Goal: Task Accomplishment & Management: Manage account settings

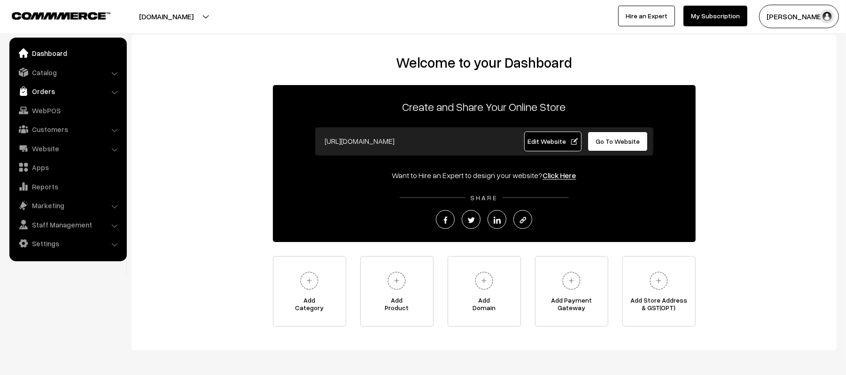
click at [44, 89] on link "Orders" at bounding box center [68, 91] width 112 height 17
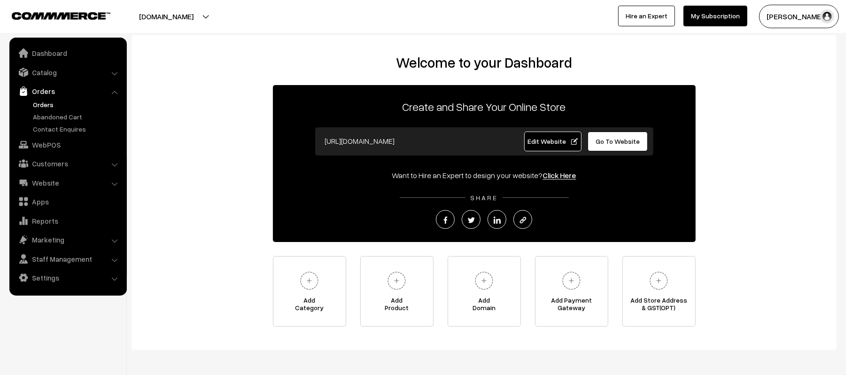
click at [49, 102] on link "Orders" at bounding box center [77, 105] width 93 height 10
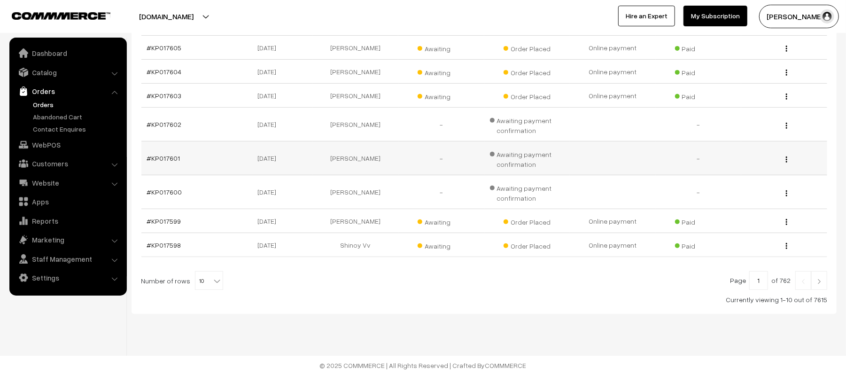
scroll to position [245, 0]
click at [824, 282] on link at bounding box center [819, 280] width 16 height 19
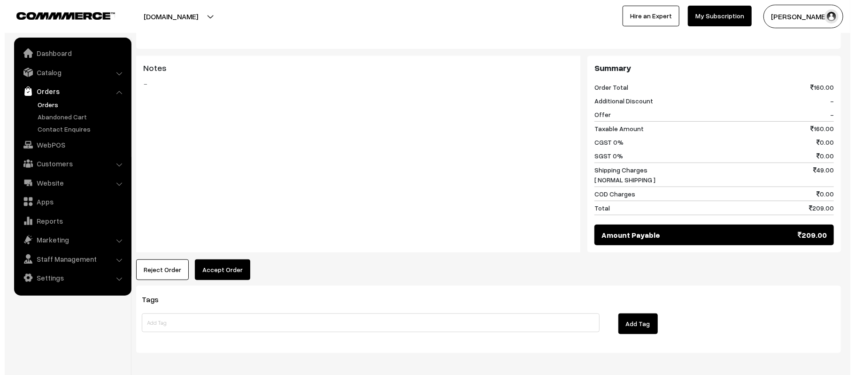
scroll to position [409, 0]
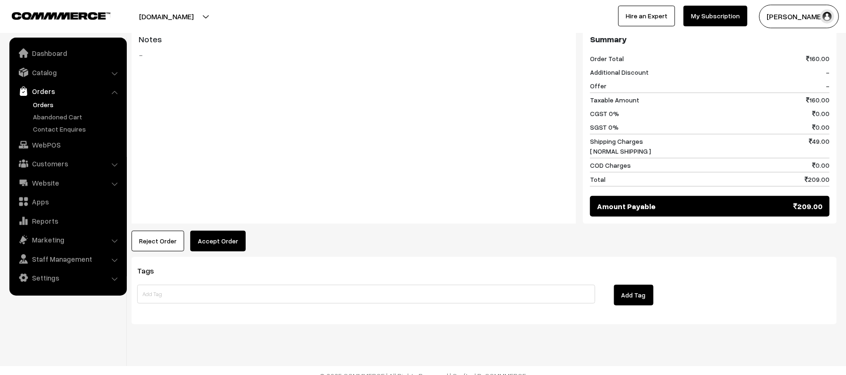
click at [225, 231] on button "Accept Order" at bounding box center [217, 241] width 55 height 21
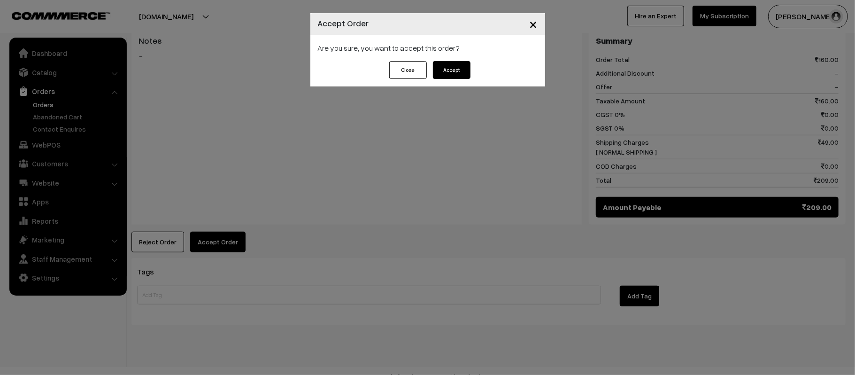
click at [454, 67] on button "Accept" at bounding box center [452, 70] width 38 height 18
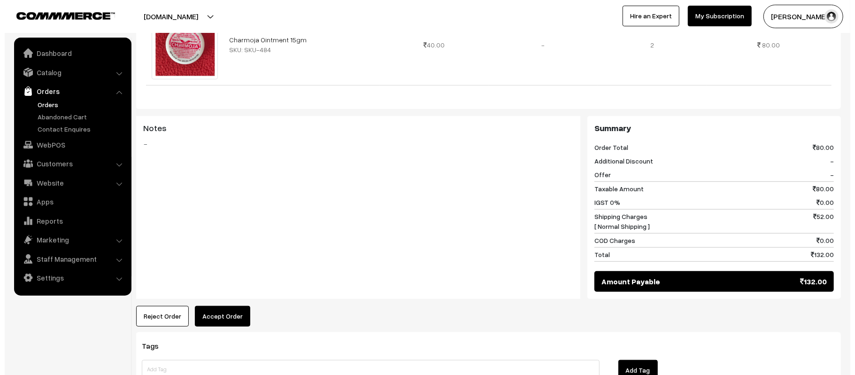
scroll to position [395, 0]
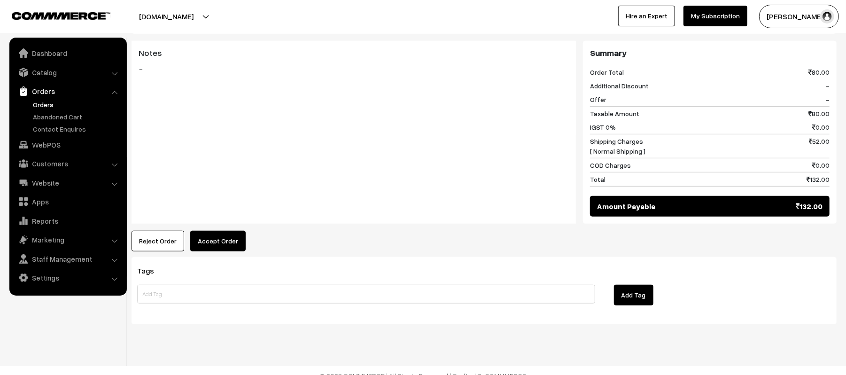
click at [213, 231] on button "Accept Order" at bounding box center [217, 241] width 55 height 21
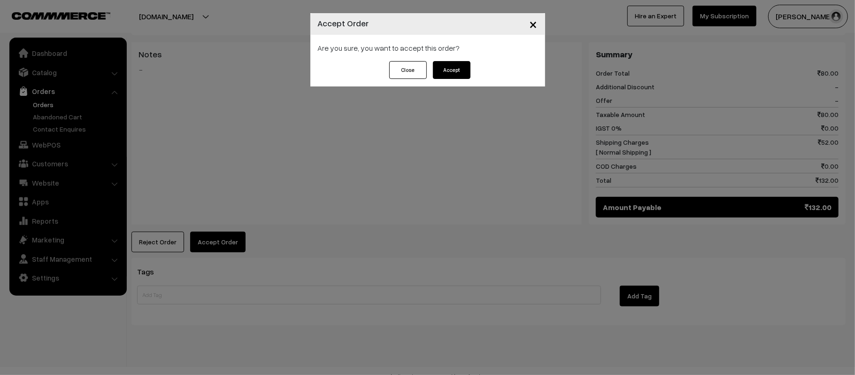
click at [457, 70] on button "Accept" at bounding box center [452, 70] width 38 height 18
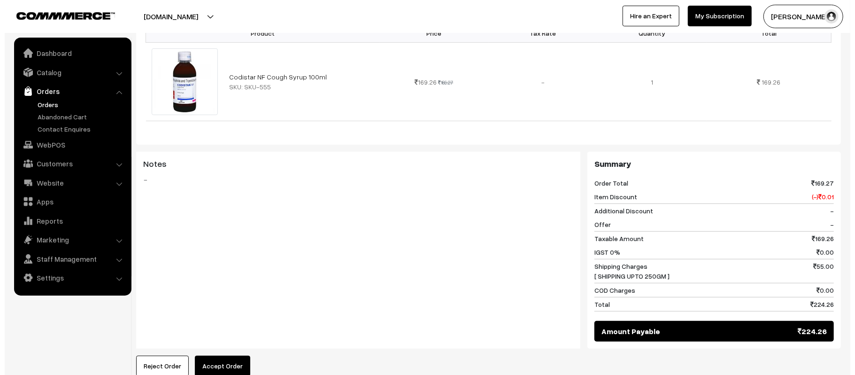
scroll to position [419, 0]
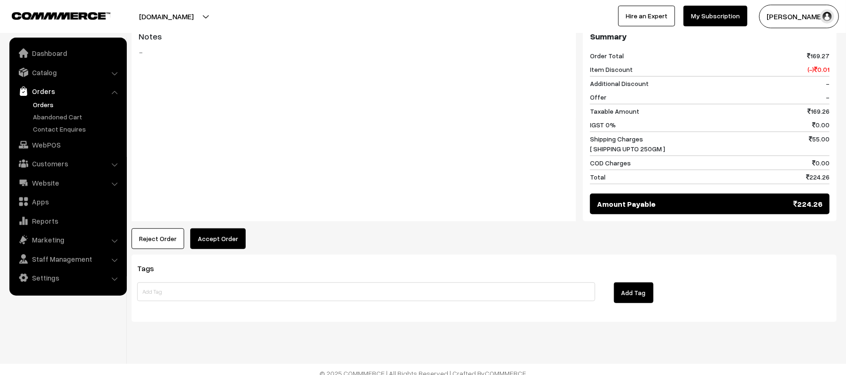
click at [209, 218] on div "Product Price Tax Rate Quantity Total Codistar NF Cough Syrup 100ml SKU: SKU-55…" at bounding box center [484, 67] width 705 height 363
click at [212, 228] on button "Accept Order" at bounding box center [217, 238] width 55 height 21
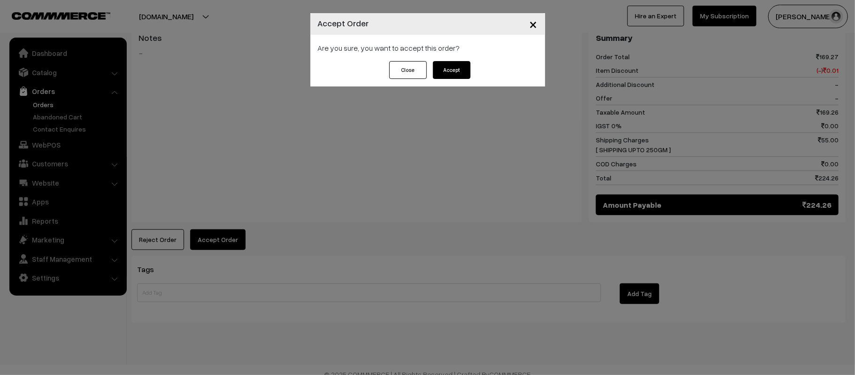
click at [474, 72] on div "Close Accept" at bounding box center [427, 73] width 235 height 25
click at [448, 70] on button "Accept" at bounding box center [452, 70] width 38 height 18
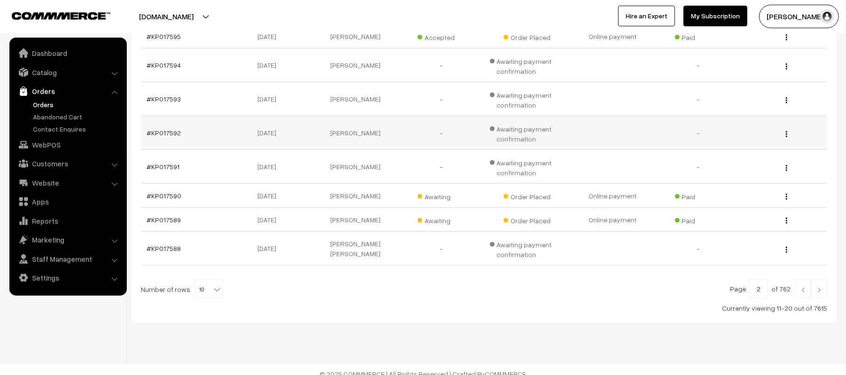
scroll to position [250, 0]
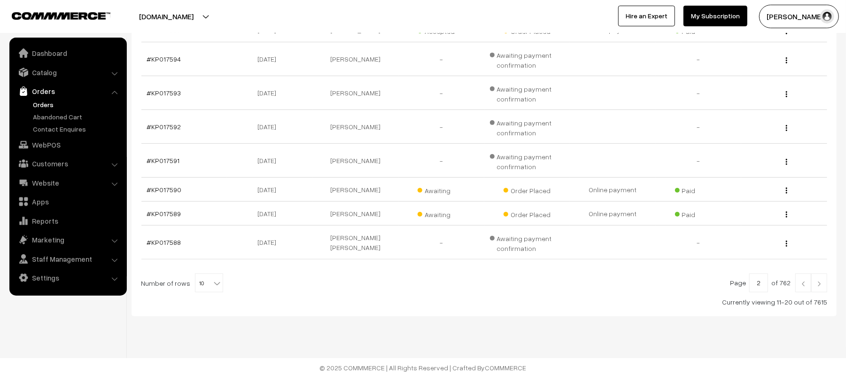
click at [820, 284] on img at bounding box center [819, 284] width 8 height 6
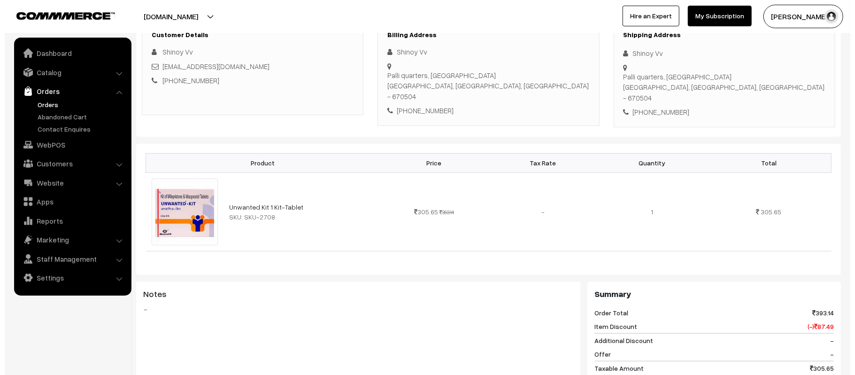
scroll to position [406, 0]
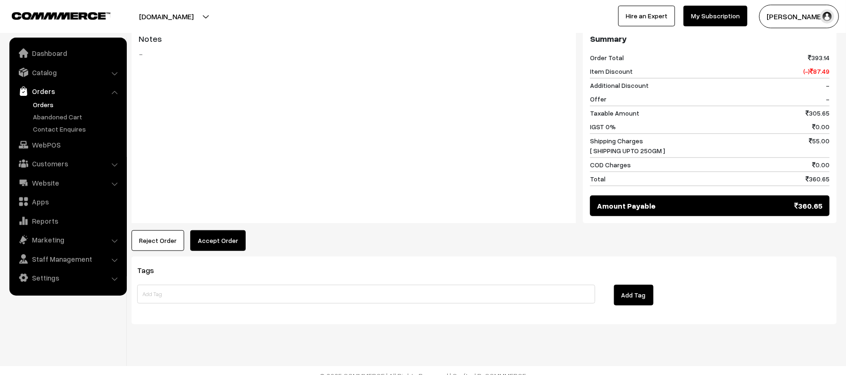
click at [215, 230] on button "Accept Order" at bounding box center [217, 240] width 55 height 21
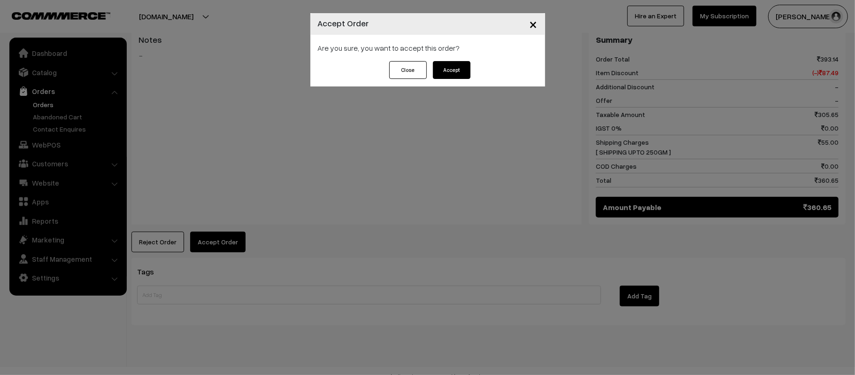
click at [442, 72] on button "Accept" at bounding box center [452, 70] width 38 height 18
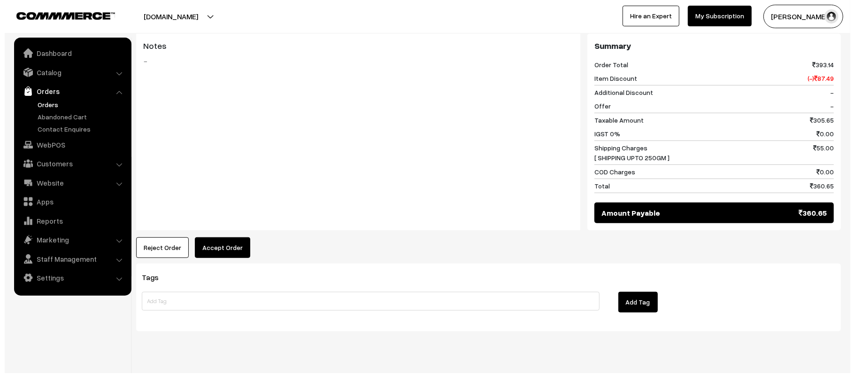
scroll to position [406, 0]
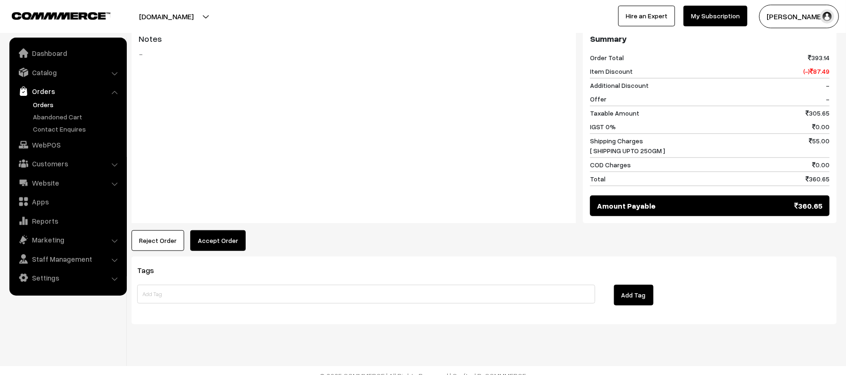
click at [222, 232] on button "Accept Order" at bounding box center [217, 240] width 55 height 21
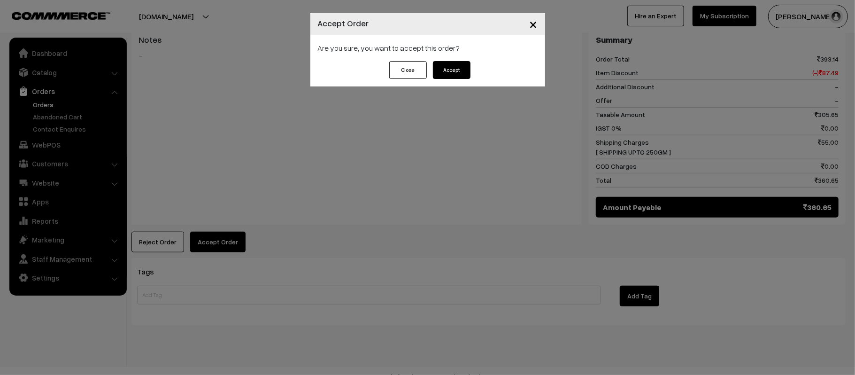
click at [444, 70] on button "Accept" at bounding box center [452, 70] width 38 height 18
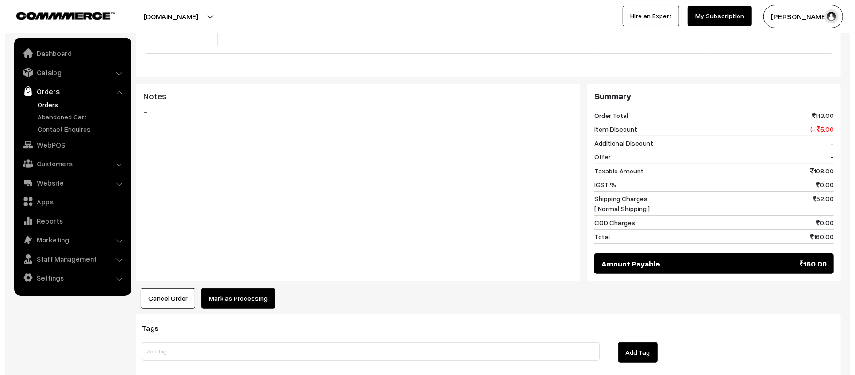
scroll to position [376, 0]
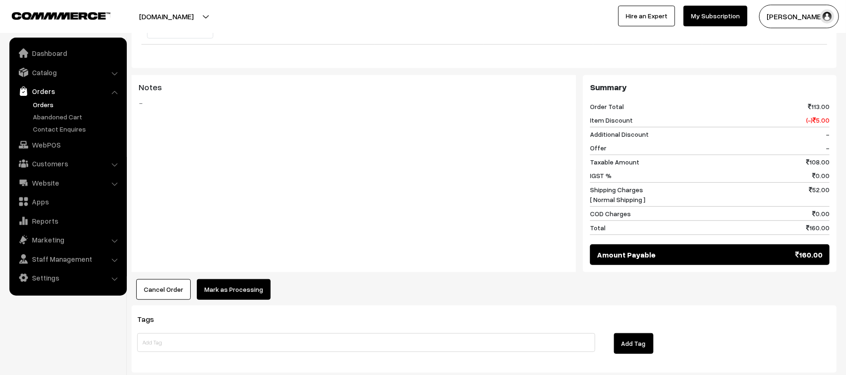
click at [237, 287] on button "Mark as Processing" at bounding box center [234, 289] width 74 height 21
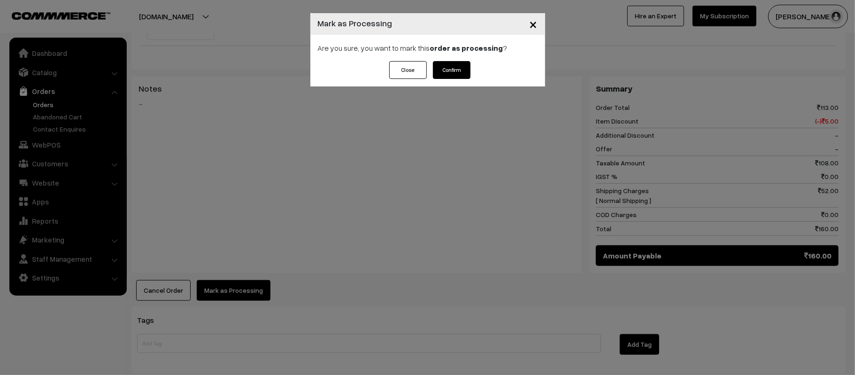
click at [438, 69] on button "Confirm" at bounding box center [452, 70] width 38 height 18
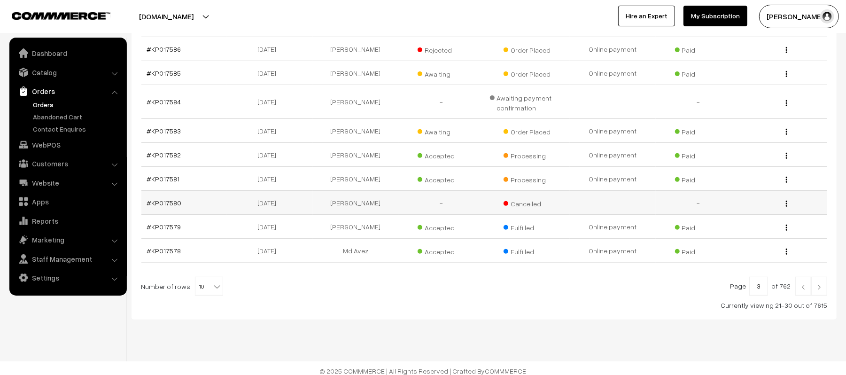
scroll to position [205, 0]
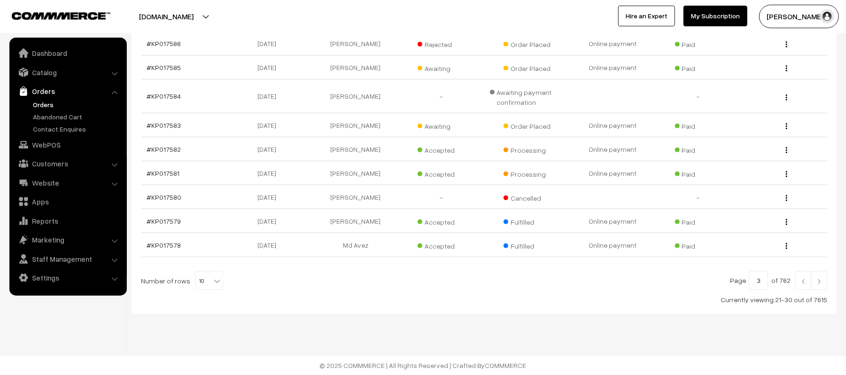
click at [705, 325] on div "Dashboard / Orders Orders Export Orders Add Order Order Id / Customer Name, Ema…" at bounding box center [423, 86] width 846 height 578
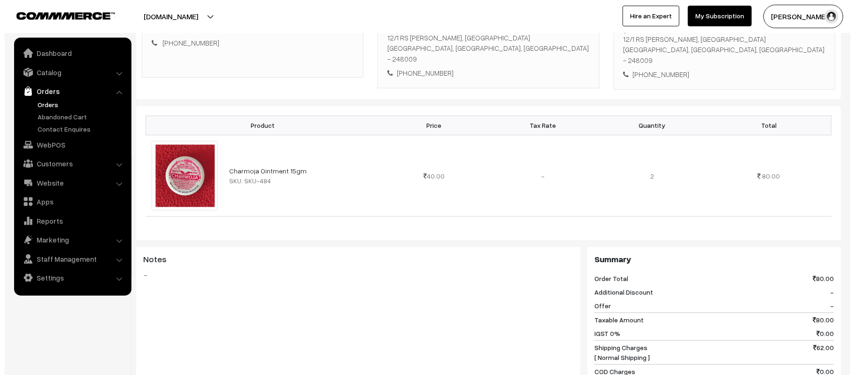
scroll to position [376, 0]
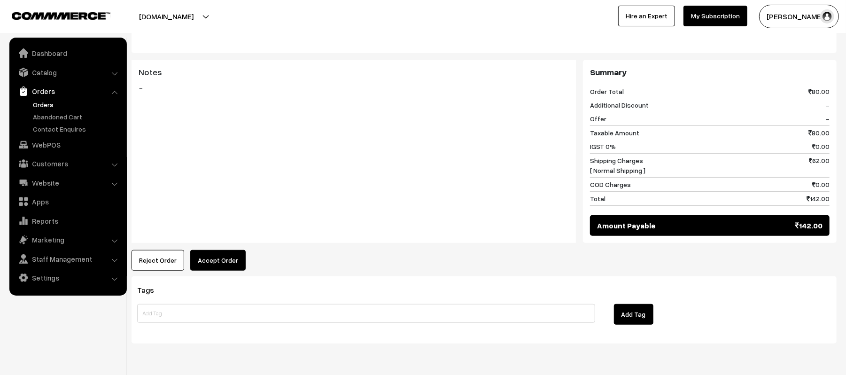
click at [232, 250] on button "Accept Order" at bounding box center [217, 260] width 55 height 21
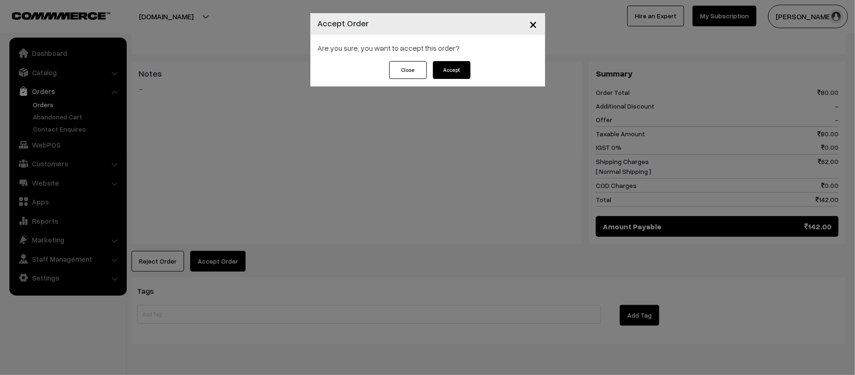
click at [442, 74] on button "Accept" at bounding box center [452, 70] width 38 height 18
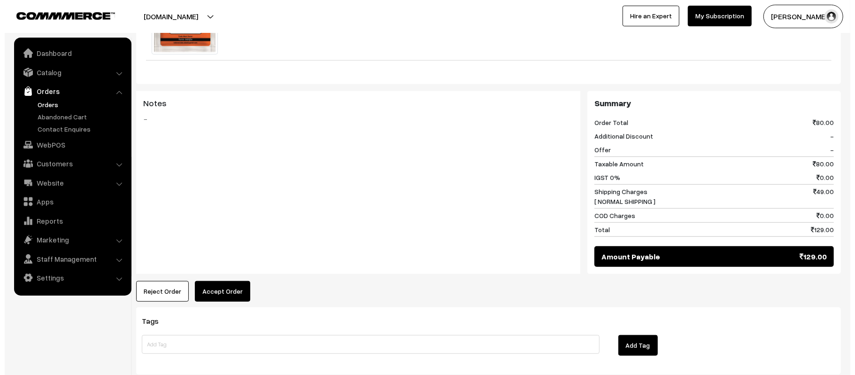
scroll to position [408, 0]
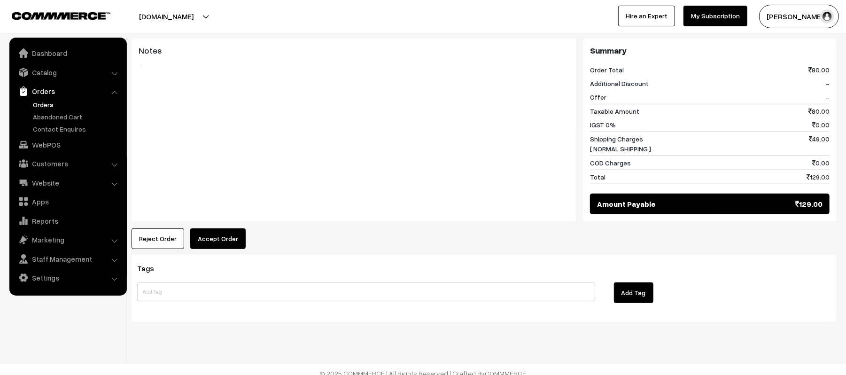
click at [232, 233] on button "Accept Order" at bounding box center [217, 238] width 55 height 21
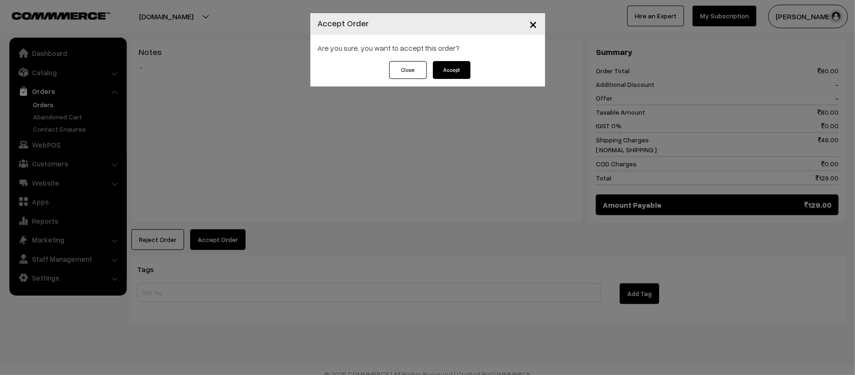
click at [438, 64] on button "Accept" at bounding box center [452, 70] width 38 height 18
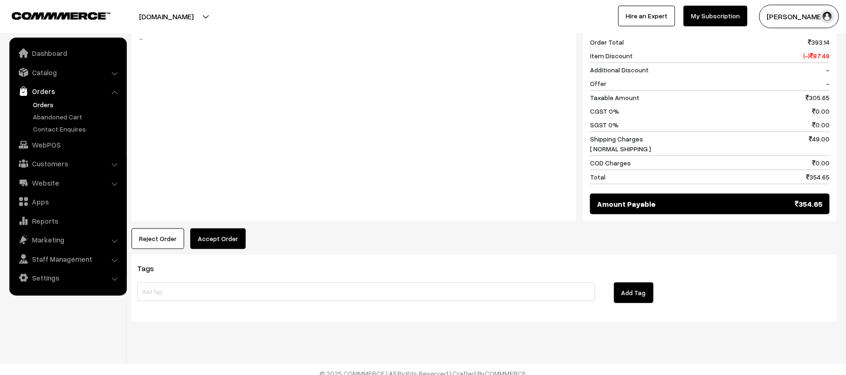
click at [211, 228] on button "Accept Order" at bounding box center [217, 238] width 55 height 21
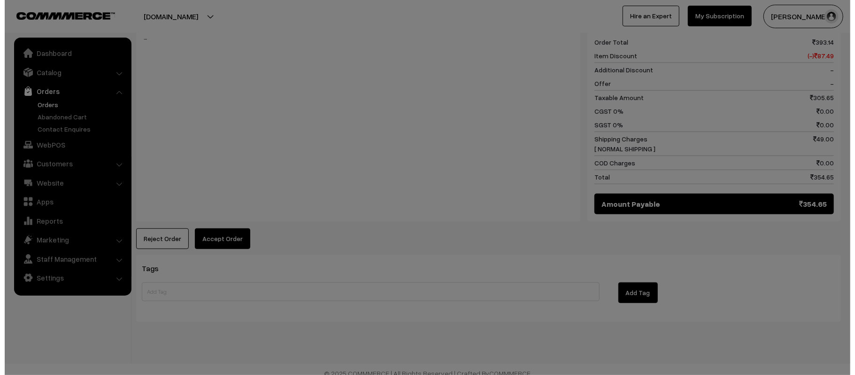
scroll to position [434, 0]
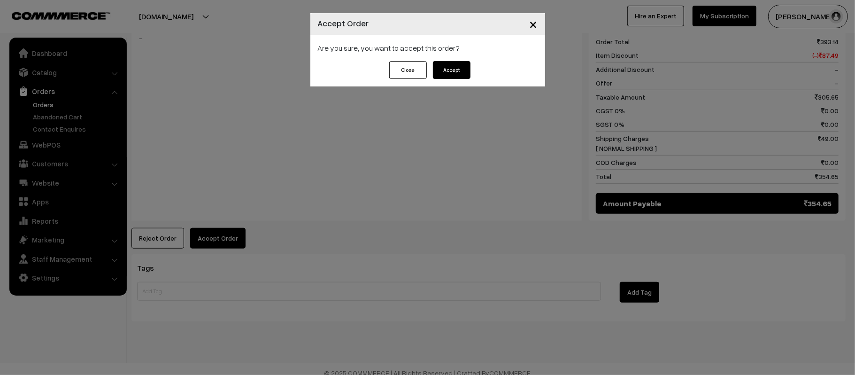
click at [457, 65] on button "Accept" at bounding box center [452, 70] width 38 height 18
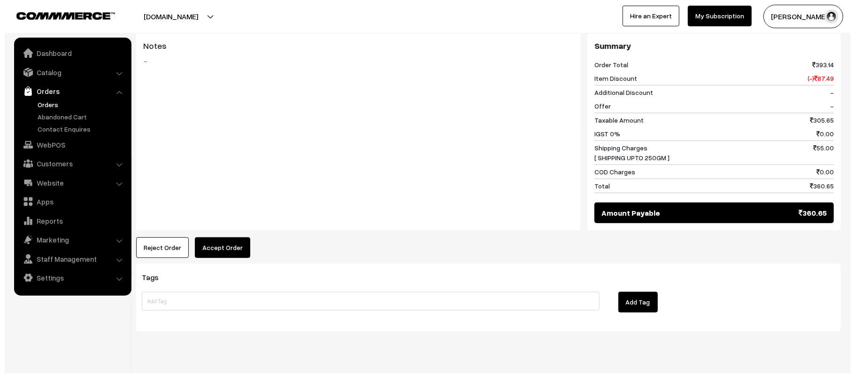
scroll to position [406, 0]
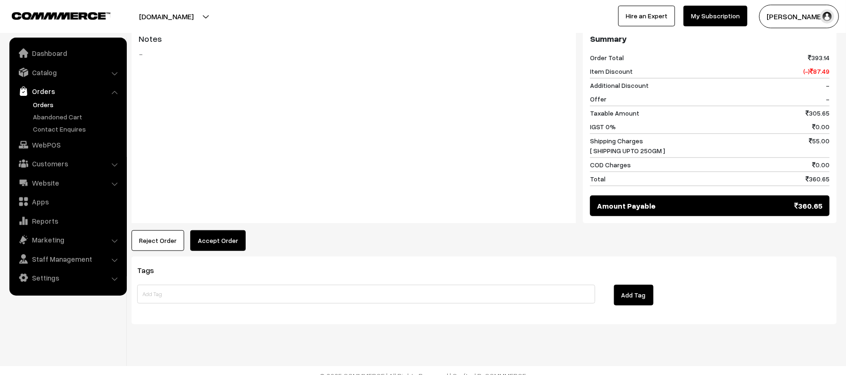
click at [220, 235] on button "Accept Order" at bounding box center [217, 240] width 55 height 21
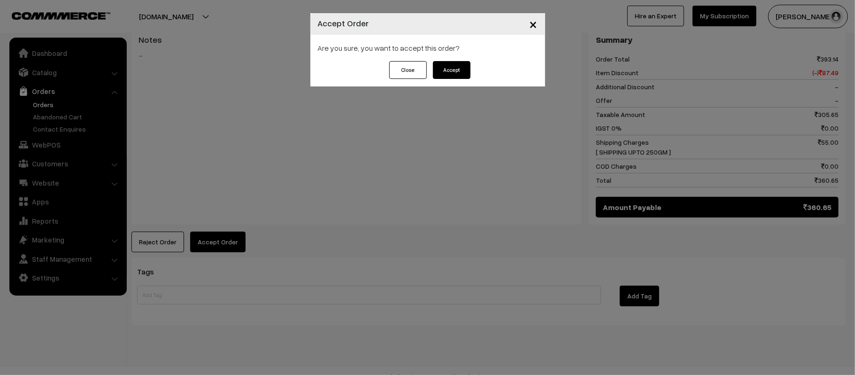
click at [457, 77] on button "Accept" at bounding box center [452, 70] width 38 height 18
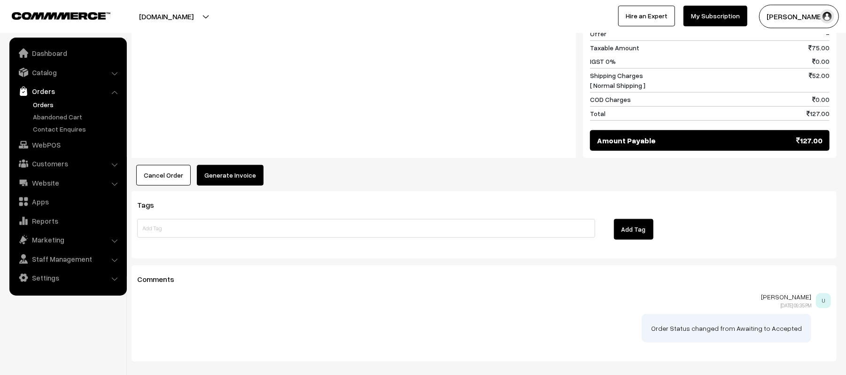
scroll to position [492, 0]
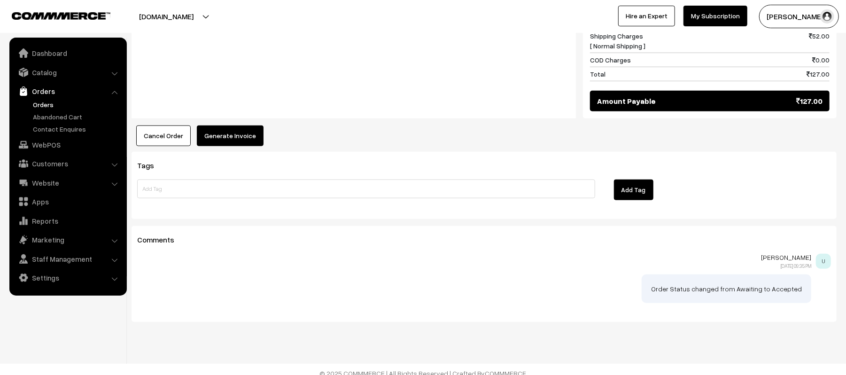
click at [711, 161] on h3 "Tags" at bounding box center [484, 165] width 694 height 9
click at [234, 127] on button "Generate Invoice" at bounding box center [230, 135] width 67 height 21
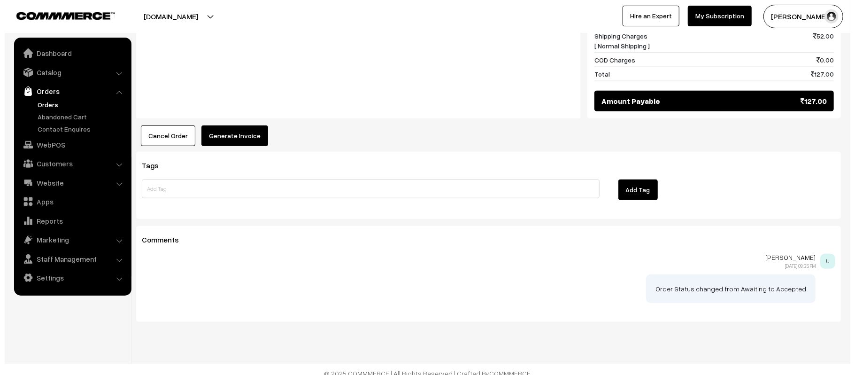
scroll to position [493, 0]
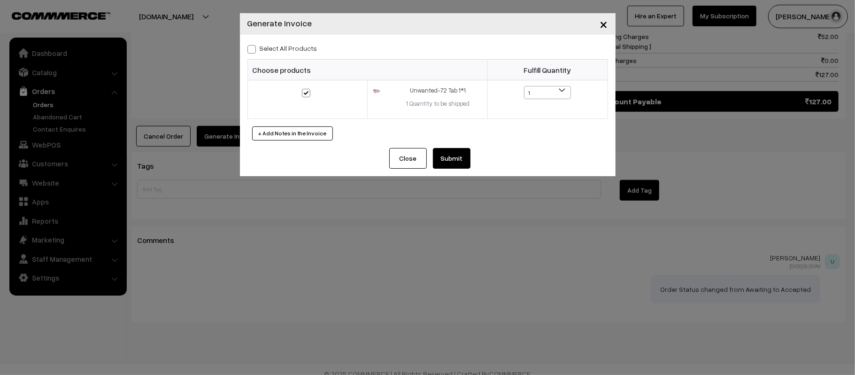
click at [459, 155] on button "Submit" at bounding box center [452, 158] width 38 height 21
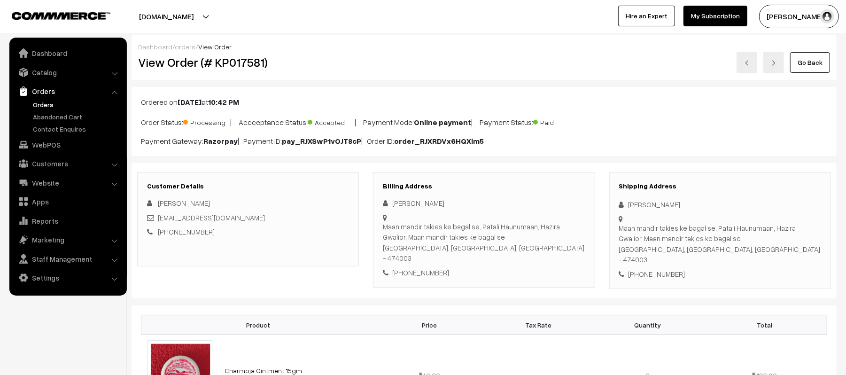
drag, startPoint x: 696, startPoint y: 202, endPoint x: 621, endPoint y: 202, distance: 74.7
click at [621, 202] on div "[PERSON_NAME]" at bounding box center [720, 204] width 202 height 11
copy div "[PERSON_NAME]"
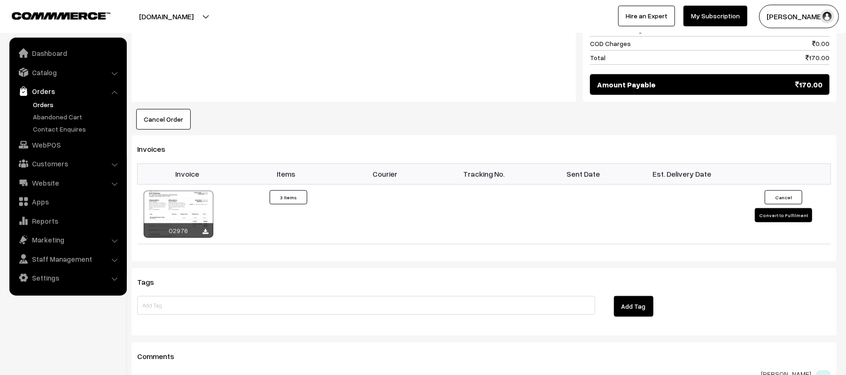
scroll to position [564, 0]
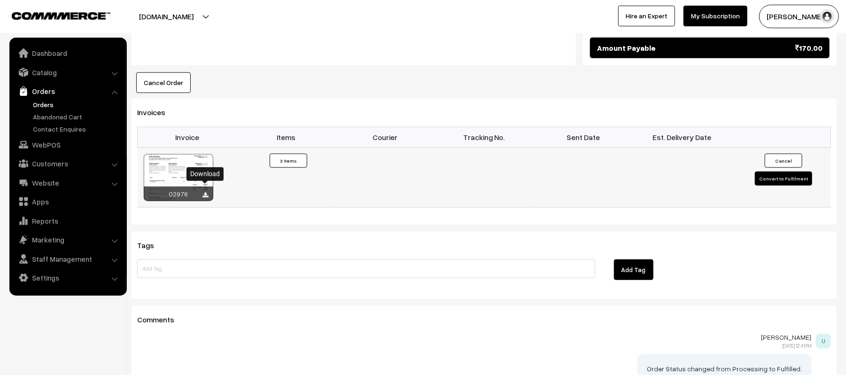
click at [205, 192] on icon at bounding box center [206, 195] width 6 height 6
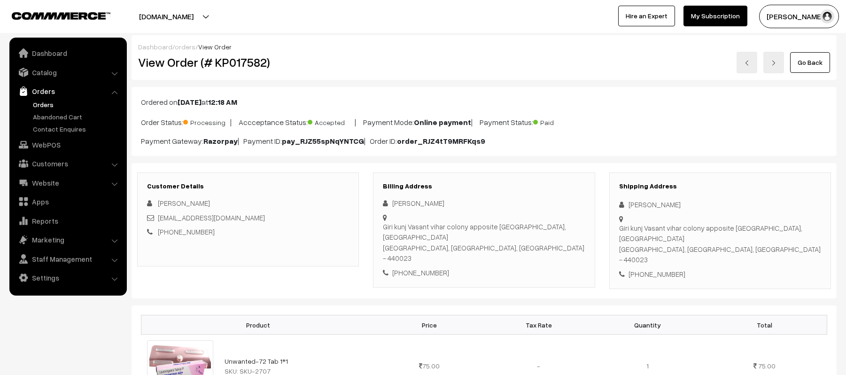
scroll to position [492, 0]
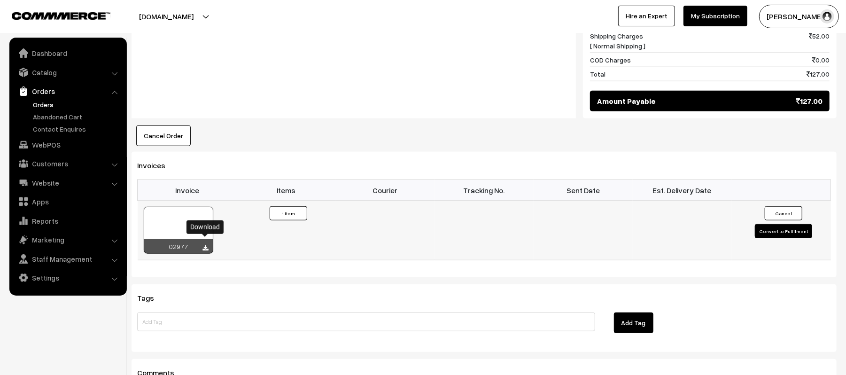
click at [203, 245] on icon at bounding box center [206, 248] width 6 height 6
click at [746, 136] on div "Cancel Order × Cancel Order Are you sure, you want to cancel this order? Close …" at bounding box center [484, 135] width 705 height 21
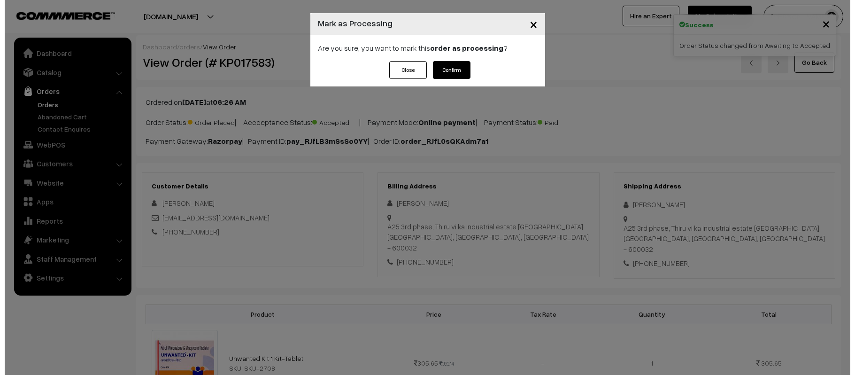
scroll to position [376, 0]
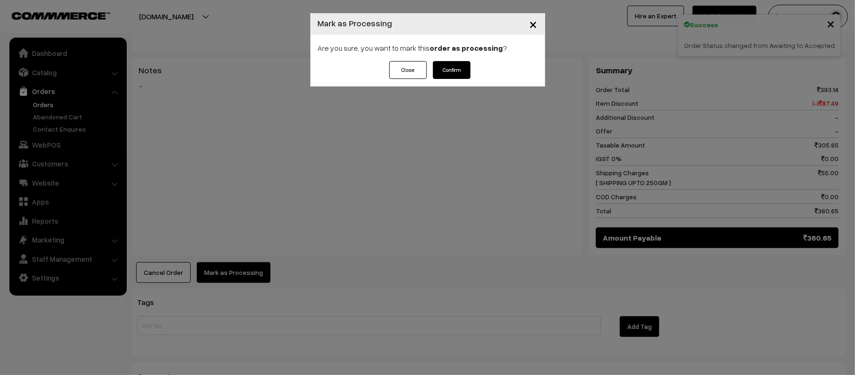
click at [459, 73] on button "Confirm" at bounding box center [452, 70] width 38 height 18
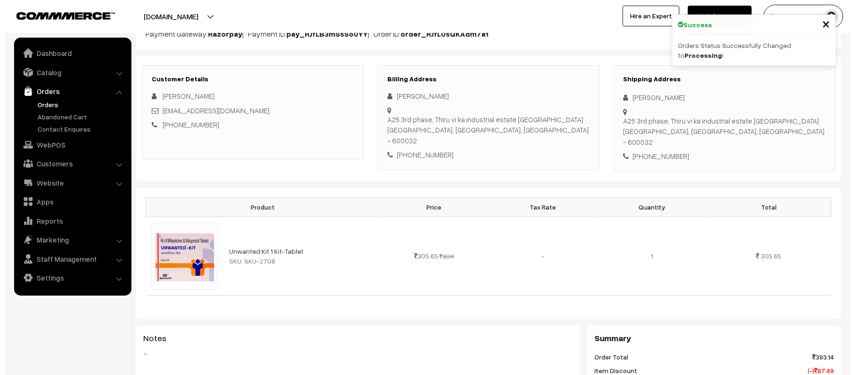
scroll to position [376, 0]
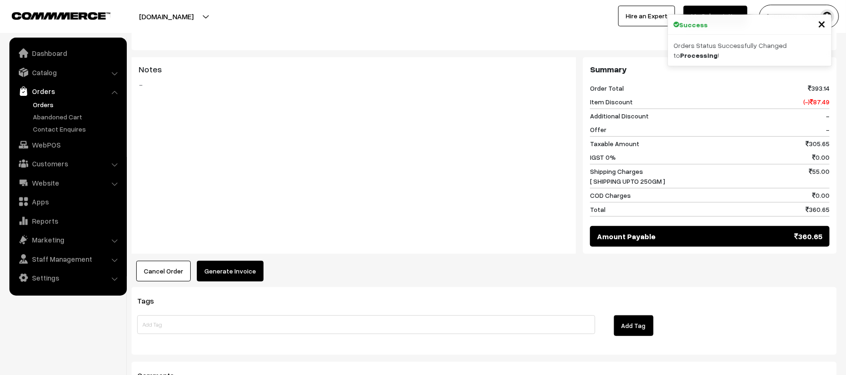
click at [235, 261] on button "Generate Invoice" at bounding box center [230, 271] width 67 height 21
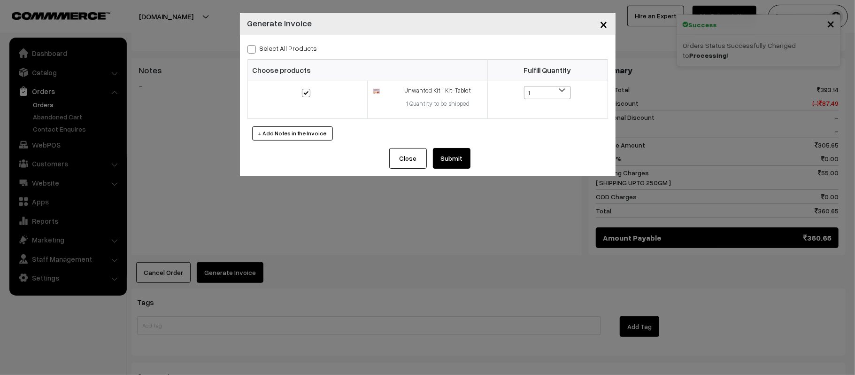
click at [450, 157] on button "Submit" at bounding box center [452, 158] width 38 height 21
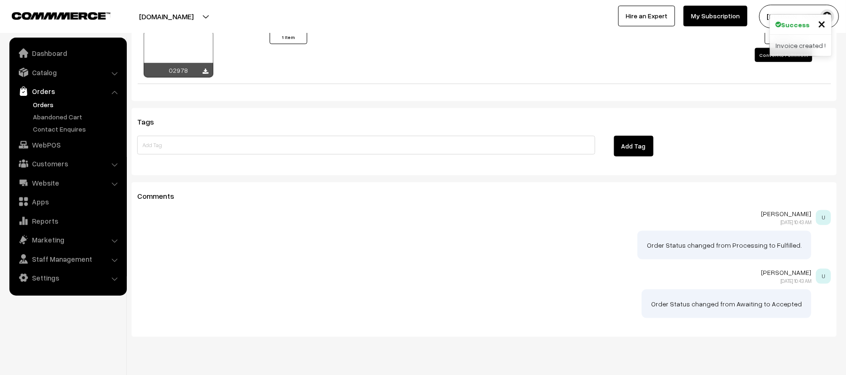
scroll to position [689, 0]
click at [203, 68] on icon at bounding box center [206, 71] width 6 height 6
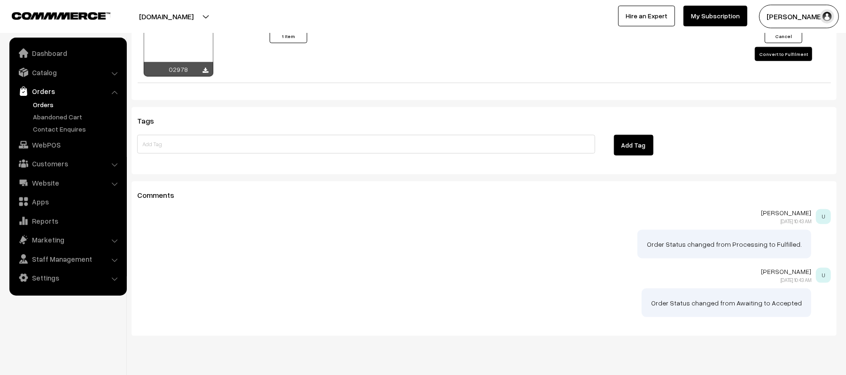
click at [734, 140] on div "Add Tag" at bounding box center [720, 147] width 236 height 24
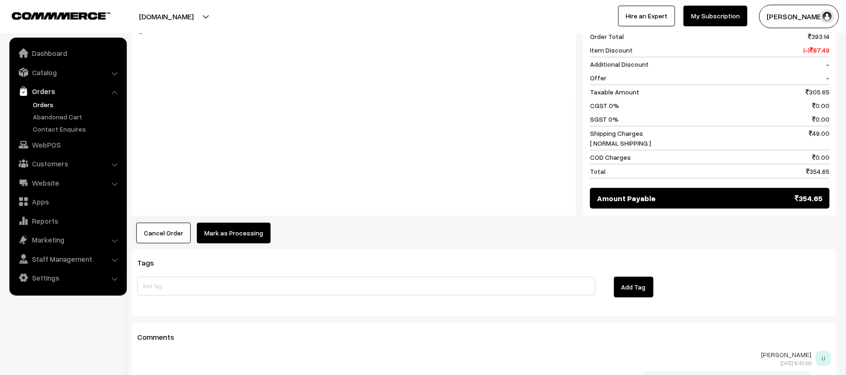
click at [242, 232] on button "Mark as Processing" at bounding box center [234, 233] width 74 height 21
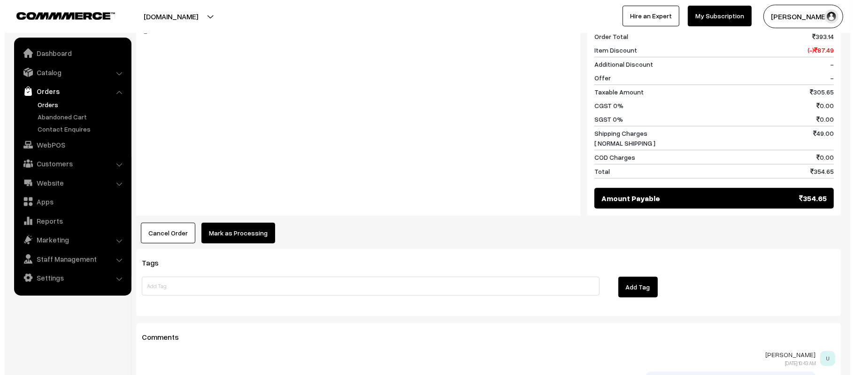
scroll to position [439, 0]
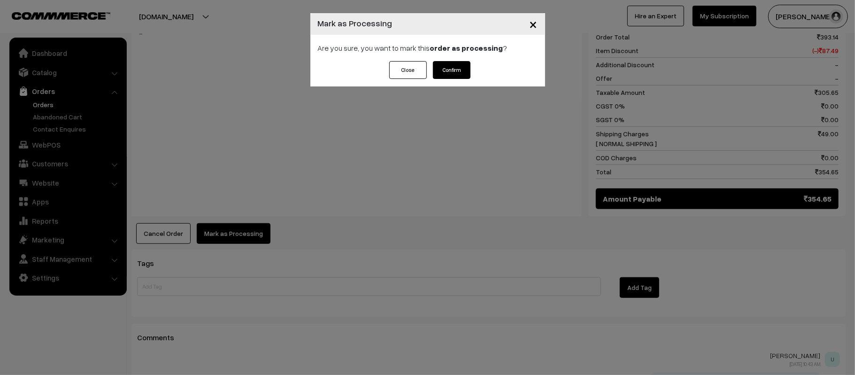
click at [451, 70] on button "Confirm" at bounding box center [452, 70] width 38 height 18
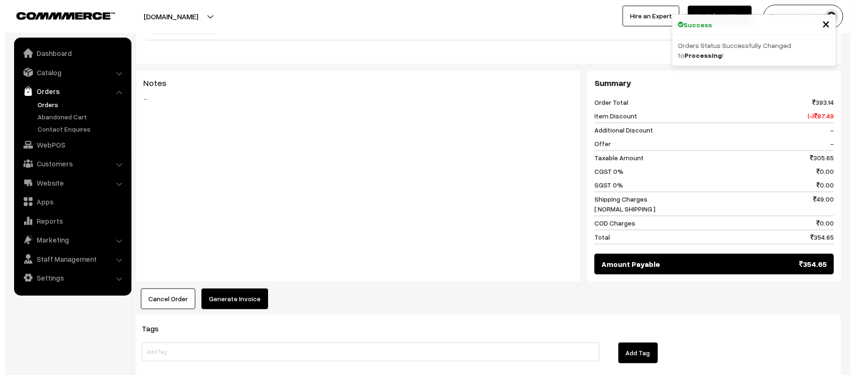
scroll to position [376, 0]
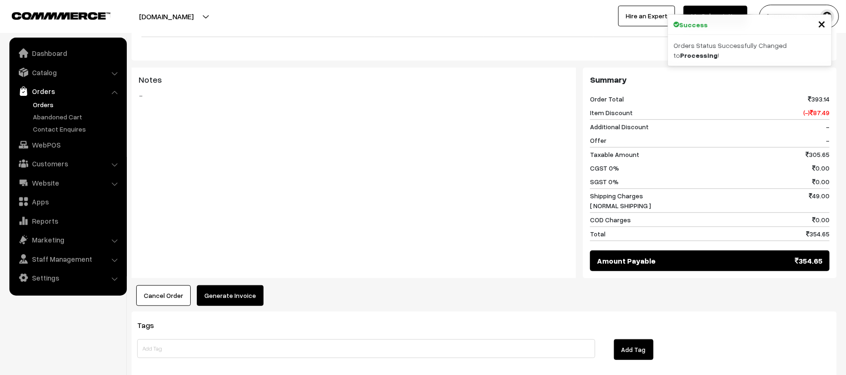
click at [226, 294] on button "Generate Invoice" at bounding box center [230, 295] width 67 height 21
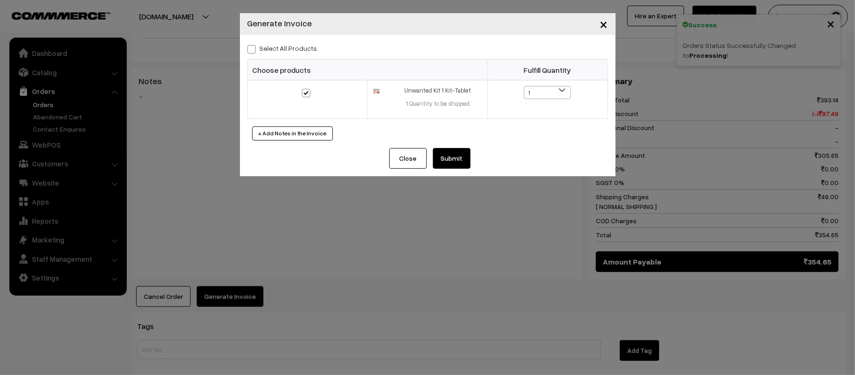
click at [453, 162] on button "Submit" at bounding box center [452, 158] width 38 height 21
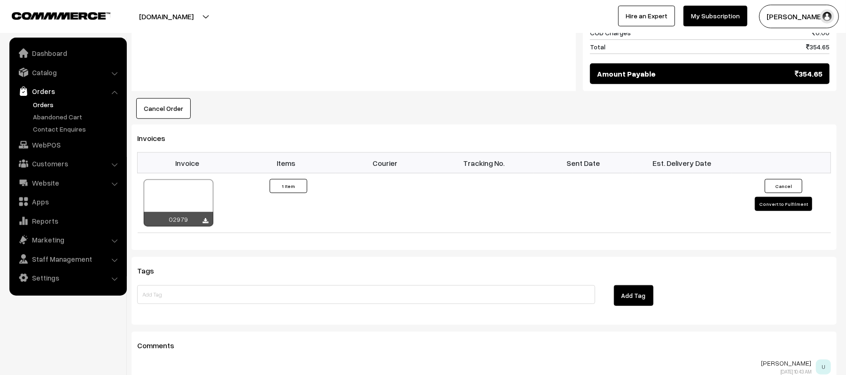
scroll to position [564, 0]
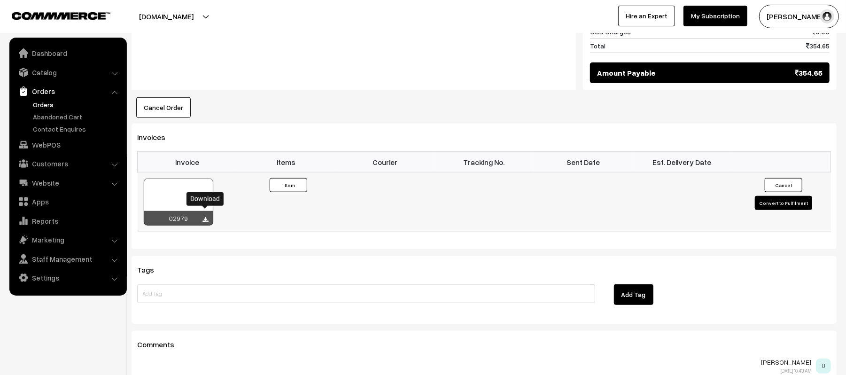
click at [207, 217] on icon at bounding box center [206, 220] width 6 height 6
click at [724, 157] on th "Est. Delivery Date" at bounding box center [682, 162] width 99 height 21
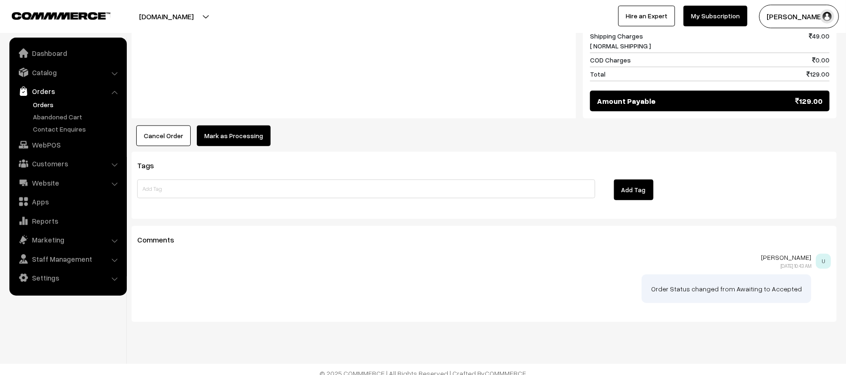
click at [218, 130] on button "Mark as Processing" at bounding box center [234, 135] width 74 height 21
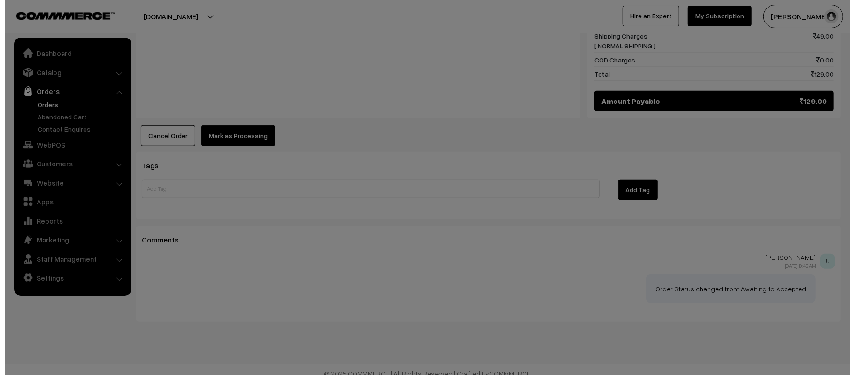
scroll to position [512, 0]
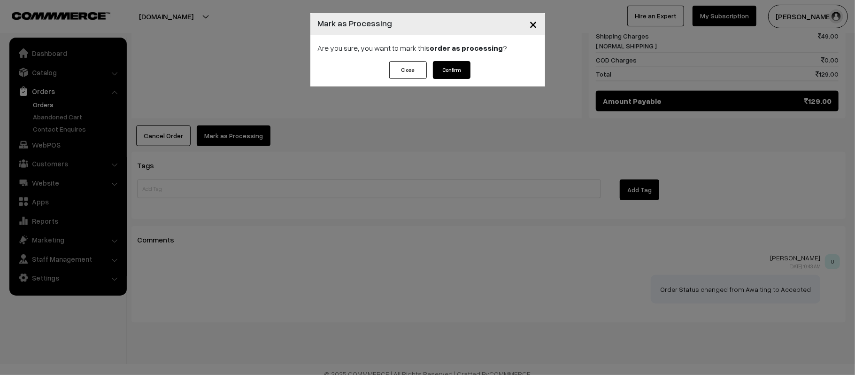
click at [465, 70] on button "Confirm" at bounding box center [452, 70] width 38 height 18
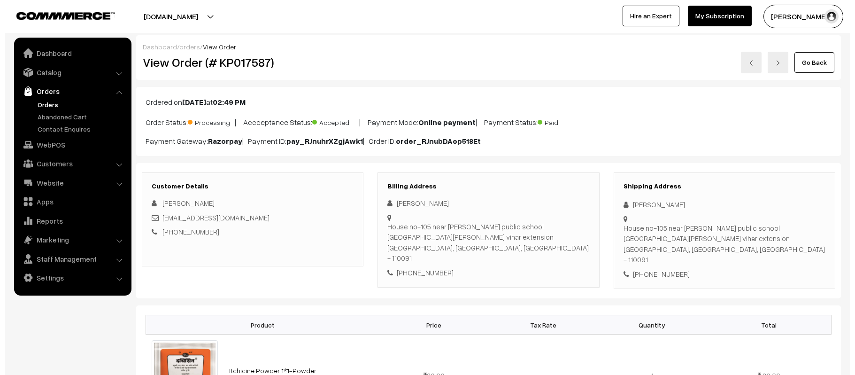
scroll to position [376, 0]
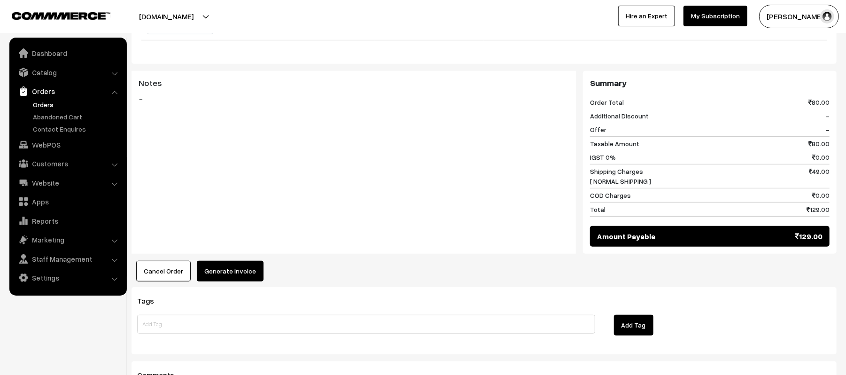
click at [233, 261] on button "Generate Invoice" at bounding box center [230, 271] width 67 height 21
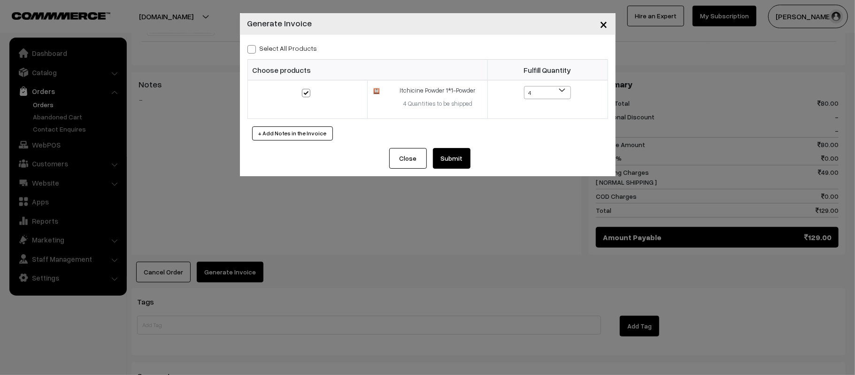
click at [439, 158] on button "Submit" at bounding box center [452, 158] width 38 height 21
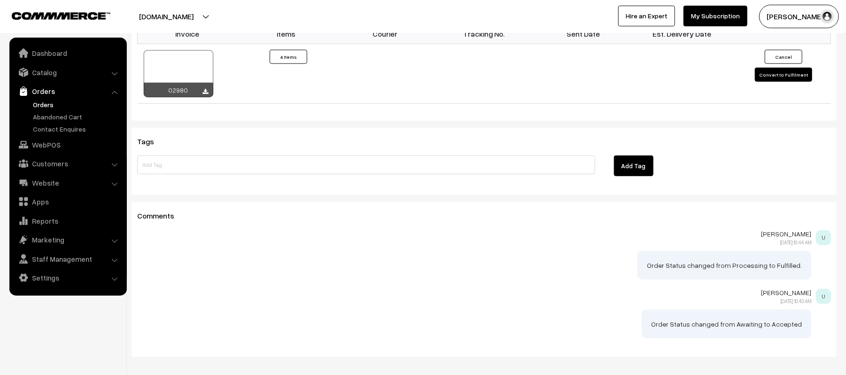
scroll to position [703, 0]
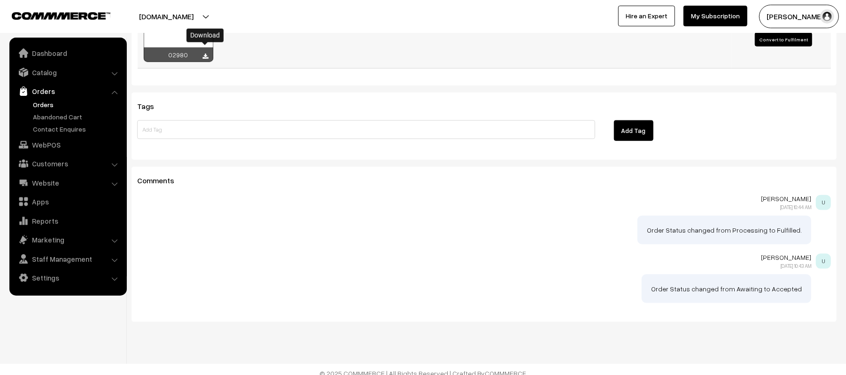
click at [205, 54] on icon at bounding box center [206, 57] width 6 height 6
click at [751, 181] on div "Comments Utkarsh Gupta 21-09-2025 10:44 AM U Order Status changed from Processi…" at bounding box center [484, 244] width 705 height 155
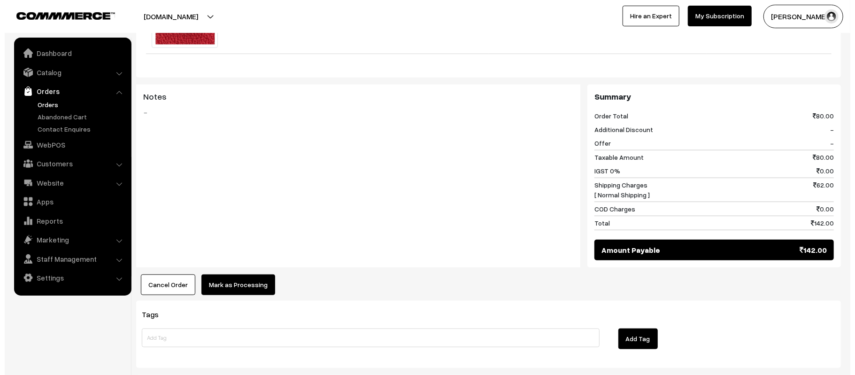
scroll to position [376, 0]
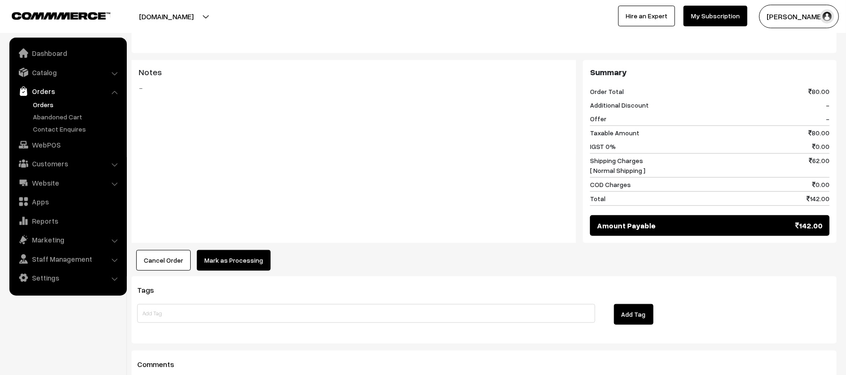
click at [245, 250] on button "Mark as Processing" at bounding box center [234, 260] width 74 height 21
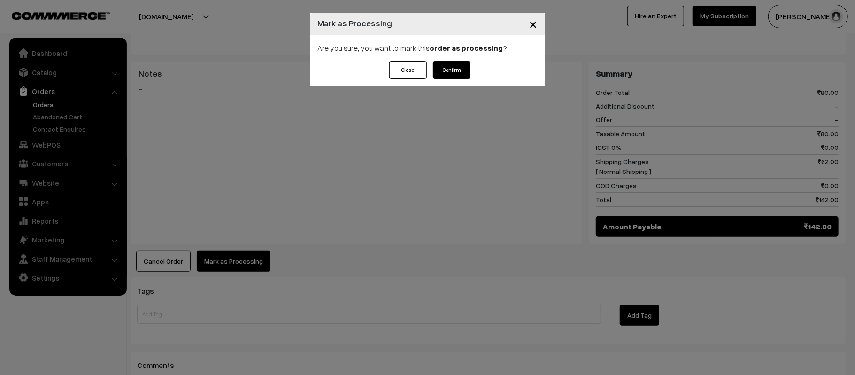
click at [442, 72] on button "Confirm" at bounding box center [452, 70] width 38 height 18
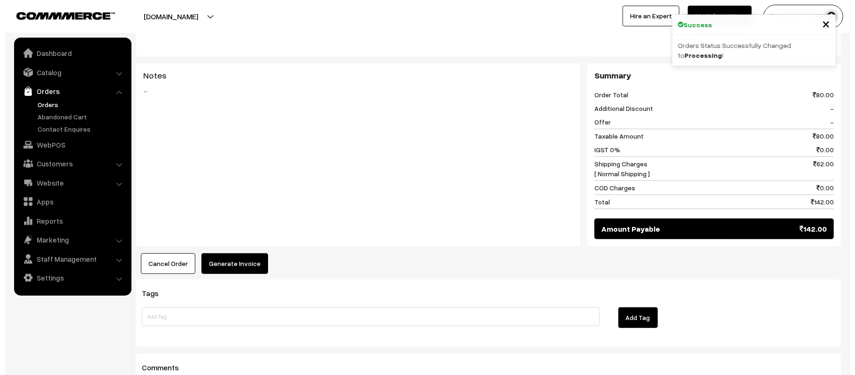
scroll to position [376, 0]
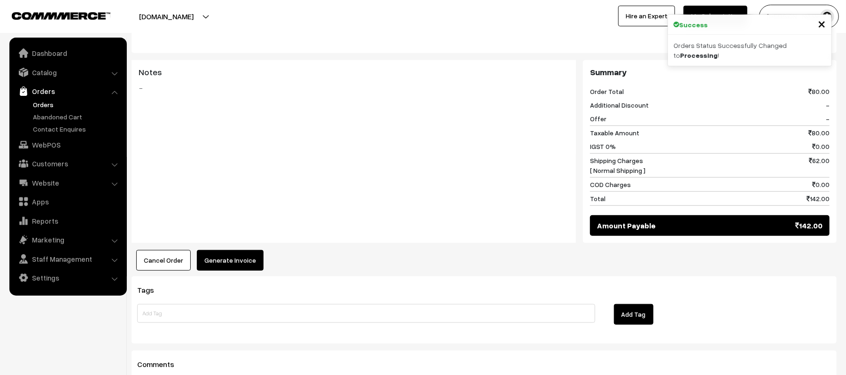
click at [236, 258] on button "Generate Invoice" at bounding box center [230, 260] width 67 height 21
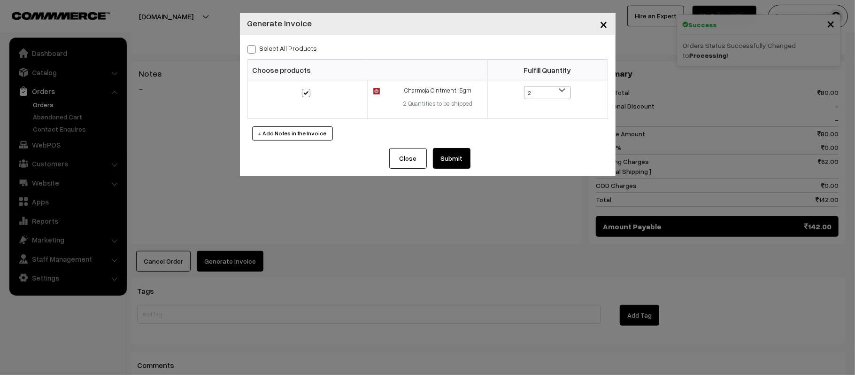
click at [466, 163] on button "Submit" at bounding box center [452, 158] width 38 height 21
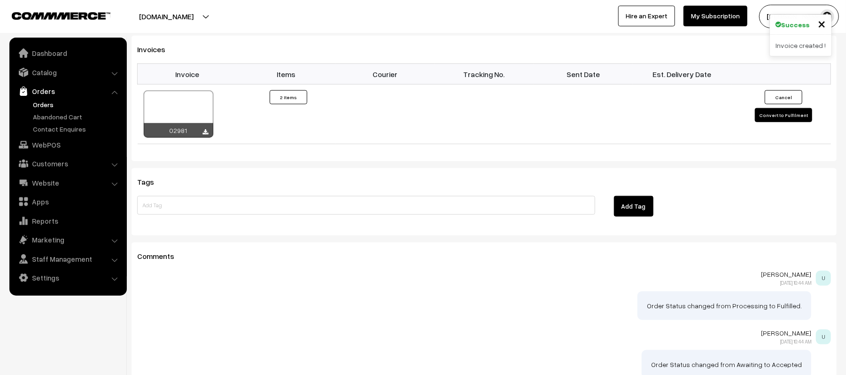
scroll to position [626, 0]
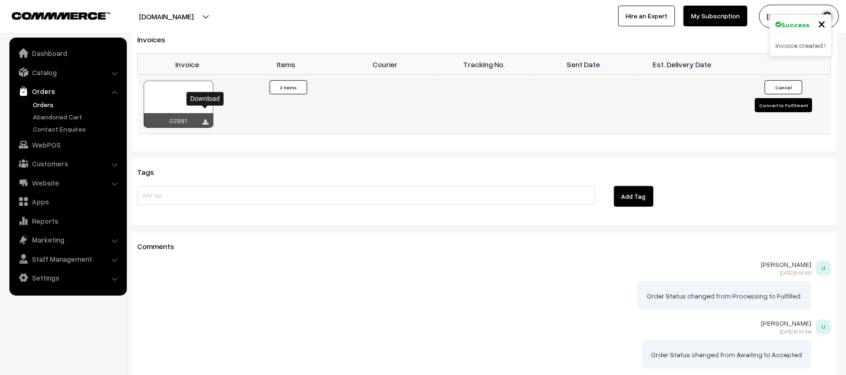
click at [204, 119] on icon at bounding box center [206, 122] width 6 height 6
click at [740, 203] on div "Tags Add Tag" at bounding box center [484, 191] width 705 height 67
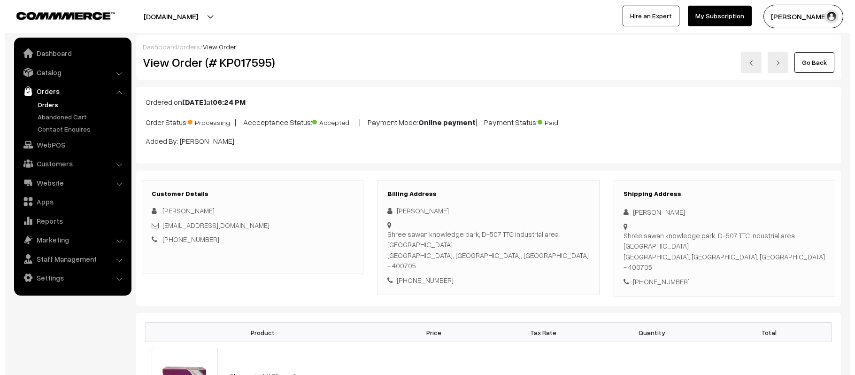
scroll to position [426, 0]
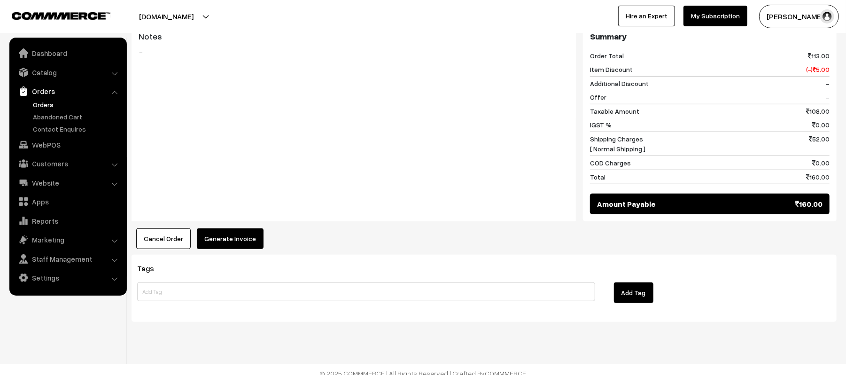
click at [237, 232] on button "Generate Invoice" at bounding box center [230, 238] width 67 height 21
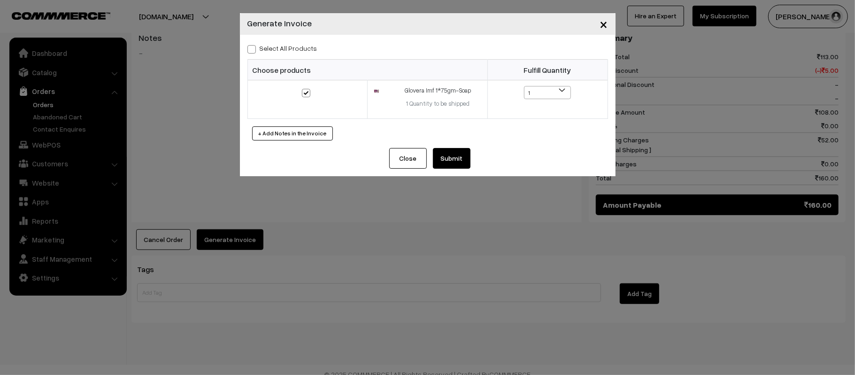
click at [455, 159] on button "Submit" at bounding box center [452, 158] width 38 height 21
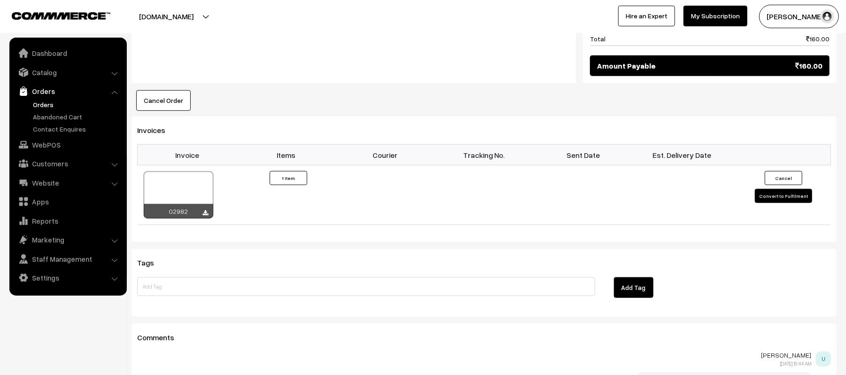
scroll to position [614, 0]
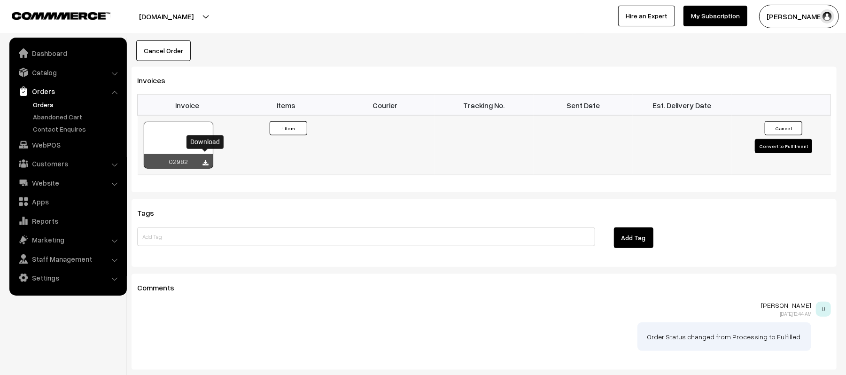
click at [207, 160] on icon at bounding box center [206, 163] width 6 height 6
click at [734, 200] on div "Tags Add Tag" at bounding box center [484, 232] width 705 height 67
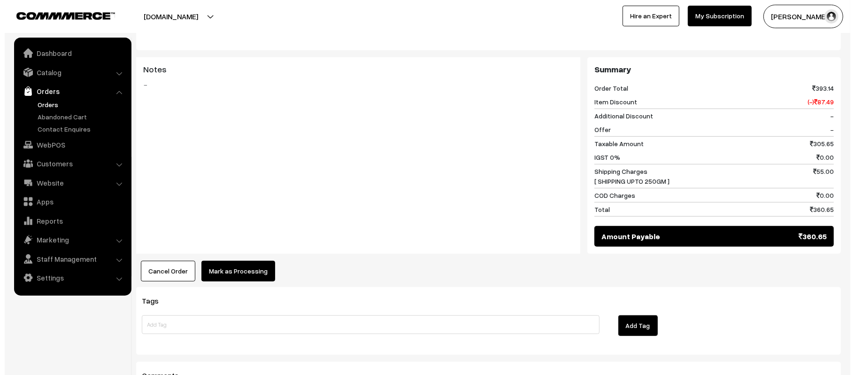
scroll to position [376, 0]
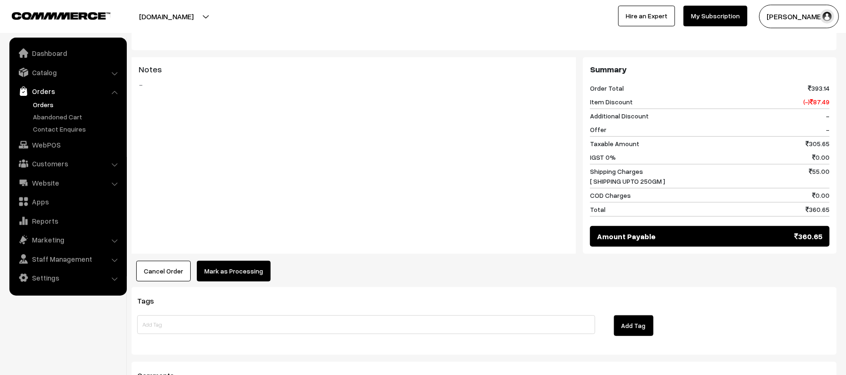
click at [231, 264] on button "Mark as Processing" at bounding box center [234, 271] width 74 height 21
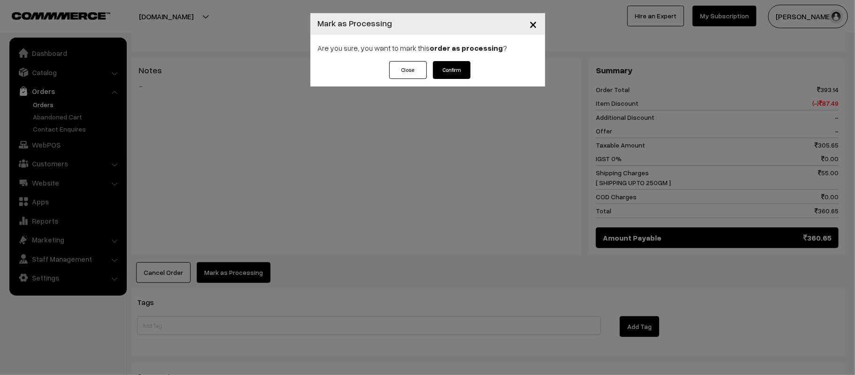
click at [447, 72] on button "Confirm" at bounding box center [452, 70] width 38 height 18
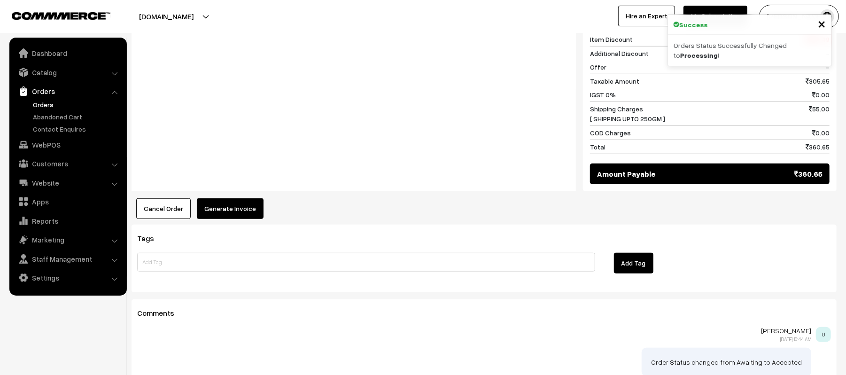
click at [227, 204] on button "Generate Invoice" at bounding box center [230, 208] width 67 height 21
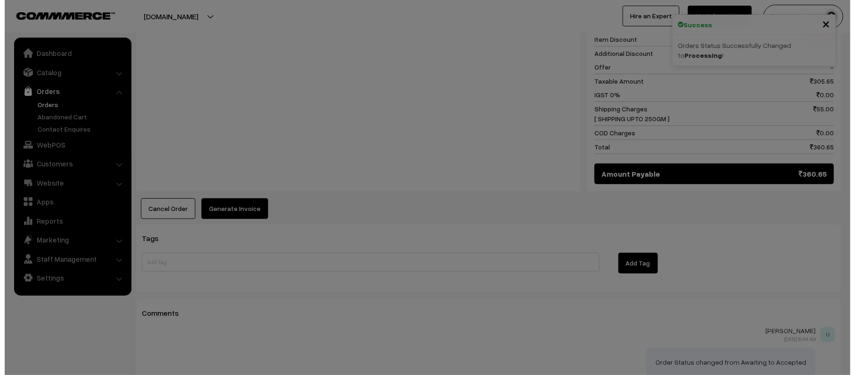
scroll to position [440, 0]
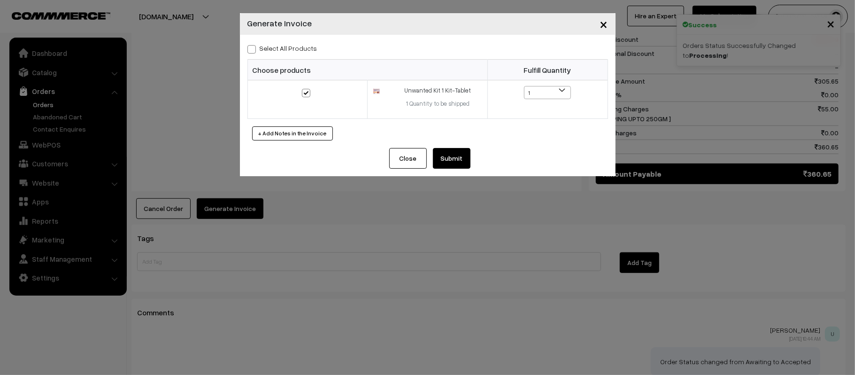
click at [449, 161] on button "Submit" at bounding box center [452, 158] width 38 height 21
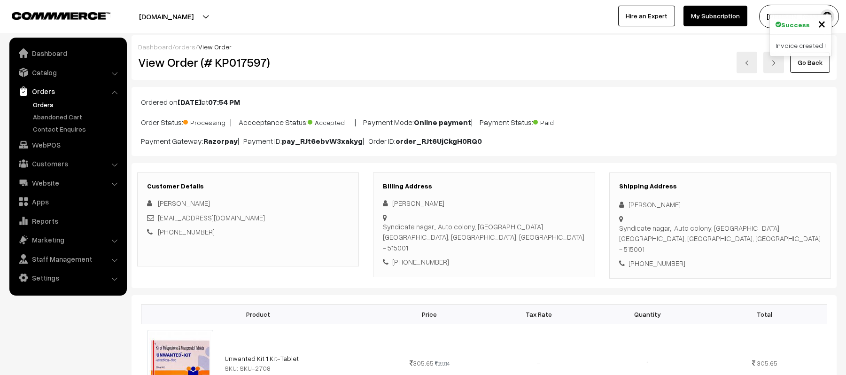
scroll to position [564, 0]
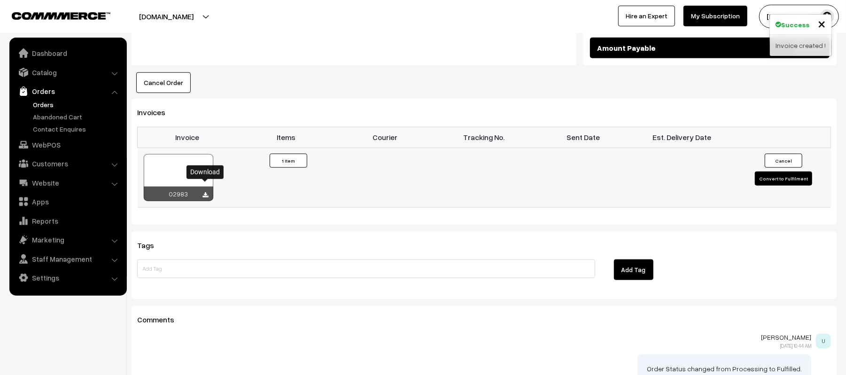
click at [205, 192] on icon at bounding box center [206, 195] width 6 height 6
click at [711, 268] on div "Add Tag" at bounding box center [720, 271] width 236 height 24
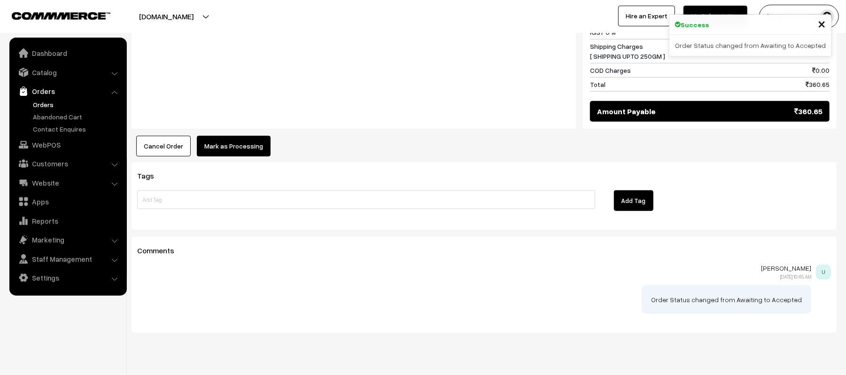
click at [226, 136] on button "Mark as Processing" at bounding box center [234, 146] width 74 height 21
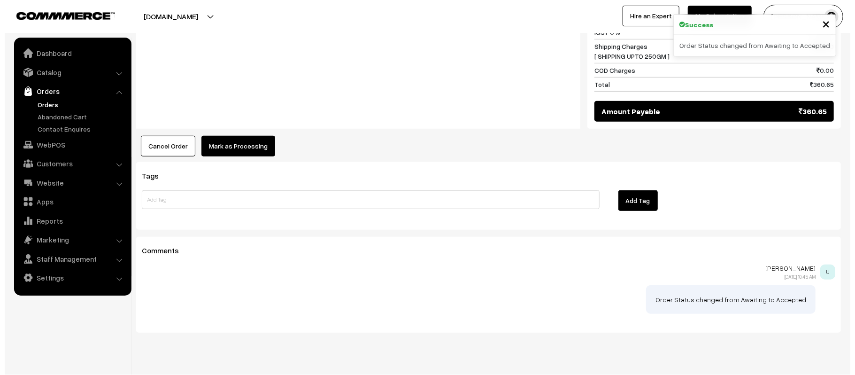
scroll to position [502, 0]
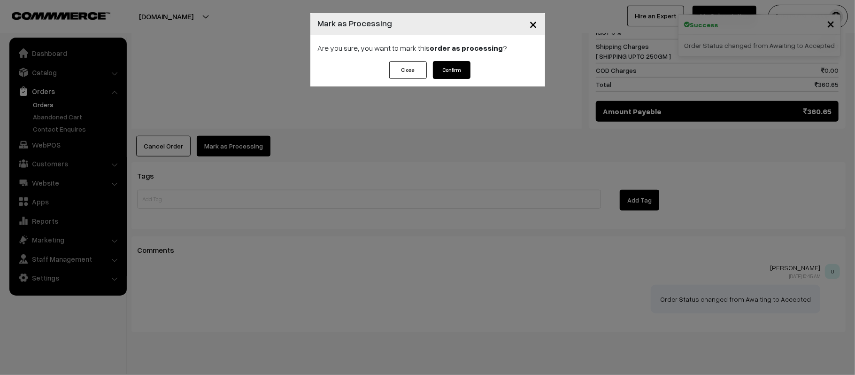
click at [450, 70] on button "Confirm" at bounding box center [452, 70] width 38 height 18
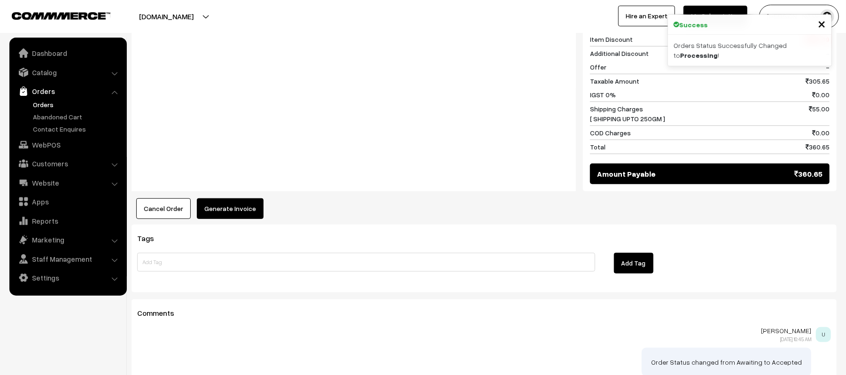
click at [230, 207] on button "Generate Invoice" at bounding box center [230, 208] width 67 height 21
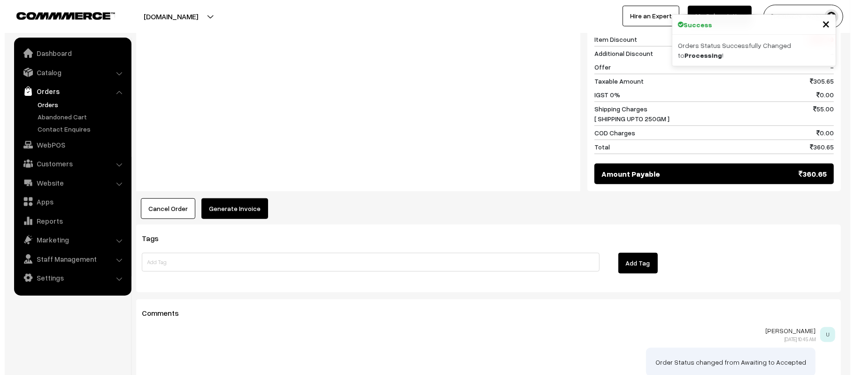
scroll to position [440, 0]
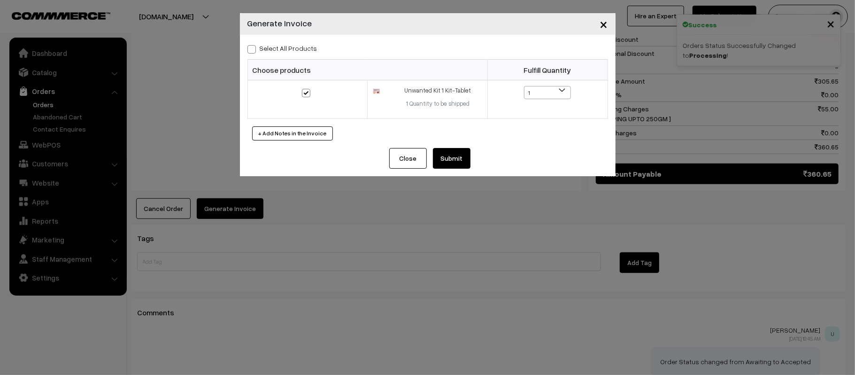
click at [459, 162] on button "Submit" at bounding box center [452, 158] width 38 height 21
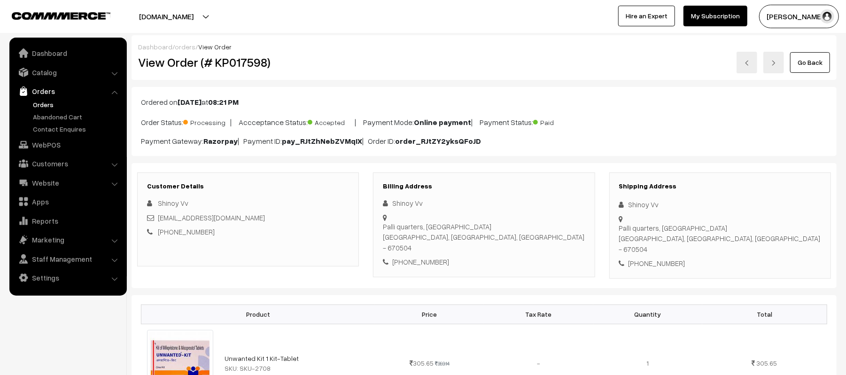
click at [273, 236] on div "[PHONE_NUMBER]" at bounding box center [248, 231] width 202 height 11
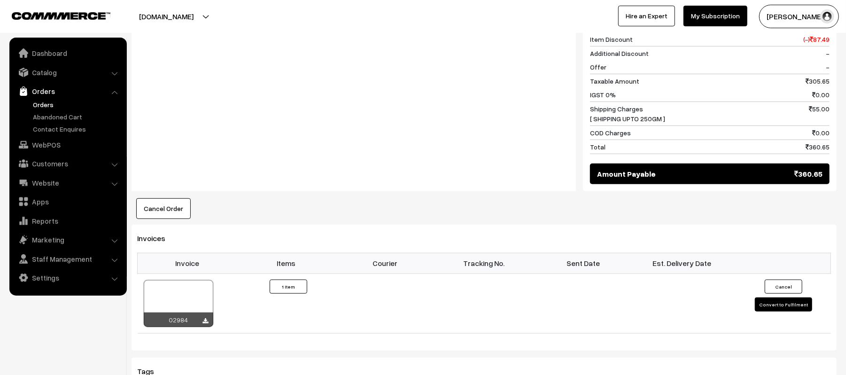
scroll to position [689, 0]
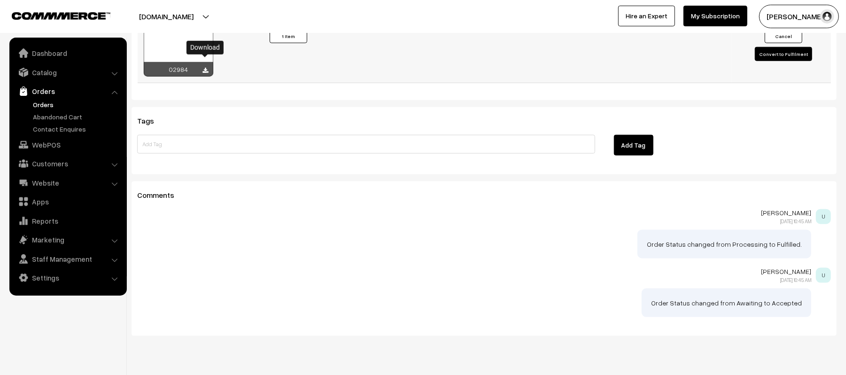
click at [206, 68] on icon at bounding box center [206, 71] width 6 height 6
click at [734, 135] on div "Add Tag" at bounding box center [720, 147] width 236 height 24
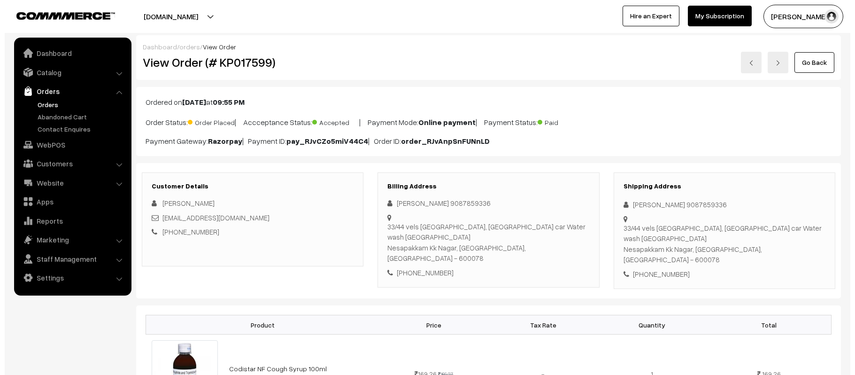
scroll to position [439, 0]
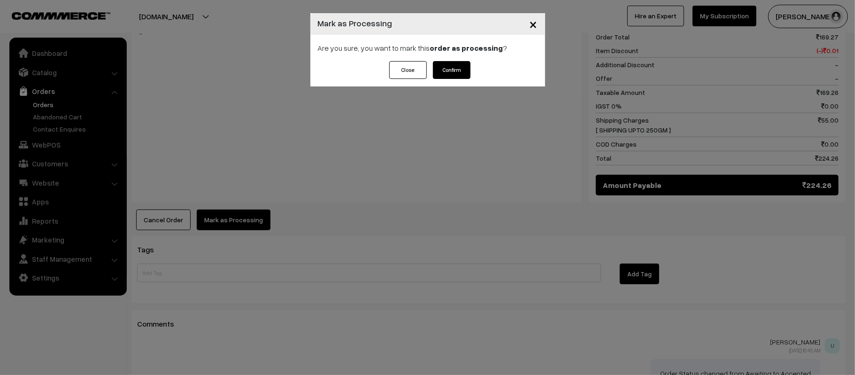
click at [445, 70] on button "Confirm" at bounding box center [452, 70] width 38 height 18
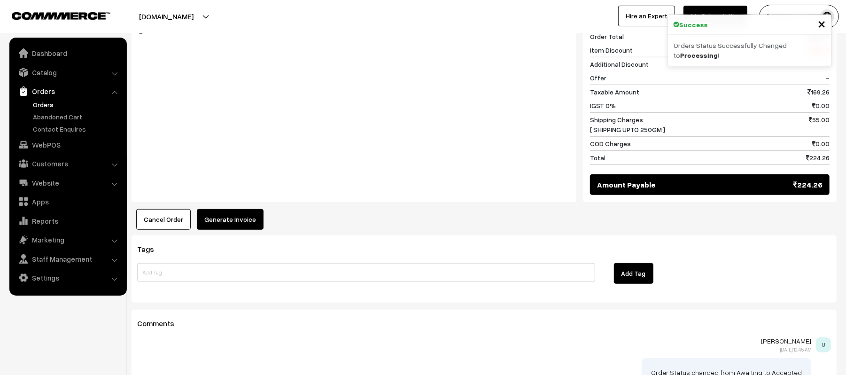
click at [231, 218] on button "Generate Invoice" at bounding box center [230, 219] width 67 height 21
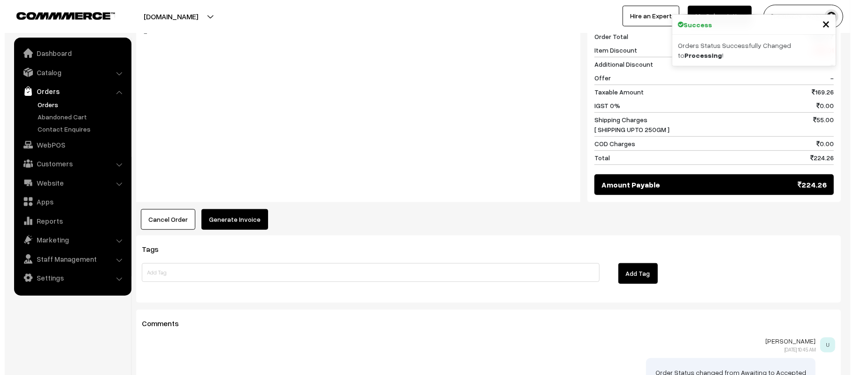
scroll to position [439, 0]
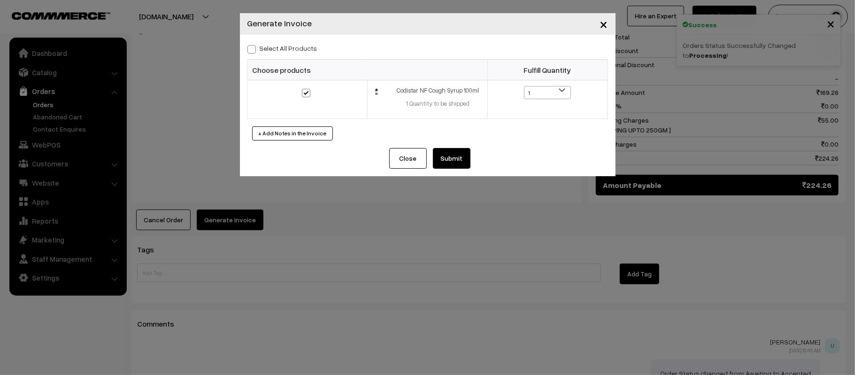
click at [456, 161] on button "Submit" at bounding box center [452, 158] width 38 height 21
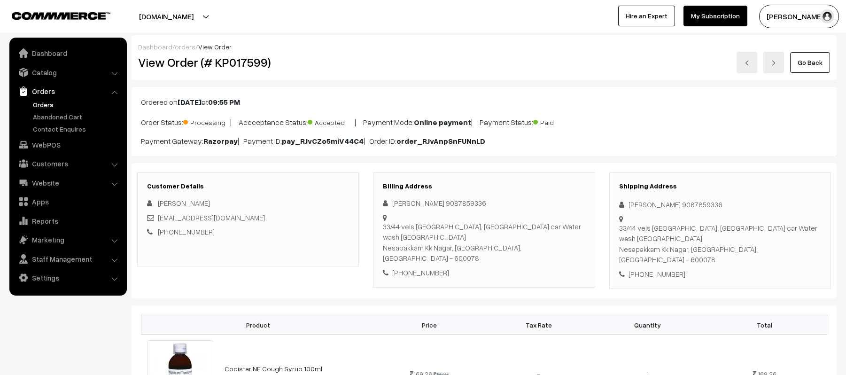
scroll to position [438, 0]
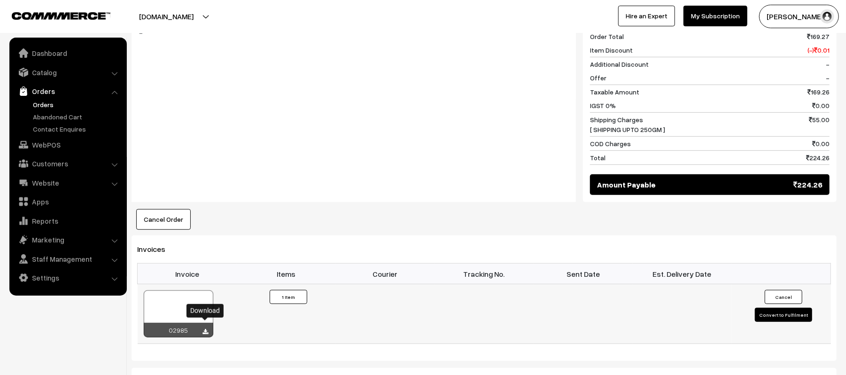
click at [203, 329] on icon at bounding box center [206, 332] width 6 height 6
click div "Cancel Order × Cancel Order Are you sure, you want to cancel this order? Close …"
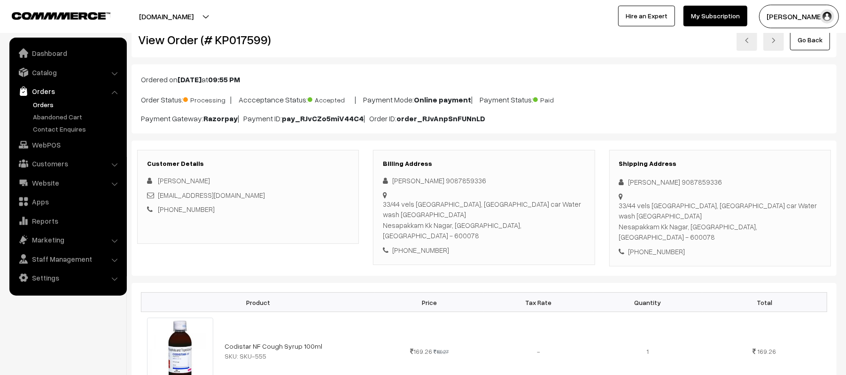
scroll to position [0, 0]
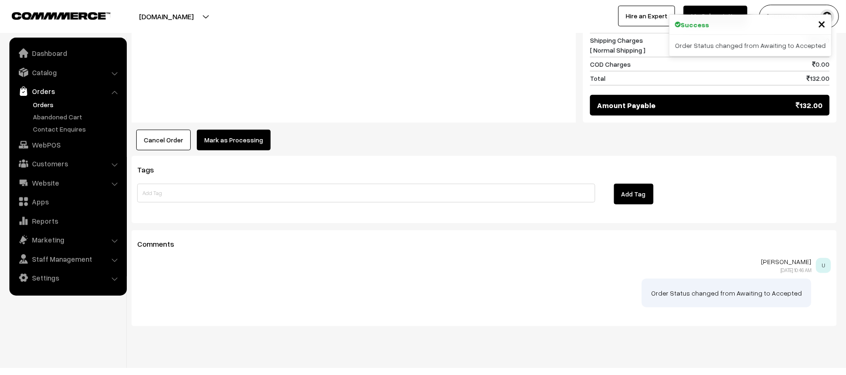
scroll to position [498, 0]
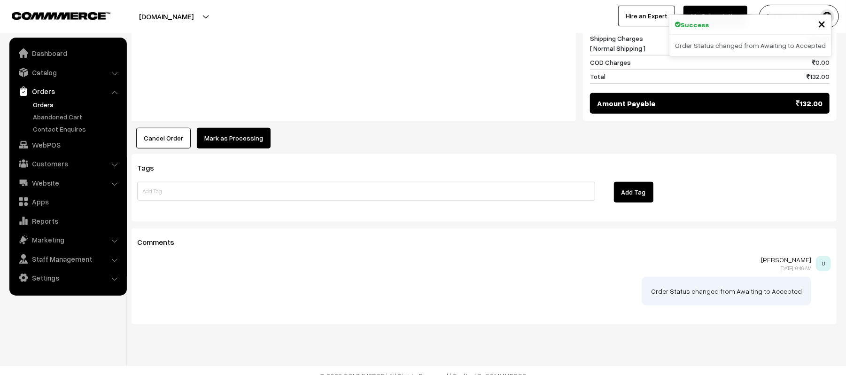
click at [232, 128] on button "Mark as Processing" at bounding box center [234, 138] width 74 height 21
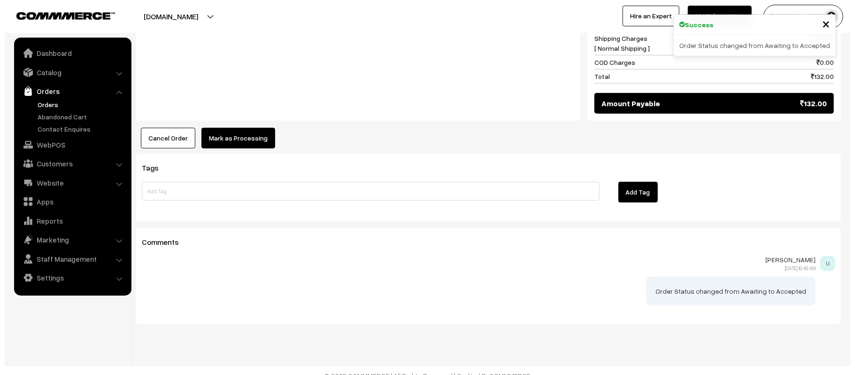
scroll to position [499, 0]
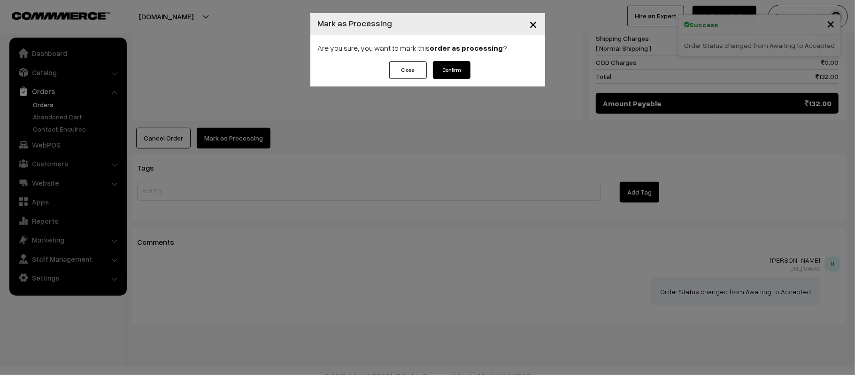
click at [440, 70] on button "Confirm" at bounding box center [452, 70] width 38 height 18
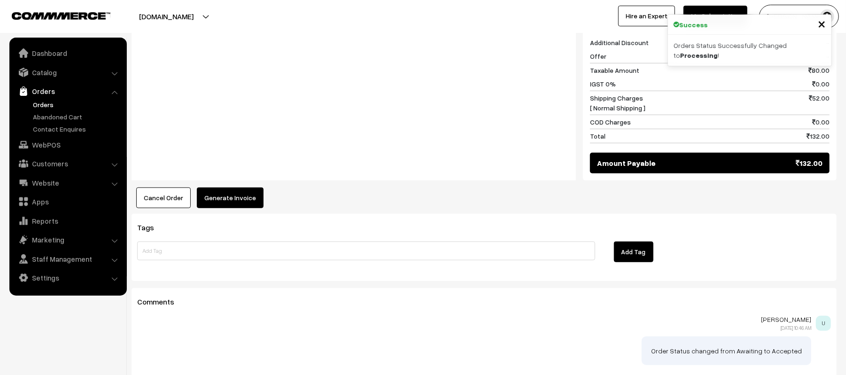
click at [233, 187] on button "Generate Invoice" at bounding box center [230, 197] width 67 height 21
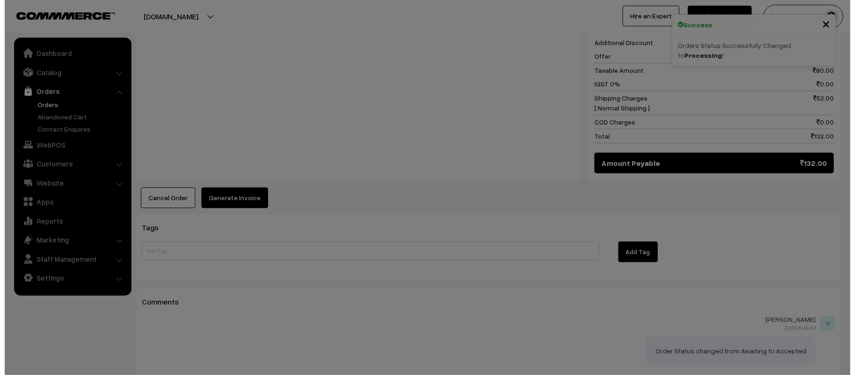
scroll to position [440, 0]
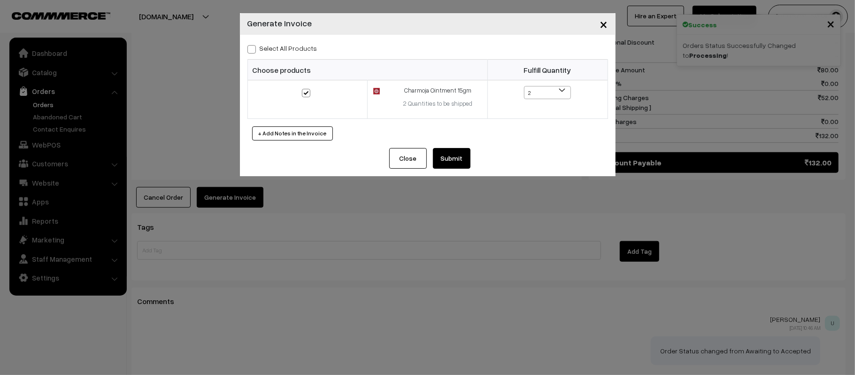
click at [455, 156] on button "Submit" at bounding box center [452, 158] width 38 height 21
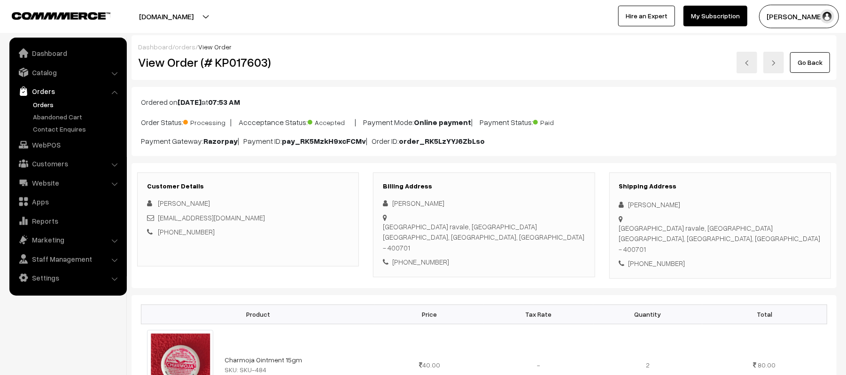
drag, startPoint x: 380, startPoint y: 52, endPoint x: 326, endPoint y: 183, distance: 142.2
click at [380, 52] on div "Go Back" at bounding box center [601, 63] width 457 height 22
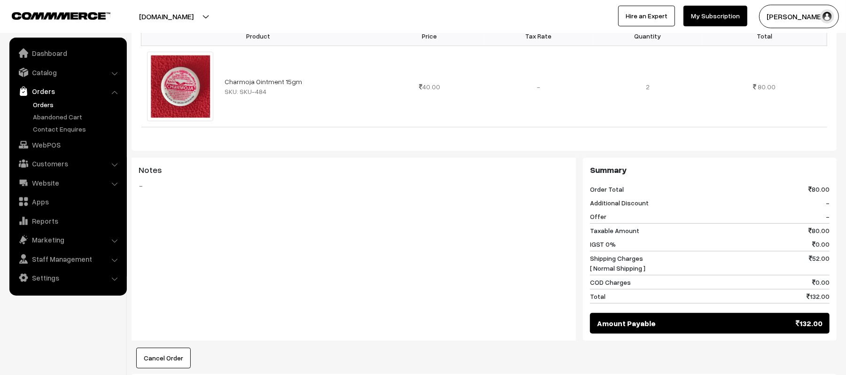
scroll to position [438, 0]
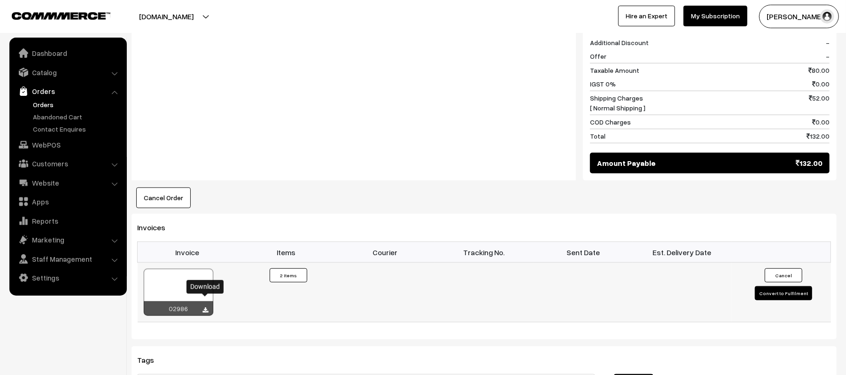
click at [207, 307] on icon at bounding box center [206, 310] width 6 height 6
click at [735, 200] on div "Dashboard / orders / View Order View Order (# KP017603) Go Back Ordered on Sep …" at bounding box center [484, 86] width 705 height 978
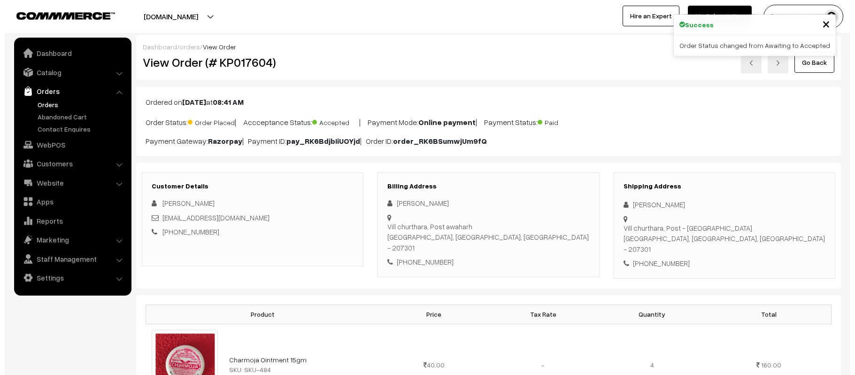
scroll to position [502, 0]
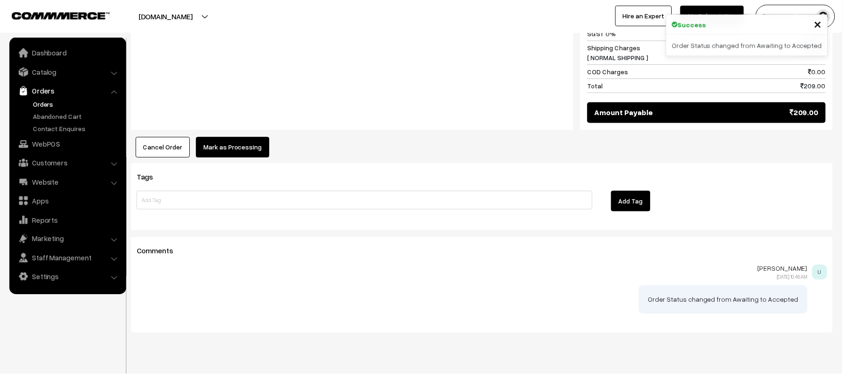
click at [252, 138] on button "Mark as Processing" at bounding box center [234, 148] width 74 height 21
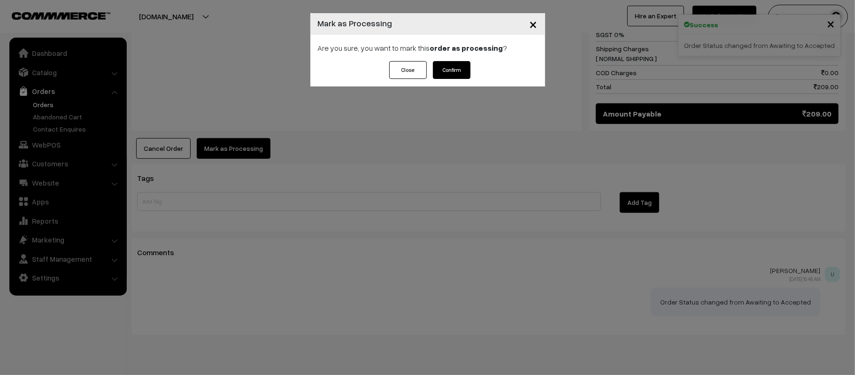
click at [454, 78] on button "Confirm" at bounding box center [452, 70] width 38 height 18
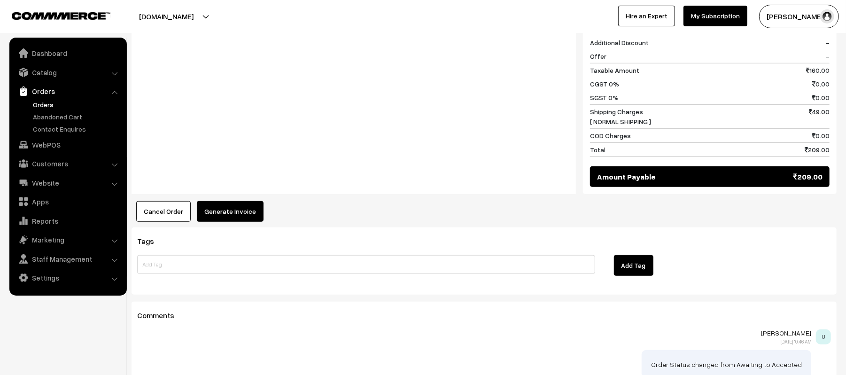
click at [243, 201] on button "Generate Invoice" at bounding box center [230, 211] width 67 height 21
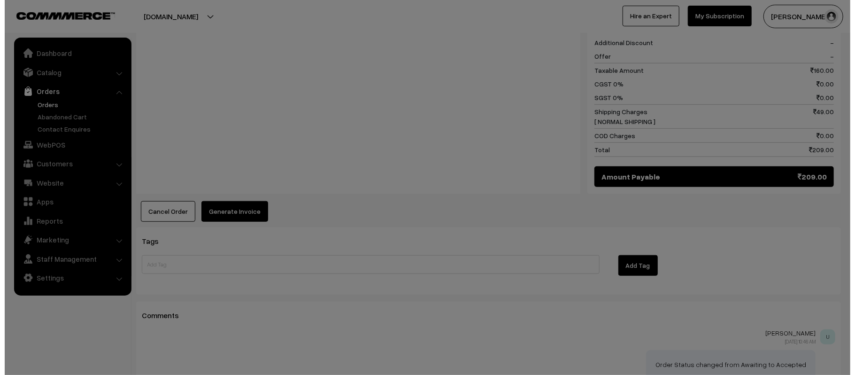
scroll to position [440, 0]
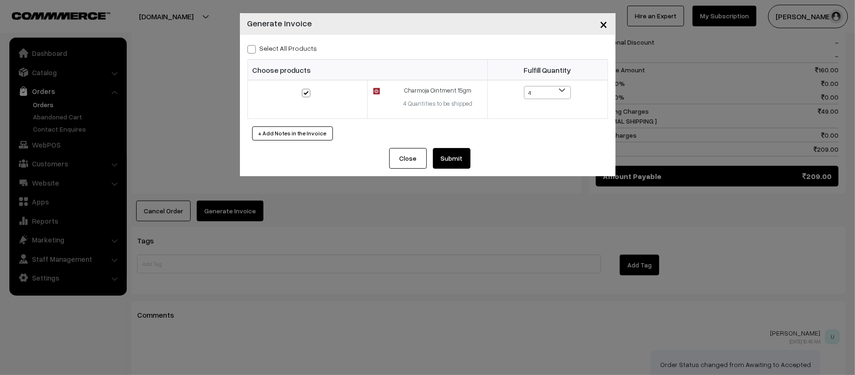
click at [448, 153] on button "Submit" at bounding box center [452, 158] width 38 height 21
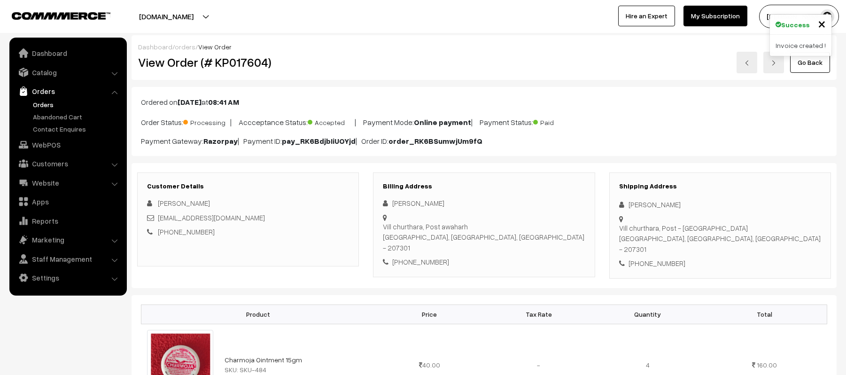
scroll to position [439, 0]
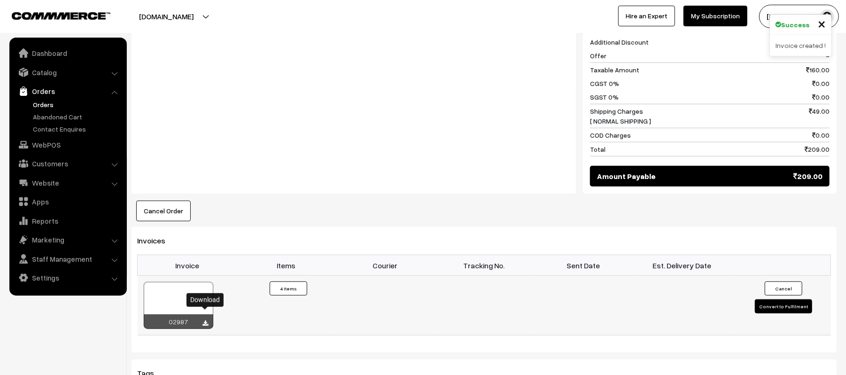
click at [205, 320] on icon at bounding box center [206, 323] width 6 height 6
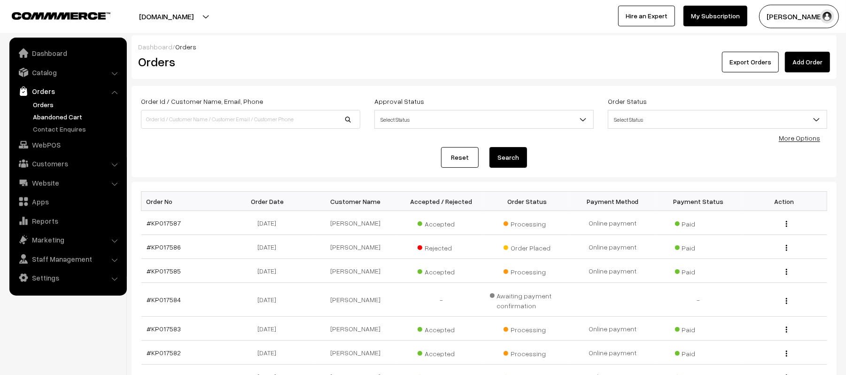
click at [73, 115] on link "Abandoned Cart" at bounding box center [77, 117] width 93 height 10
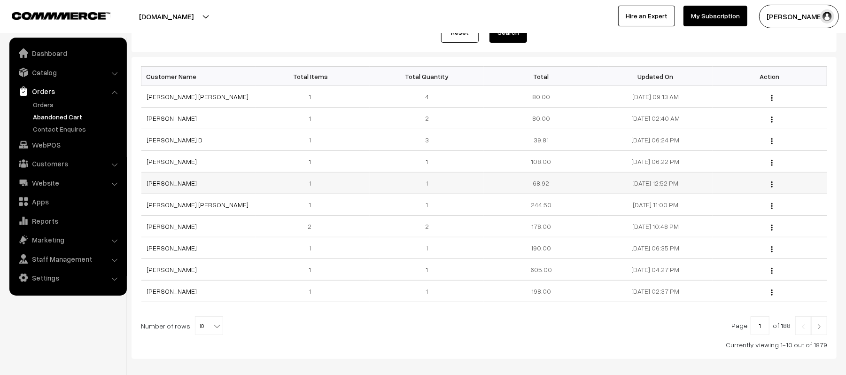
scroll to position [125, 0]
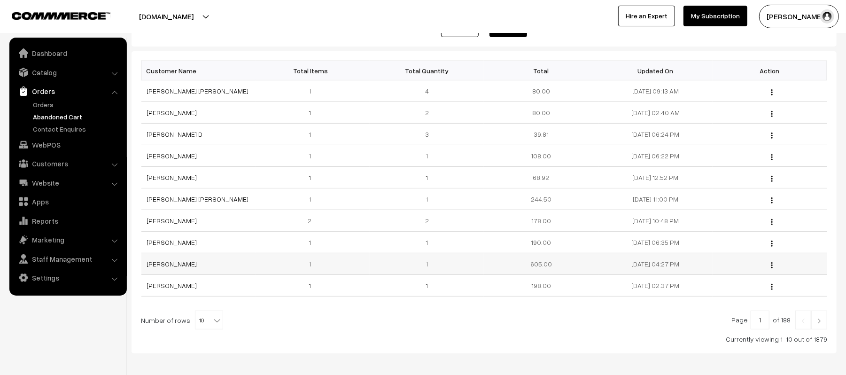
click at [213, 258] on td "[PERSON_NAME]" at bounding box center [198, 264] width 114 height 22
click at [45, 109] on link "Orders" at bounding box center [77, 105] width 93 height 10
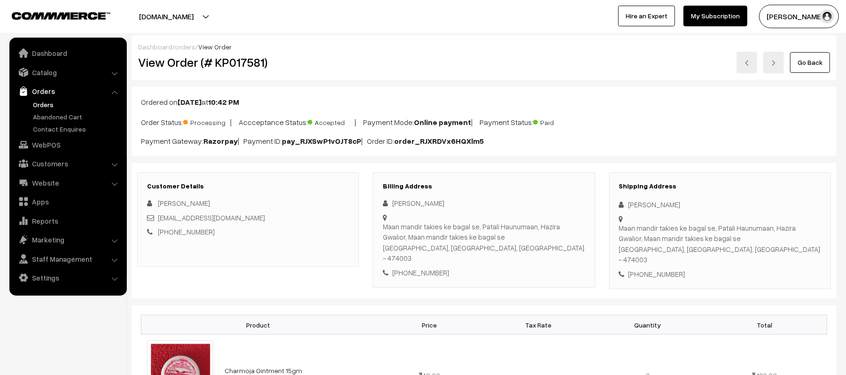
click at [695, 205] on div "Sunny Shivhare" at bounding box center [720, 204] width 202 height 11
drag, startPoint x: 684, startPoint y: 209, endPoint x: 619, endPoint y: 203, distance: 65.6
click at [619, 203] on div "Sunny Shivhare" at bounding box center [720, 204] width 202 height 11
copy div "Sunny Shivhare"
click at [659, 269] on div "+91 9516620036" at bounding box center [720, 274] width 202 height 11
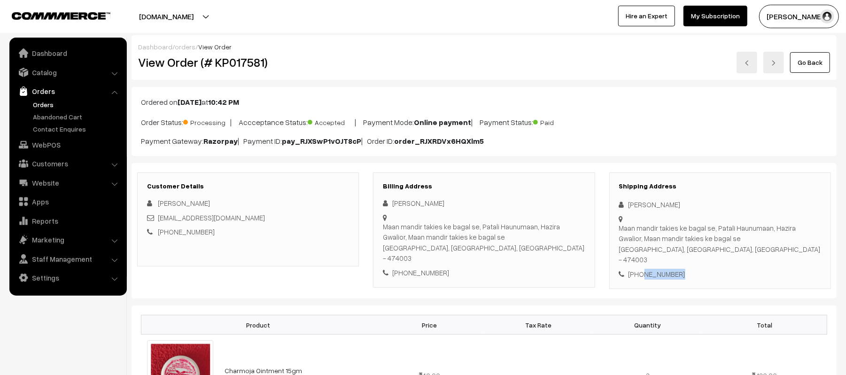
click at [659, 269] on div "+91 9516620036" at bounding box center [720, 274] width 202 height 11
copy div "9516620036"
drag, startPoint x: 261, startPoint y: 218, endPoint x: 160, endPoint y: 222, distance: 101.5
click at [160, 222] on div "Sunnyshivhare435@gmail.com" at bounding box center [248, 217] width 202 height 11
copy link "Sunnyshivhare435@gmail.com"
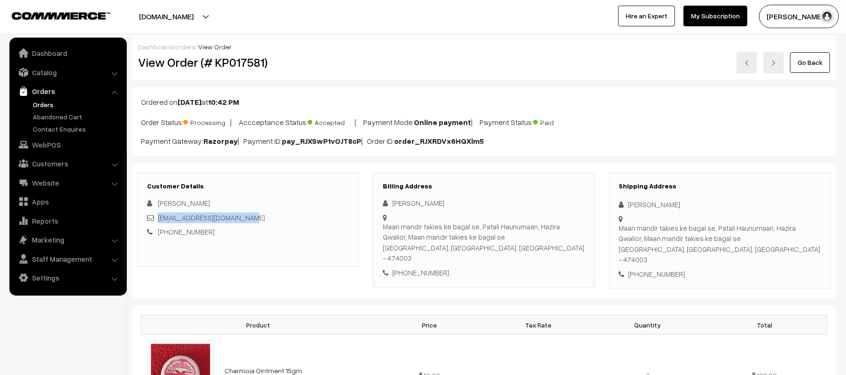
drag, startPoint x: 619, startPoint y: 228, endPoint x: 774, endPoint y: 252, distance: 156.9
click at [774, 252] on div "Maan mandir takies ke bagal se, Patali Haunumaan, Hazira Gwalior, Maan mandir t…" at bounding box center [720, 244] width 202 height 42
copy div "Maan mandir takies ke bagal se, Patali Haunumaan, Hazira Gwalior, Maan mandir t…"
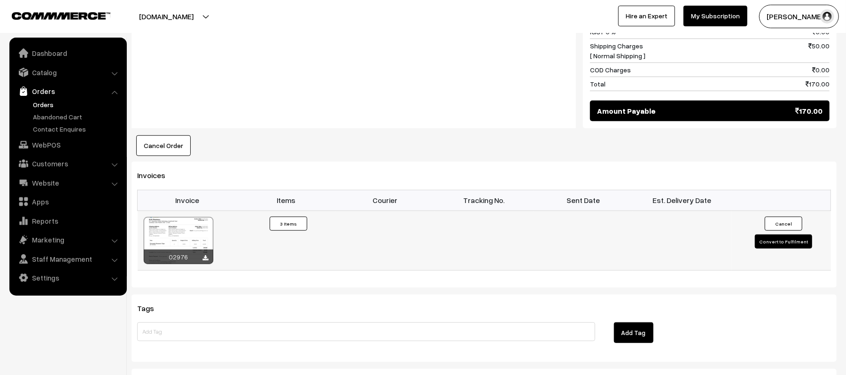
click at [797, 237] on button "Convert to Fulfilment" at bounding box center [783, 241] width 57 height 14
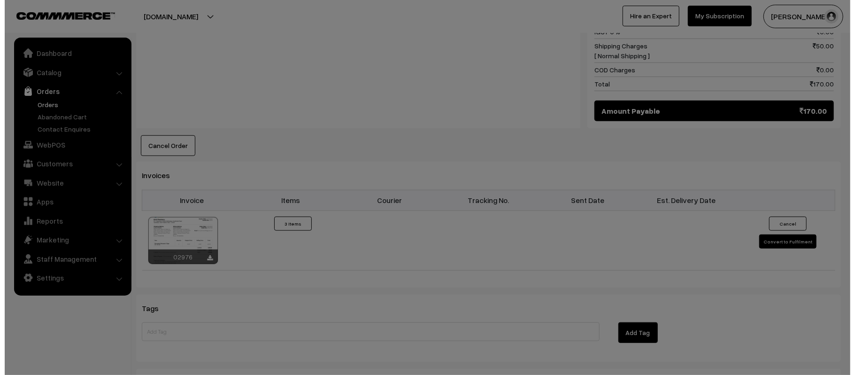
scroll to position [502, 0]
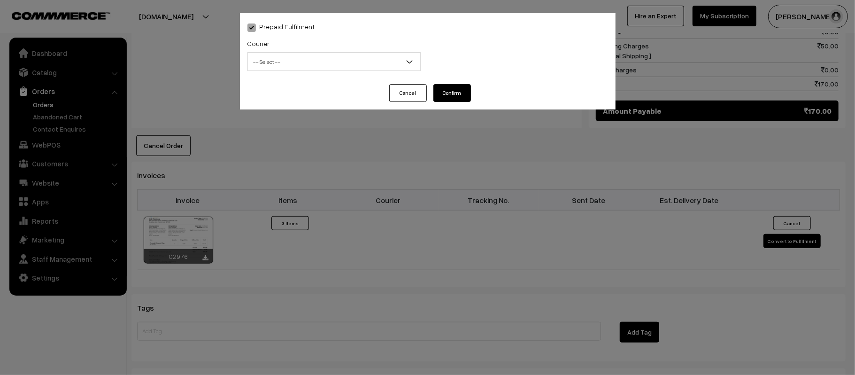
click at [285, 64] on span "-- Select --" at bounding box center [334, 62] width 172 height 16
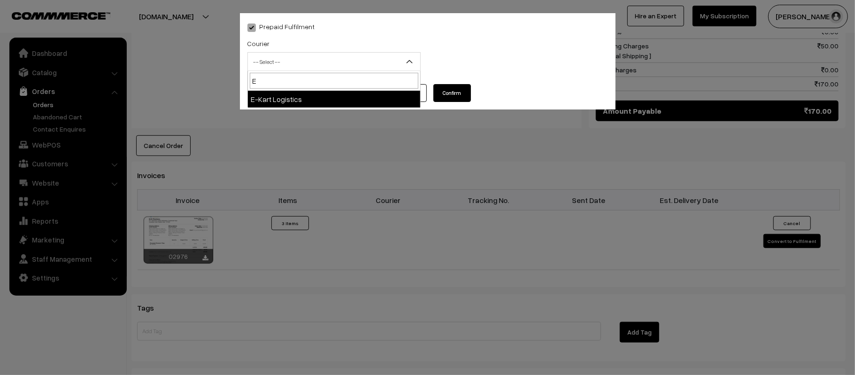
type input "E-"
select select "6"
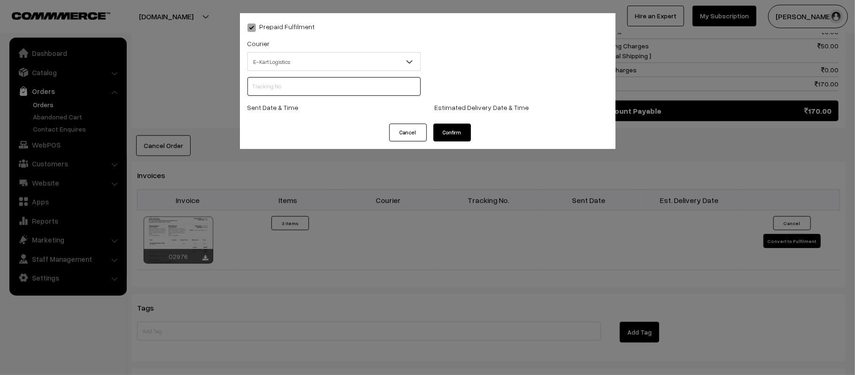
scroll to position [0, 0]
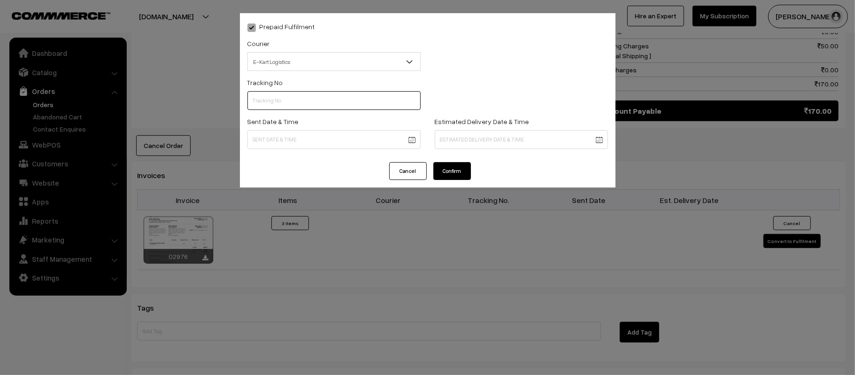
paste input "ICYP0004192891"
type input "ICYP0004192891"
click at [317, 138] on body "Thank you for showing interest. Our team will call you shortly. Close [DOMAIN_N…" at bounding box center [427, 41] width 855 height 1086
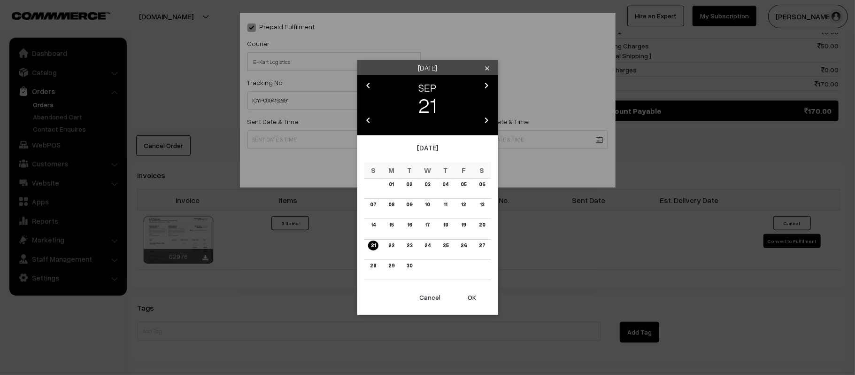
click at [474, 301] on button "OK" at bounding box center [473, 297] width 38 height 21
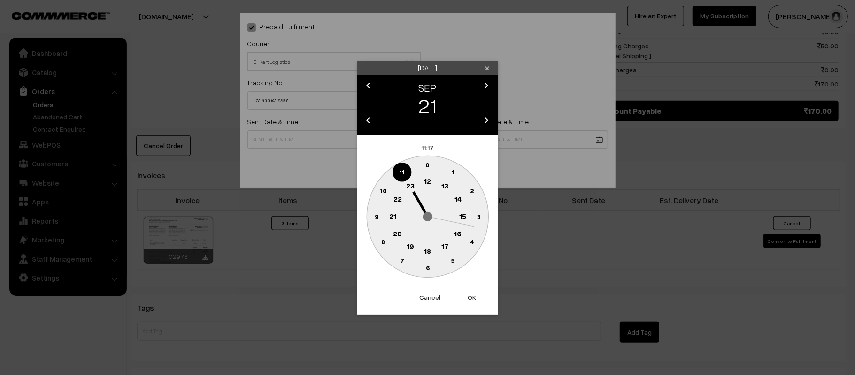
click at [447, 190] on circle at bounding box center [444, 186] width 19 height 19
click at [379, 215] on text "45" at bounding box center [376, 216] width 8 height 8
type input "21-09-2025 13:45"
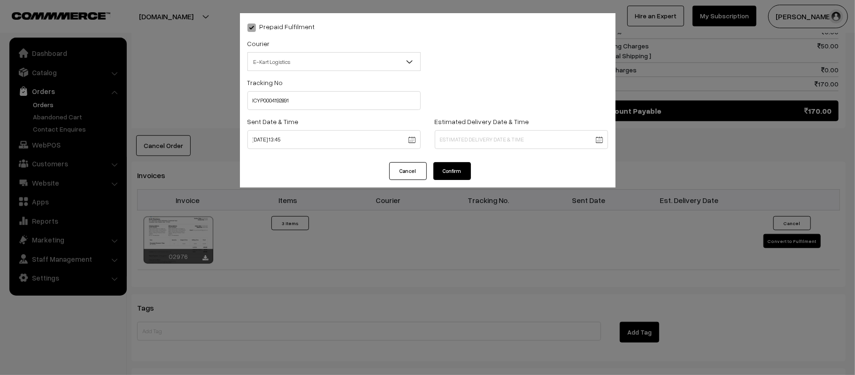
click at [527, 145] on body "Thank you for showing interest. Our team will call you shortly. Close [DOMAIN_N…" at bounding box center [427, 41] width 855 height 1086
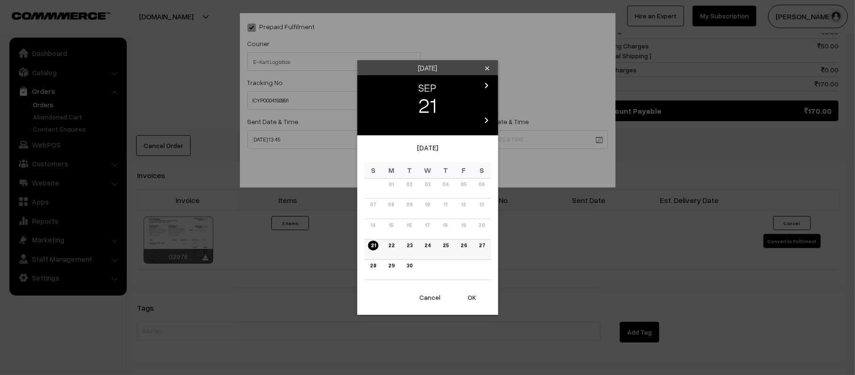
click at [485, 247] on link "27" at bounding box center [482, 245] width 12 height 10
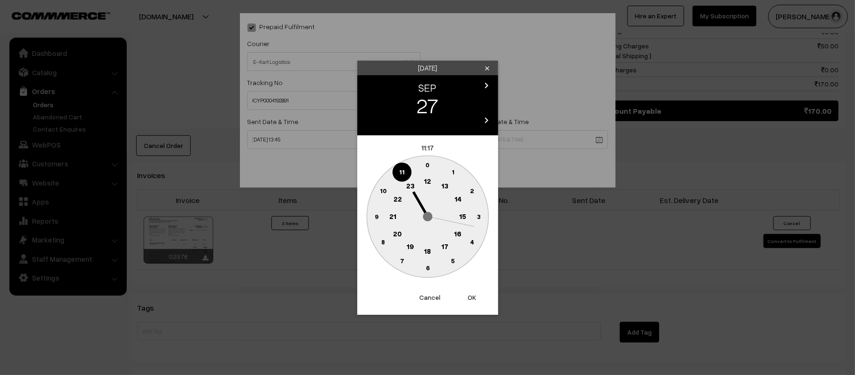
click at [390, 211] on text "21" at bounding box center [392, 215] width 7 height 8
click at [376, 213] on text "45" at bounding box center [376, 216] width 8 height 8
type input "27-09-2025 21:45"
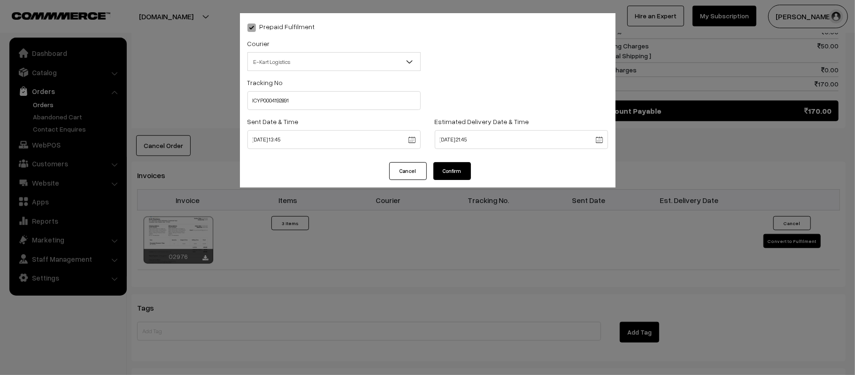
click at [455, 174] on button "Confirm" at bounding box center [453, 171] width 38 height 18
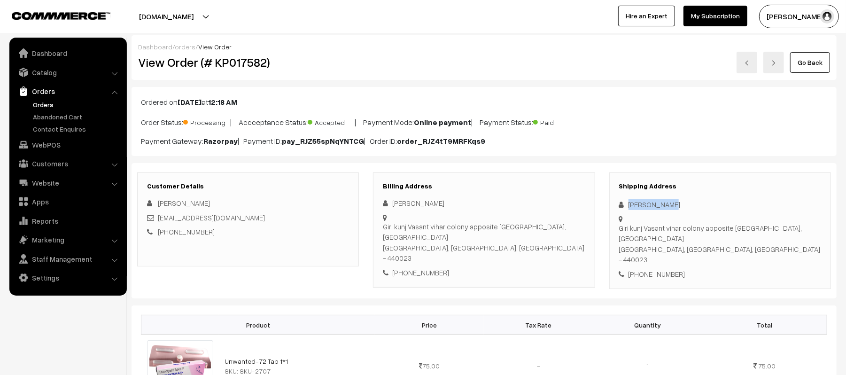
drag, startPoint x: 682, startPoint y: 205, endPoint x: 617, endPoint y: 206, distance: 65.3
click at [617, 206] on div "Shipping Address [PERSON_NAME][GEOGRAPHIC_DATA] apposite angel kids school, [GE…" at bounding box center [720, 230] width 222 height 117
copy div "[PERSON_NAME]"
click at [648, 269] on div "[PHONE_NUMBER]" at bounding box center [720, 274] width 202 height 11
click at [649, 269] on div "[PHONE_NUMBER]" at bounding box center [720, 274] width 202 height 11
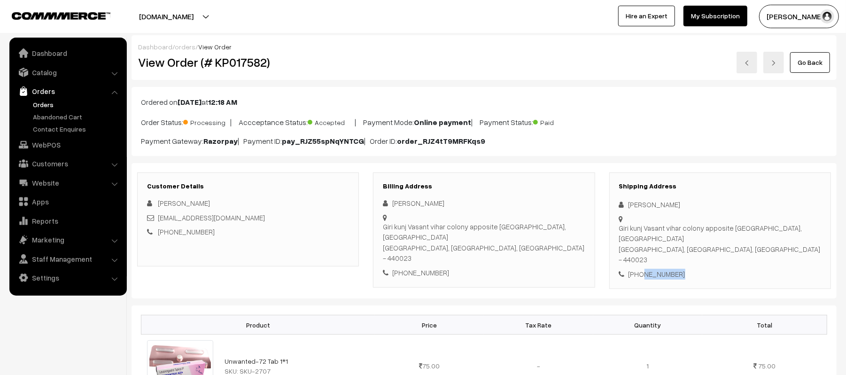
copy div "9561031215"
drag, startPoint x: 262, startPoint y: 217, endPoint x: 159, endPoint y: 220, distance: 103.4
click at [159, 220] on div "[EMAIL_ADDRESS][DOMAIN_NAME]" at bounding box center [248, 217] width 202 height 11
copy link "[EMAIL_ADDRESS][DOMAIN_NAME]"
drag, startPoint x: 620, startPoint y: 231, endPoint x: 763, endPoint y: 247, distance: 143.2
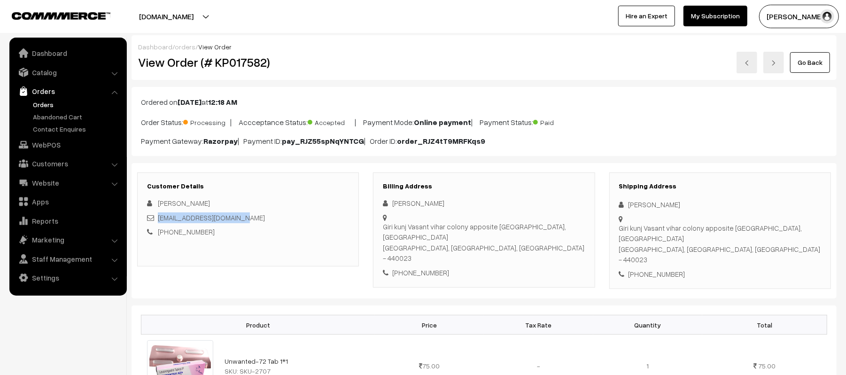
click at [763, 247] on div "Giri kunj Vasant vihar colony apposite [GEOGRAPHIC_DATA], [GEOGRAPHIC_DATA] - 4…" at bounding box center [720, 244] width 202 height 42
copy div "Giri kunj Vasant vihar colony apposite [GEOGRAPHIC_DATA], [GEOGRAPHIC_DATA] - 4…"
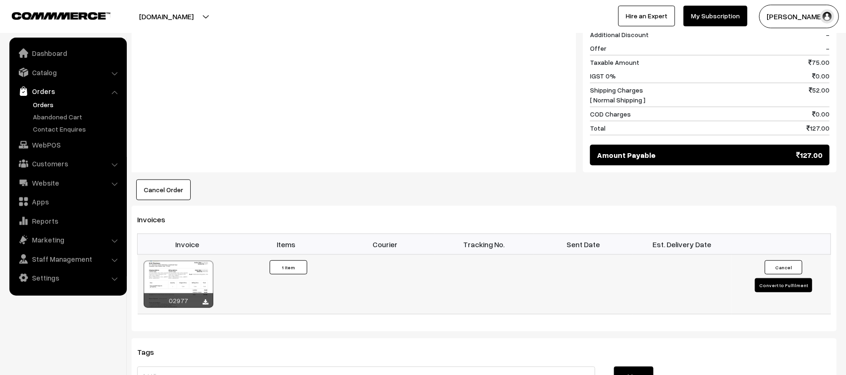
click at [770, 280] on button "Convert to Fulfilment" at bounding box center [783, 285] width 57 height 14
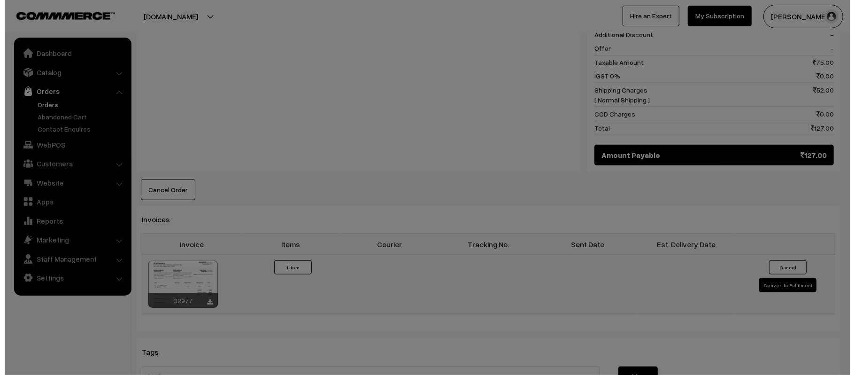
scroll to position [439, 0]
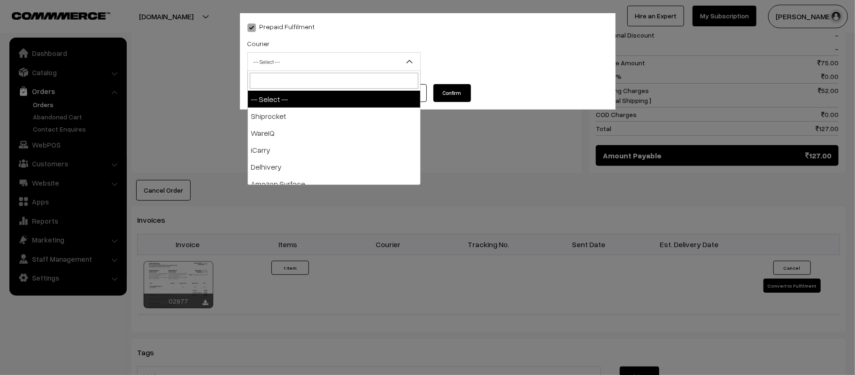
click at [363, 61] on span "-- Select --" at bounding box center [334, 62] width 172 height 16
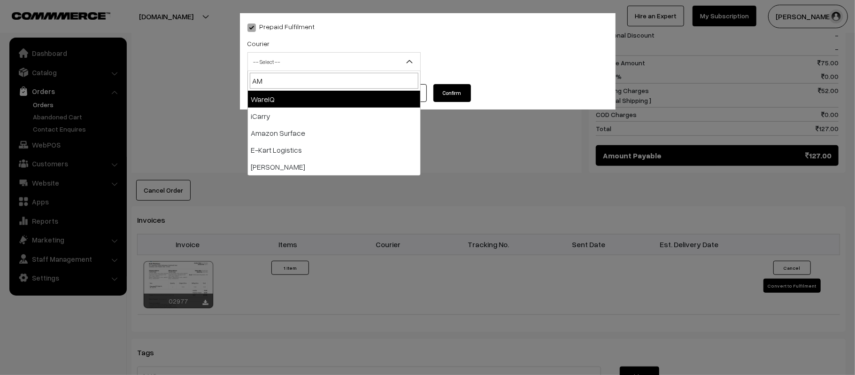
type input "AMA"
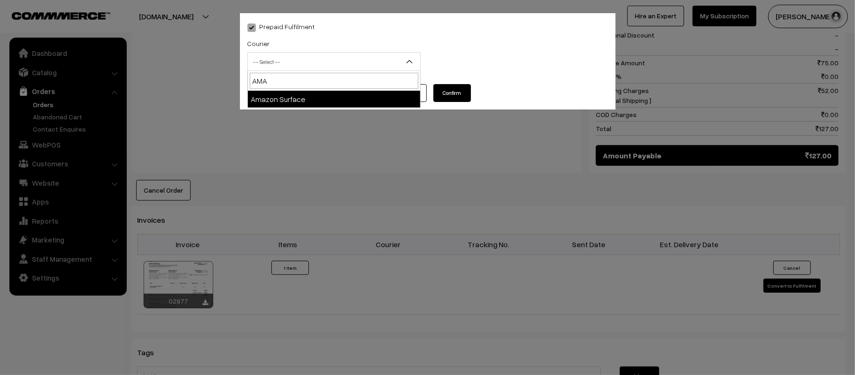
select select "5"
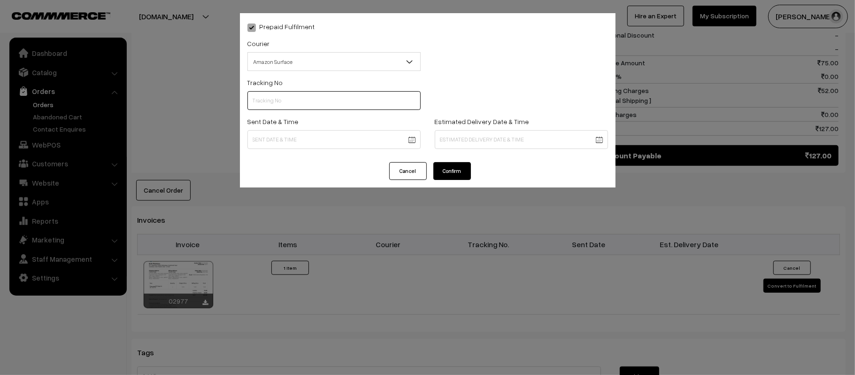
scroll to position [0, 0]
paste input "363578096982"
type input "363578096982"
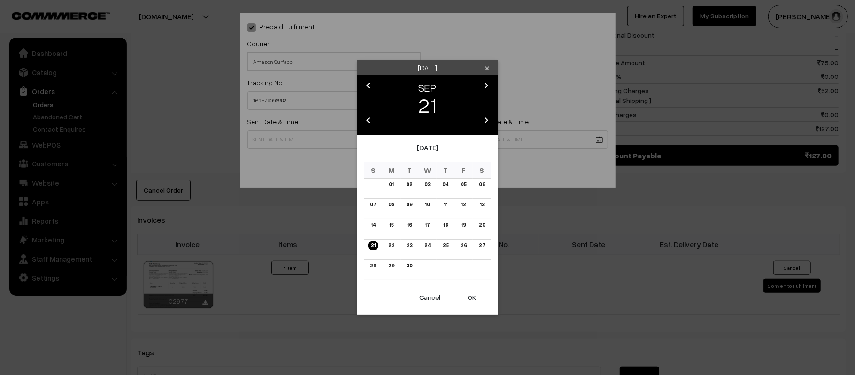
click at [389, 145] on body "Thank you for showing interest. Our team will call you shortly. Close [DOMAIN_N…" at bounding box center [427, 94] width 855 height 1067
click at [472, 307] on button "OK" at bounding box center [473, 297] width 38 height 21
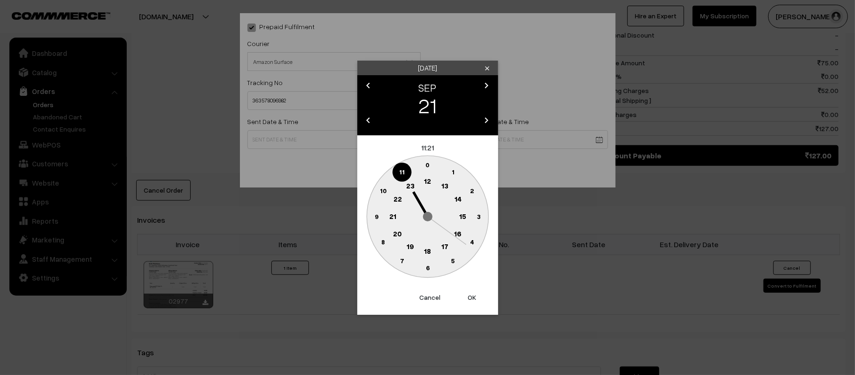
click at [432, 183] on circle at bounding box center [427, 181] width 19 height 19
click at [376, 215] on text "45" at bounding box center [376, 216] width 8 height 8
type input "[DATE] 12:45"
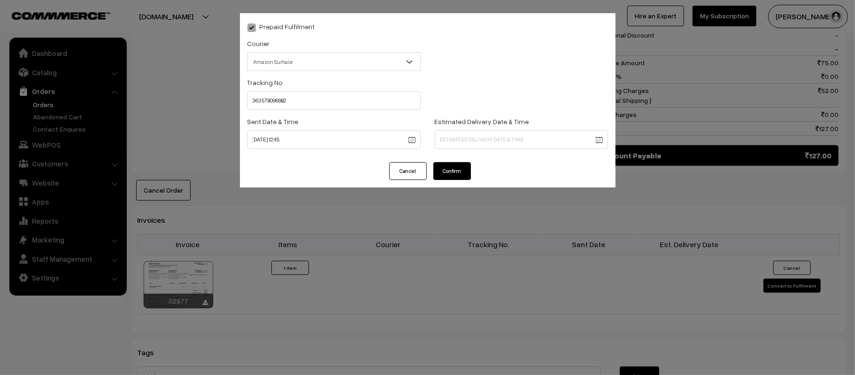
click at [525, 147] on body "Thank you for showing interest. Our team will call you shortly. Close [DOMAIN_N…" at bounding box center [427, 94] width 855 height 1067
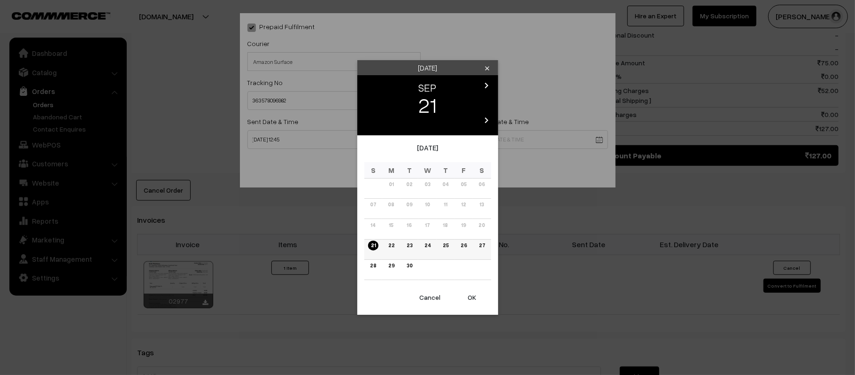
click at [462, 250] on td "26" at bounding box center [464, 249] width 18 height 20
click at [459, 246] on link "26" at bounding box center [464, 245] width 12 height 10
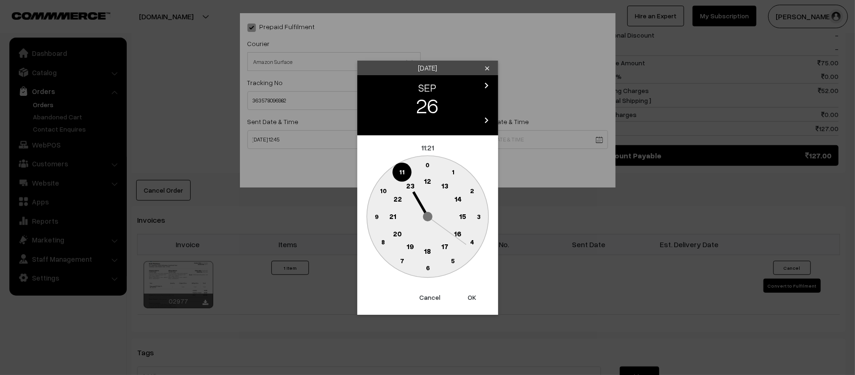
click at [395, 216] on text "21" at bounding box center [392, 215] width 7 height 8
click at [425, 271] on circle at bounding box center [422, 266] width 13 height 13
type input "26-09-2025 21:31"
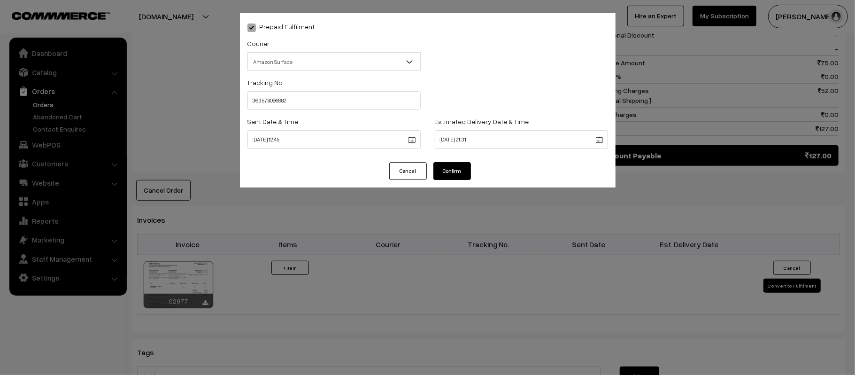
click at [459, 170] on button "Confirm" at bounding box center [453, 171] width 38 height 18
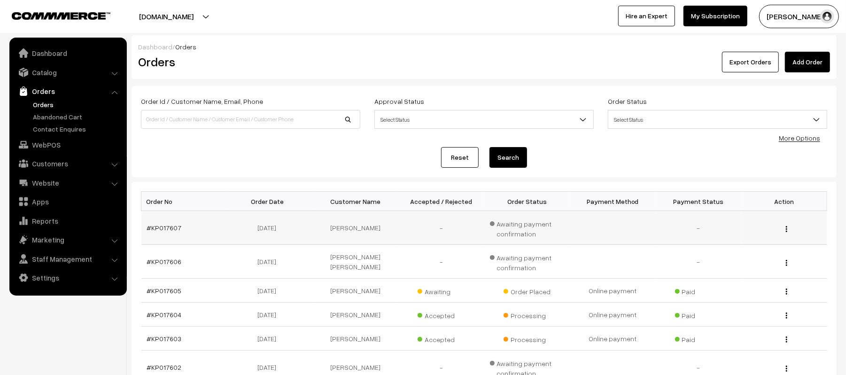
click at [158, 221] on td "#KP017607" at bounding box center [184, 228] width 86 height 34
click at [159, 229] on link "#KP017607" at bounding box center [164, 228] width 35 height 8
click at [160, 256] on td "#KP017606" at bounding box center [184, 262] width 86 height 34
click at [159, 259] on link "#KP017606" at bounding box center [164, 261] width 35 height 8
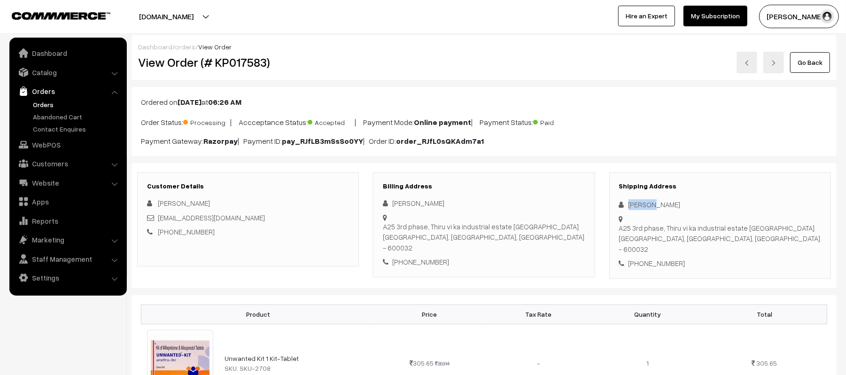
drag, startPoint x: 664, startPoint y: 208, endPoint x: 613, endPoint y: 209, distance: 51.2
click at [613, 209] on div "Shipping Address Mk Vinu A25 3rd phase, Thiru vi ka industrial estate Guindy Ch…" at bounding box center [720, 225] width 222 height 106
copy div "Mk Vinu"
click at [653, 258] on div "+91 9789548688" at bounding box center [720, 263] width 202 height 11
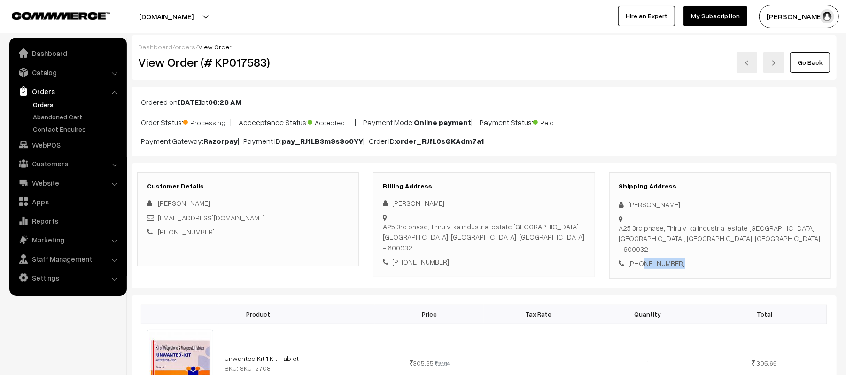
click at [653, 258] on div "+91 9789548688" at bounding box center [720, 263] width 202 height 11
copy div "9789548688"
drag, startPoint x: 247, startPoint y: 219, endPoint x: 158, endPoint y: 222, distance: 88.8
click at [158, 222] on div "trackviewaglvinu@gmail.com" at bounding box center [248, 217] width 202 height 11
copy link "trackviewaglvinu@gmail.com"
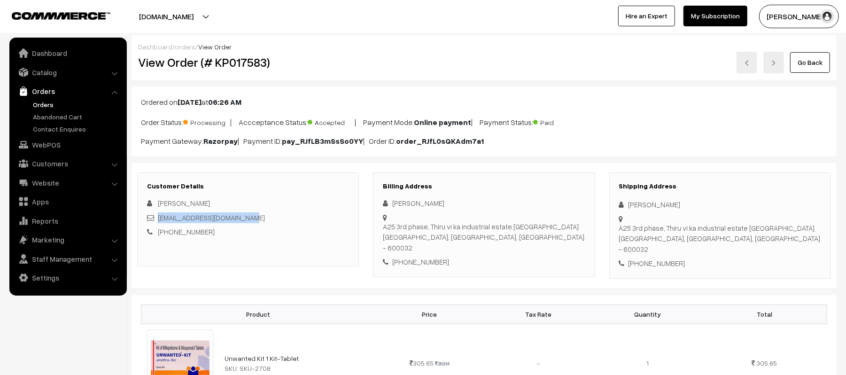
drag, startPoint x: 630, startPoint y: 222, endPoint x: 812, endPoint y: 221, distance: 181.8
click at [812, 221] on div "Shipping Address Mk Vinu A25 3rd phase, Thiru vi ka industrial estate Guindy Ch…" at bounding box center [720, 225] width 222 height 106
copy div "A25 3rd phase, Thiru vi ka industrial estate Guindy Chennai, Tamil Nadu, India …"
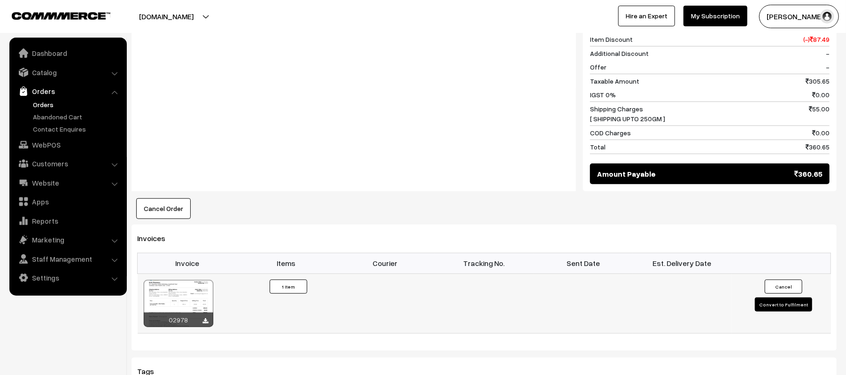
click at [767, 297] on button "Convert to Fulfilment" at bounding box center [783, 304] width 57 height 14
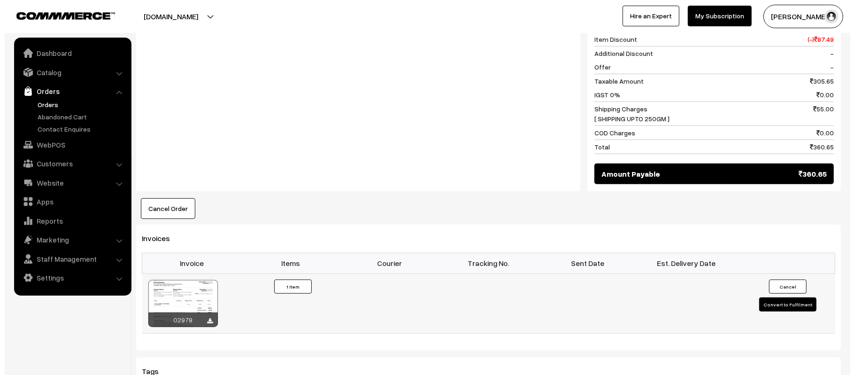
scroll to position [440, 0]
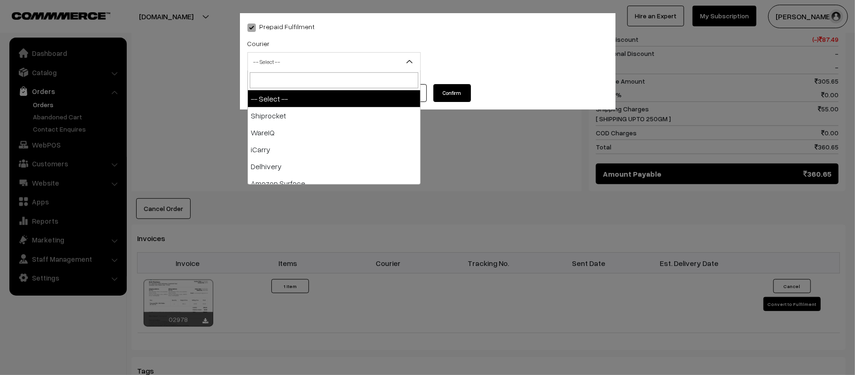
click at [381, 54] on span "-- Select --" at bounding box center [334, 62] width 172 height 16
type input "AM"
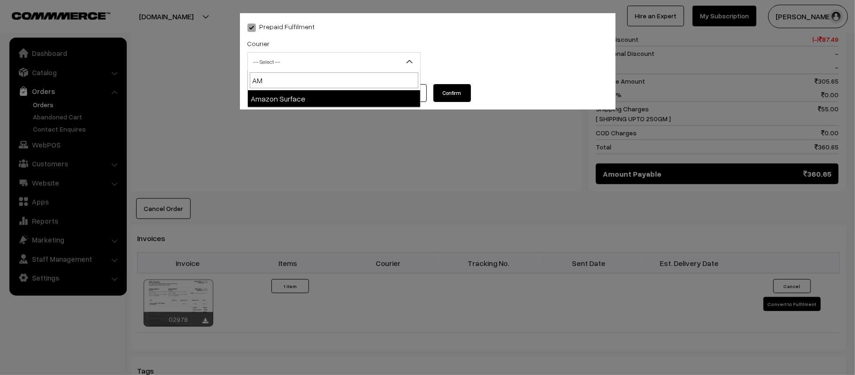
select select "5"
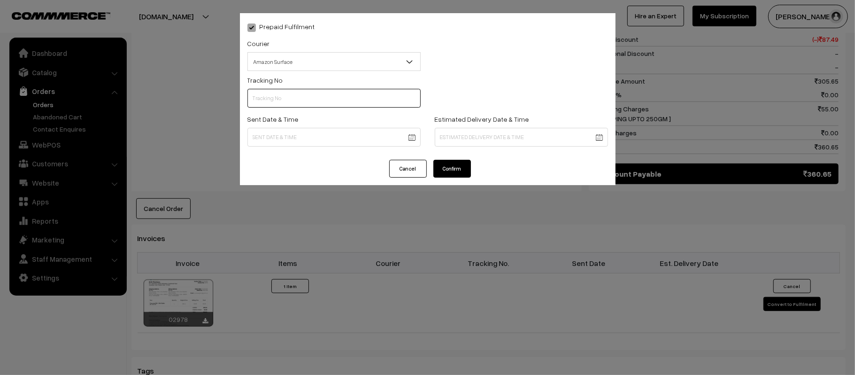
scroll to position [0, 0]
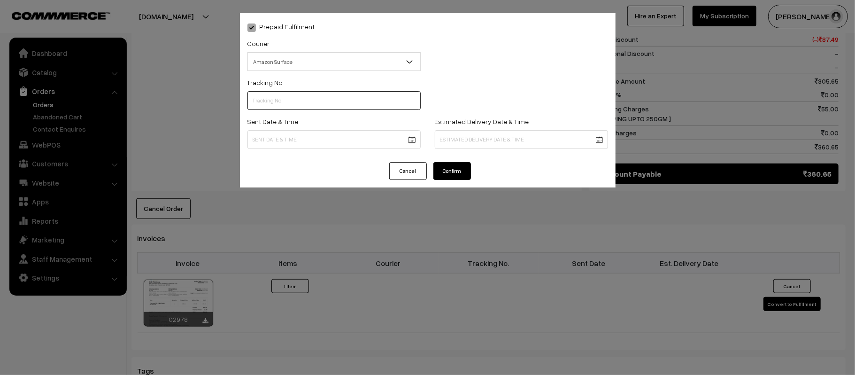
paste input "363578157652"
type input "363578157652"
click at [357, 141] on body "Thank you for showing interest. Our team will call you shortly. Close [DOMAIN_N…" at bounding box center [427, 103] width 855 height 1087
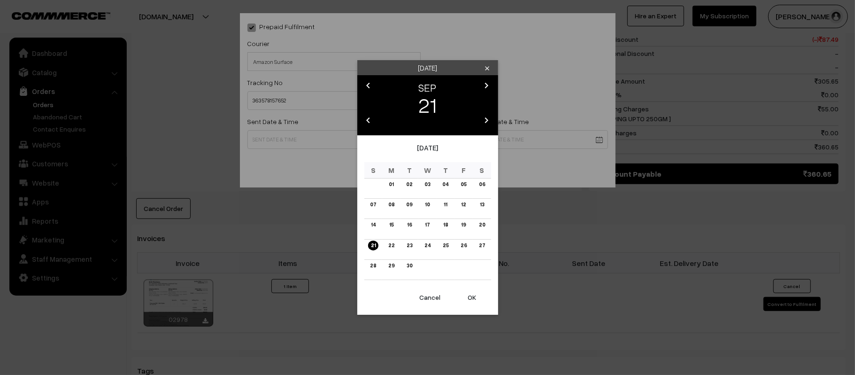
click at [469, 297] on button "OK" at bounding box center [473, 297] width 38 height 21
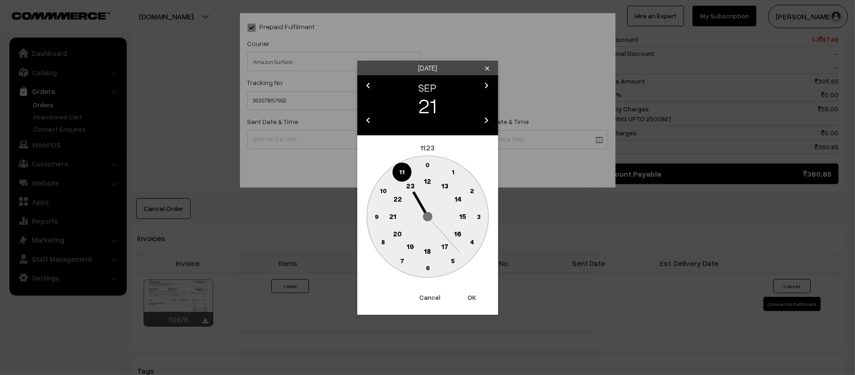
click at [428, 185] on circle at bounding box center [427, 181] width 19 height 19
click at [377, 215] on text "45" at bounding box center [376, 216] width 8 height 8
type input "[DATE] 12:45"
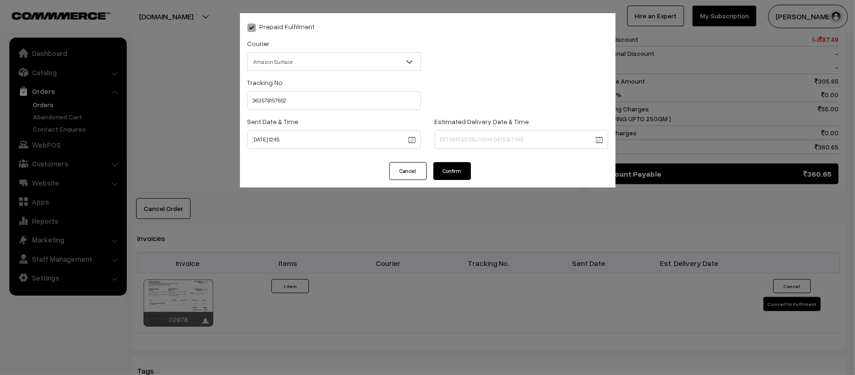
click at [507, 134] on body "Thank you for showing interest. Our team will call you shortly. Close [DOMAIN_N…" at bounding box center [427, 103] width 855 height 1087
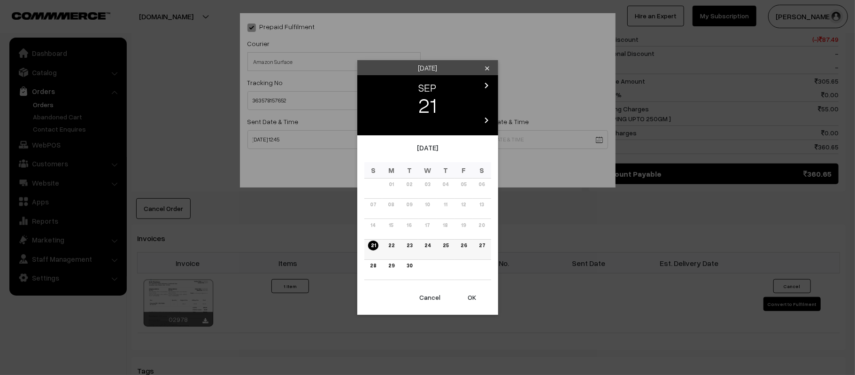
click at [481, 249] on link "27" at bounding box center [482, 245] width 12 height 10
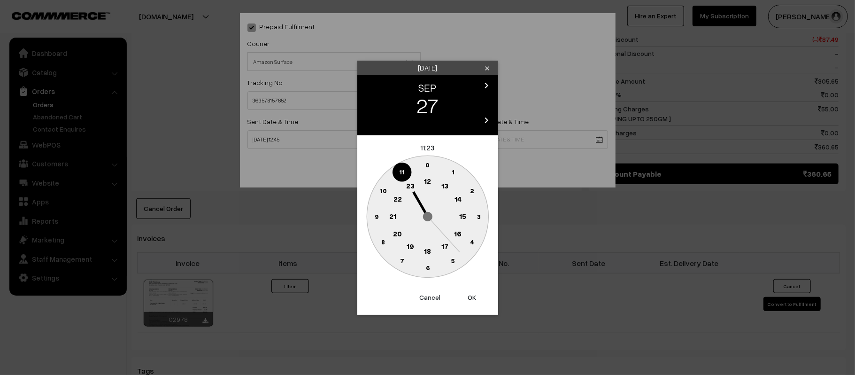
click at [388, 213] on circle at bounding box center [392, 216] width 19 height 19
click at [427, 266] on text "30" at bounding box center [428, 268] width 8 height 8
type input "[DATE] 21:30"
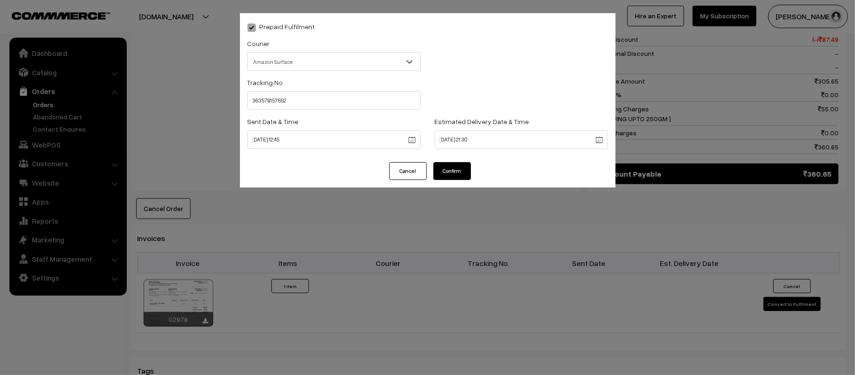
click at [450, 171] on button "Confirm" at bounding box center [453, 171] width 38 height 18
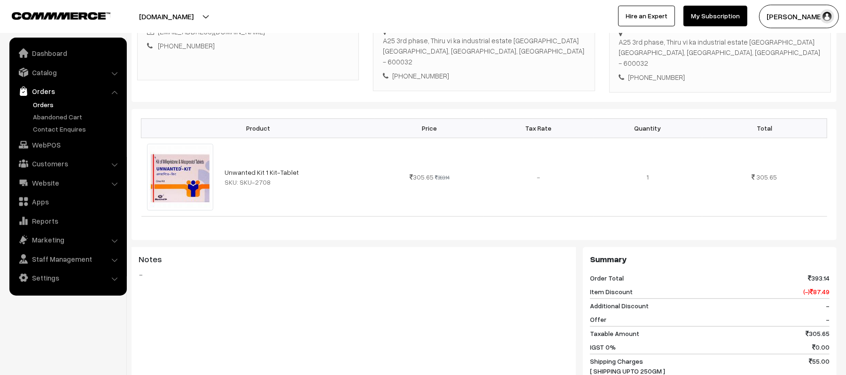
scroll to position [0, 0]
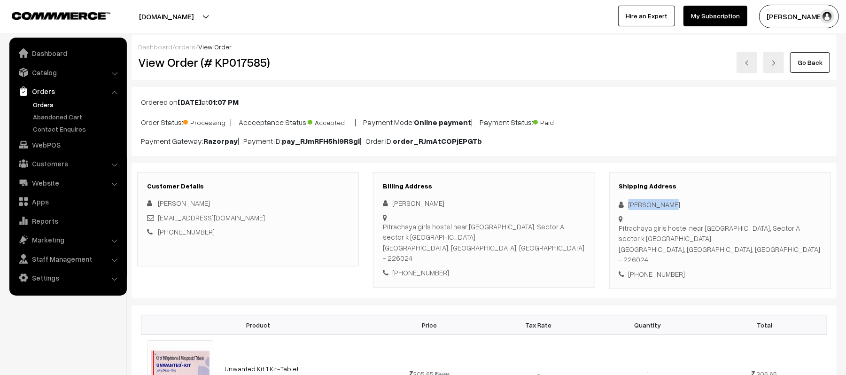
drag, startPoint x: 678, startPoint y: 203, endPoint x: 625, endPoint y: 203, distance: 53.5
click at [625, 203] on div "[PERSON_NAME]" at bounding box center [720, 204] width 202 height 11
copy div "[PERSON_NAME]"
click at [658, 269] on div "[PHONE_NUMBER]" at bounding box center [720, 274] width 202 height 11
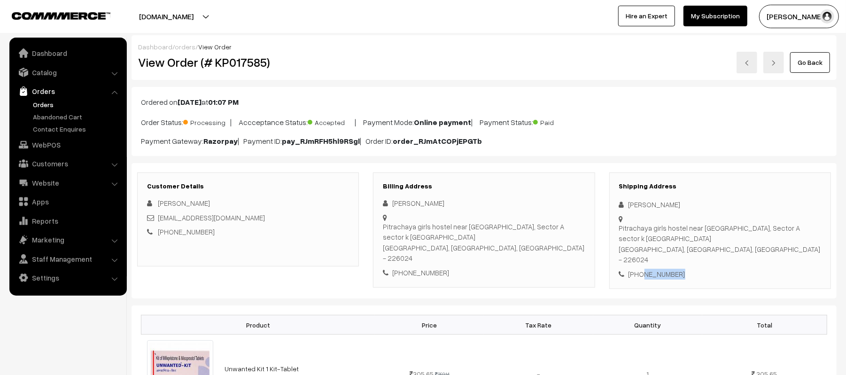
copy div "9258181914"
drag, startPoint x: 260, startPoint y: 219, endPoint x: 158, endPoint y: 213, distance: 101.6
click at [158, 213] on div "[EMAIL_ADDRESS][DOMAIN_NAME]" at bounding box center [248, 217] width 202 height 11
copy link "[EMAIL_ADDRESS][DOMAIN_NAME]"
drag, startPoint x: 619, startPoint y: 228, endPoint x: 750, endPoint y: 254, distance: 133.1
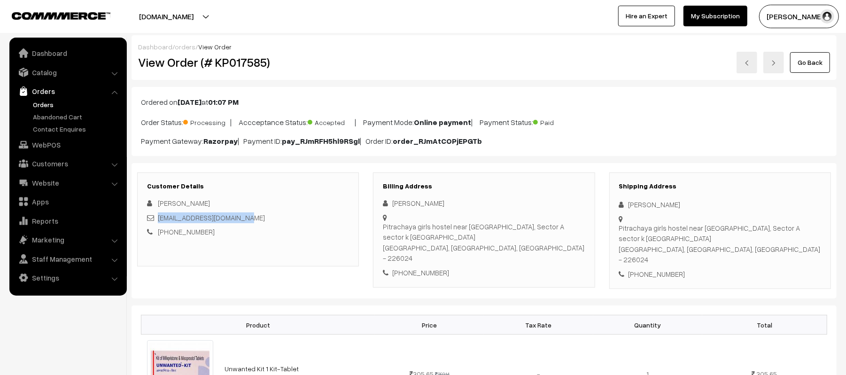
click at [750, 254] on div "Pitrachaya girls hostel near [GEOGRAPHIC_DATA], Sector A sector k [GEOGRAPHIC_D…" at bounding box center [720, 244] width 202 height 42
copy div "Pitrachaya girls hostel near [GEOGRAPHIC_DATA], Sector A sector k [GEOGRAPHIC_D…"
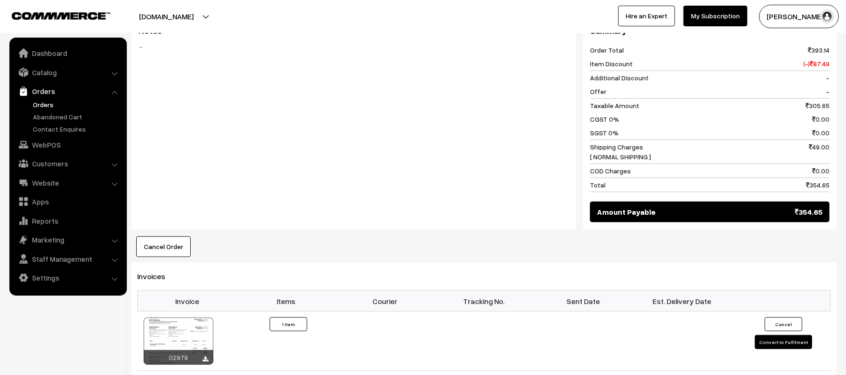
scroll to position [438, 0]
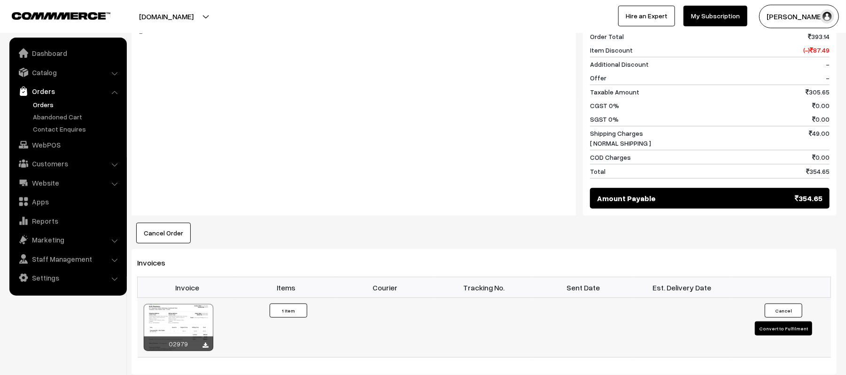
click at [767, 328] on button "Convert to Fulfilment" at bounding box center [783, 328] width 57 height 14
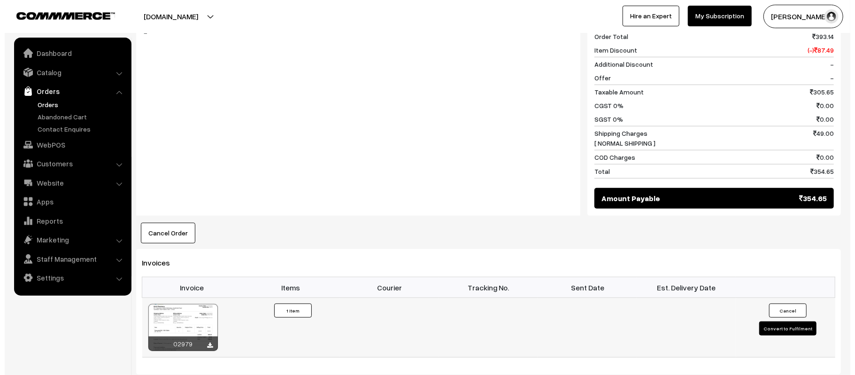
scroll to position [439, 0]
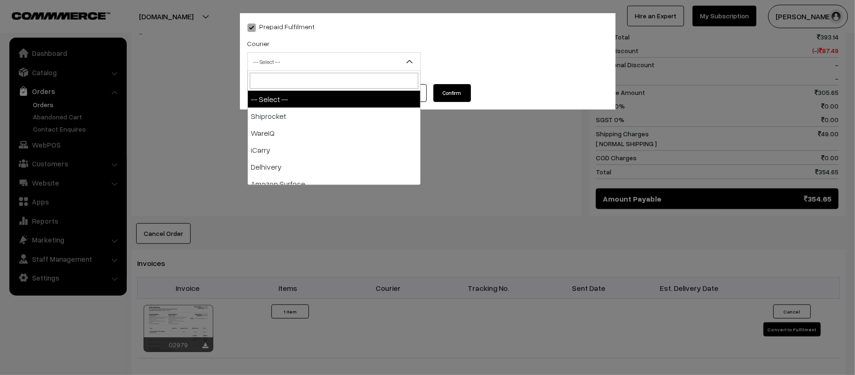
click at [307, 59] on span "-- Select --" at bounding box center [334, 62] width 172 height 16
type input "X"
click at [307, 59] on span "-- Select --" at bounding box center [334, 62] width 172 height 16
type input "X"
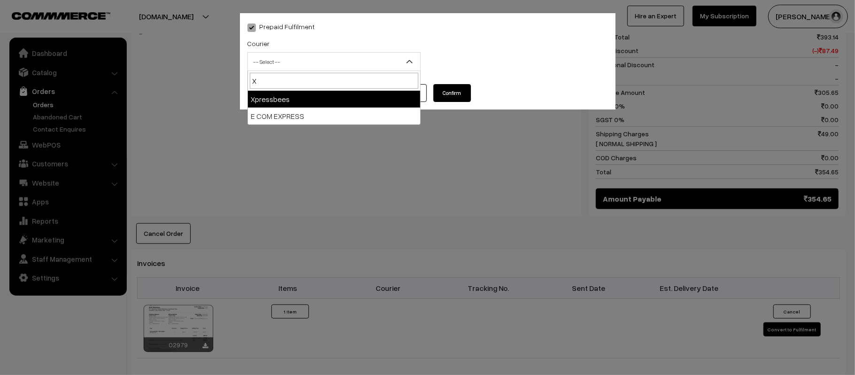
select select "8"
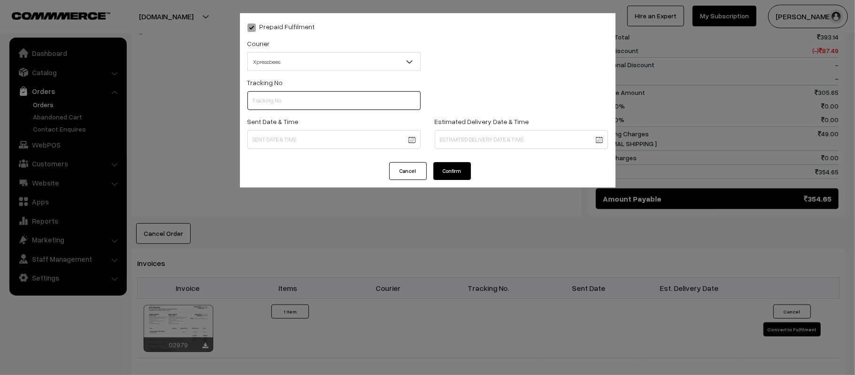
paste input "14344952972997"
type input "14344952972997"
click at [282, 139] on body "Thank you for showing interest. Our team will call you shortly. Close [DOMAIN_N…" at bounding box center [427, 116] width 855 height 1111
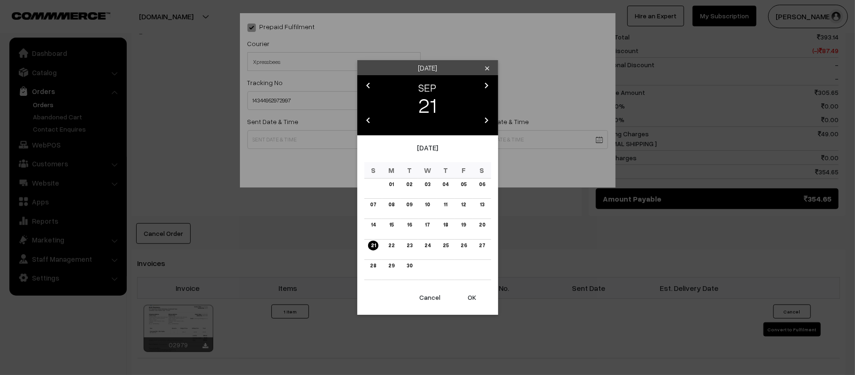
click at [480, 309] on div "Now Clear Cancel OK" at bounding box center [427, 301] width 141 height 28
click at [473, 299] on button "OK" at bounding box center [473, 297] width 38 height 21
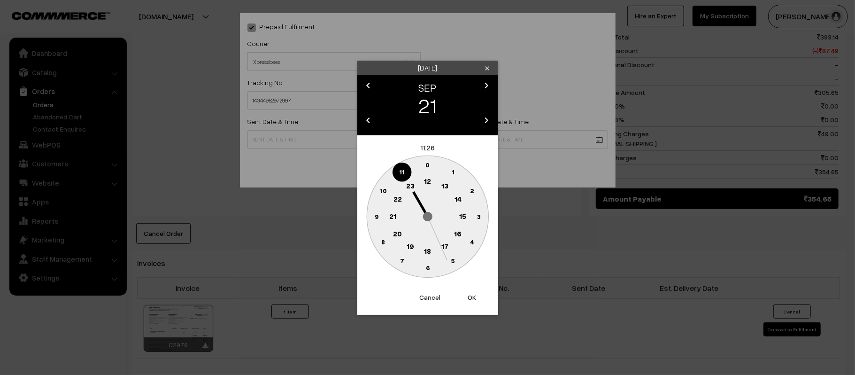
click at [459, 199] on text "14" at bounding box center [457, 198] width 7 height 8
click at [369, 213] on circle at bounding box center [376, 216] width 19 height 19
type input "[DATE] 14:45"
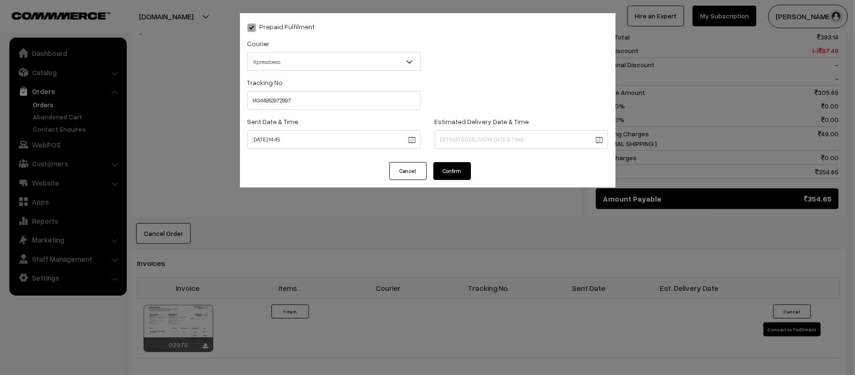
click at [519, 142] on body "Thank you for showing interest. Our team will call you shortly. Close [DOMAIN_N…" at bounding box center [427, 116] width 855 height 1111
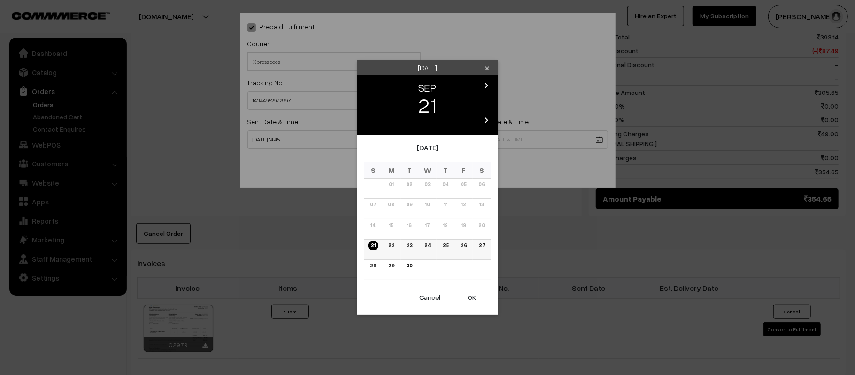
click at [441, 247] on link "25" at bounding box center [445, 245] width 11 height 10
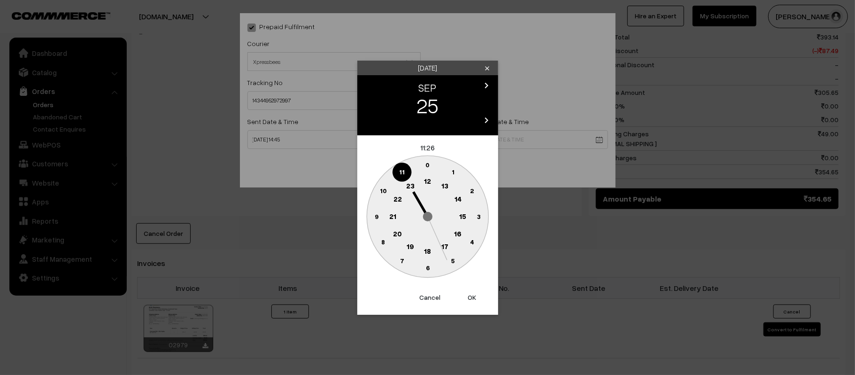
click at [397, 219] on circle at bounding box center [392, 216] width 19 height 19
click at [425, 268] on text "30" at bounding box center [428, 268] width 8 height 8
type input "25-09-2025 21:30"
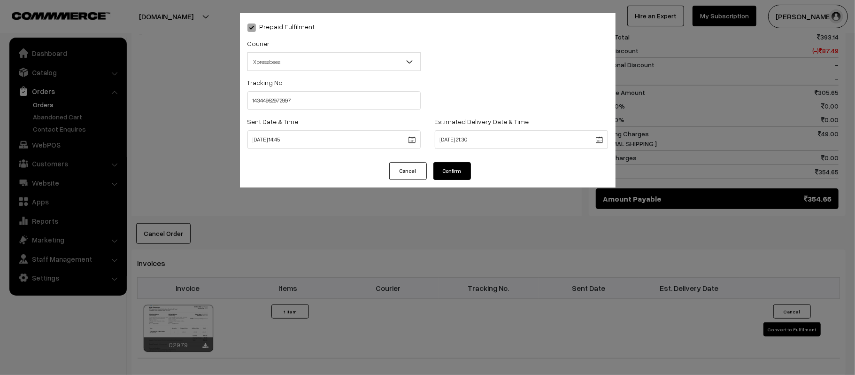
click at [459, 165] on button "Confirm" at bounding box center [453, 171] width 38 height 18
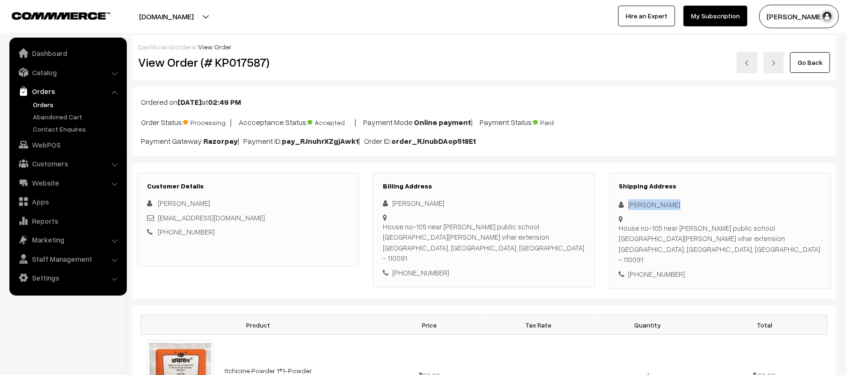
drag, startPoint x: 691, startPoint y: 204, endPoint x: 619, endPoint y: 204, distance: 72.8
click at [619, 204] on div "[PERSON_NAME]" at bounding box center [720, 204] width 202 height 11
copy div "[PERSON_NAME]"
click at [665, 275] on div "Shipping Address [PERSON_NAME] House no-105 near [GEOGRAPHIC_DATA][PERSON_NAME]…" at bounding box center [720, 230] width 222 height 117
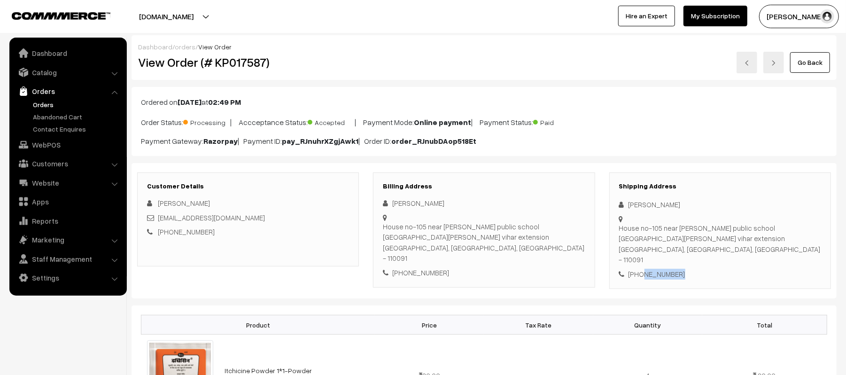
click at [665, 275] on div "Shipping Address [PERSON_NAME] House no-105 near [GEOGRAPHIC_DATA][PERSON_NAME]…" at bounding box center [720, 230] width 222 height 117
copy div "7903663130"
drag, startPoint x: 254, startPoint y: 219, endPoint x: 158, endPoint y: 222, distance: 96.3
click at [158, 222] on div "[EMAIL_ADDRESS][DOMAIN_NAME]" at bounding box center [248, 217] width 202 height 11
copy link "[EMAIL_ADDRESS][DOMAIN_NAME]"
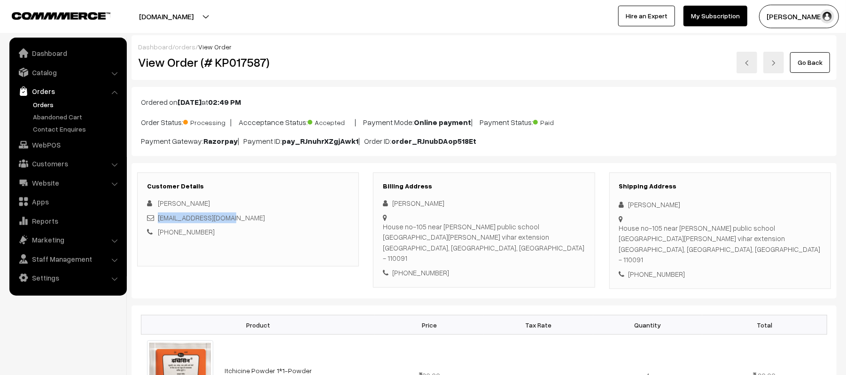
drag, startPoint x: 620, startPoint y: 228, endPoint x: 708, endPoint y: 252, distance: 90.9
click at [708, 252] on div "House no-105 near [PERSON_NAME] public school [GEOGRAPHIC_DATA][PERSON_NAME][GE…" at bounding box center [720, 244] width 202 height 42
copy div "House no-105 near [PERSON_NAME] public school [GEOGRAPHIC_DATA][PERSON_NAME][GE…"
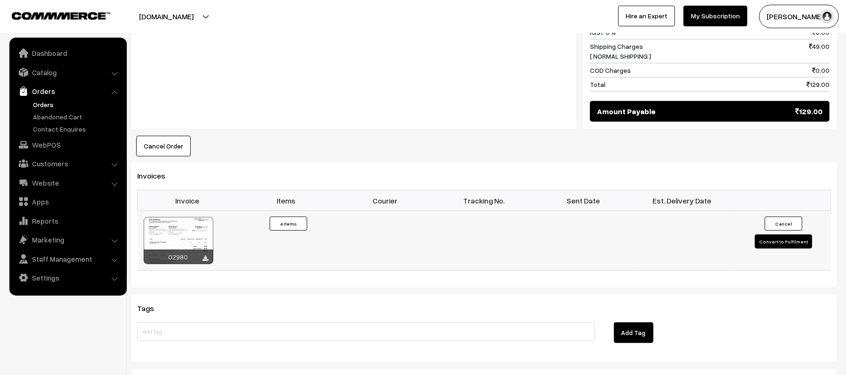
click at [767, 237] on button "Convert to Fulfilment" at bounding box center [783, 241] width 57 height 14
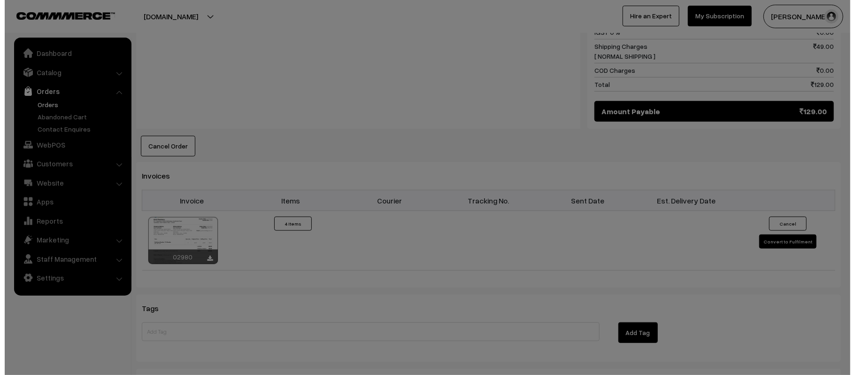
scroll to position [502, 0]
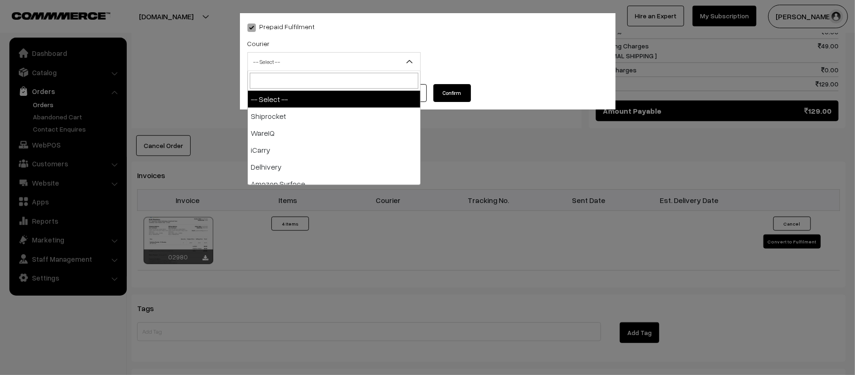
click at [363, 54] on span "-- Select --" at bounding box center [334, 62] width 172 height 16
type input "X"
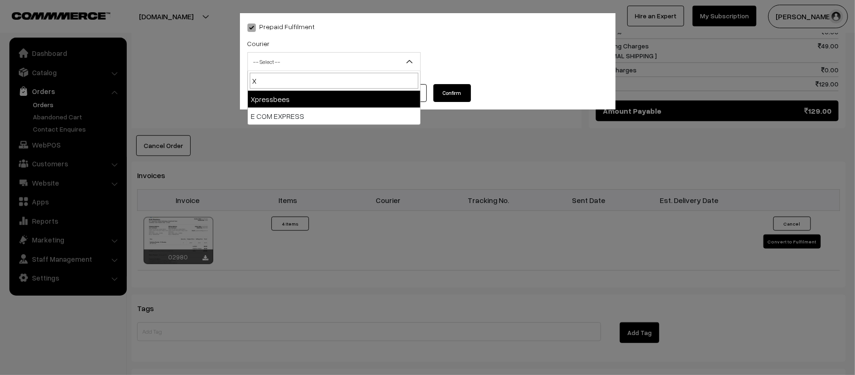
select select "8"
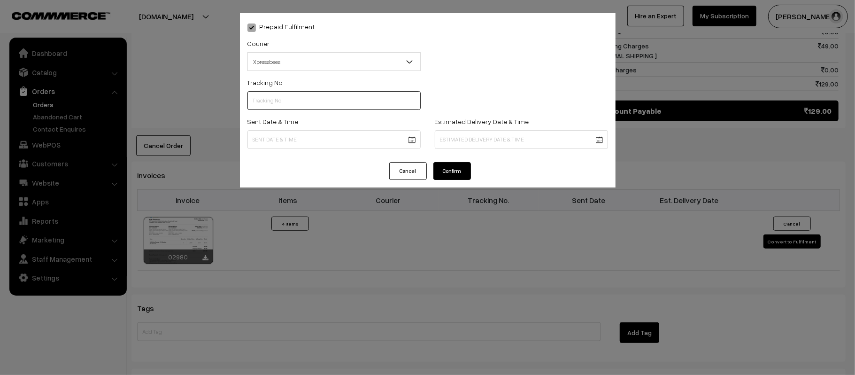
paste input "14344952973014"
type input "14344952973014"
click at [352, 145] on body "Thank you for showing interest. Our team will call you shortly. Close kirtiphar…" at bounding box center [427, 41] width 855 height 1086
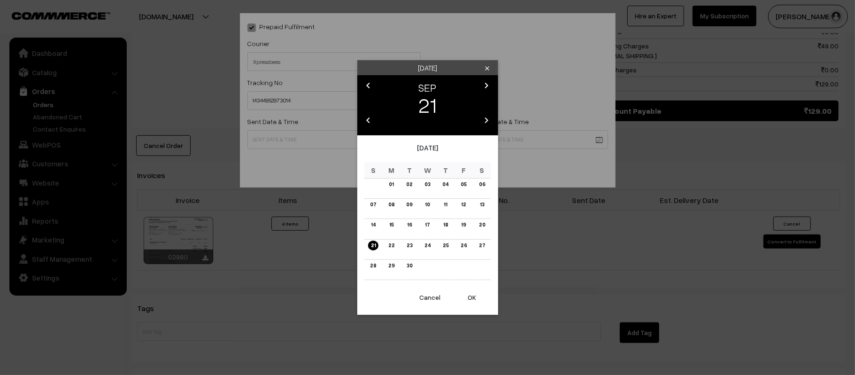
click at [480, 302] on button "OK" at bounding box center [473, 297] width 38 height 21
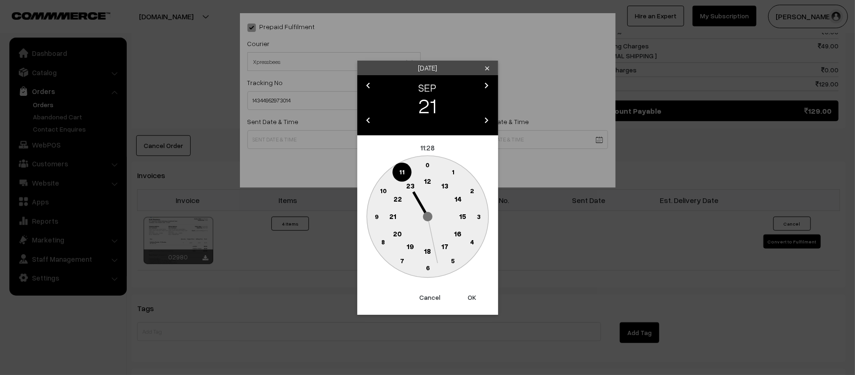
click at [428, 184] on text "12" at bounding box center [427, 181] width 7 height 8
click at [375, 213] on text "45" at bounding box center [376, 216] width 8 height 8
type input "21-09-2025 12:45"
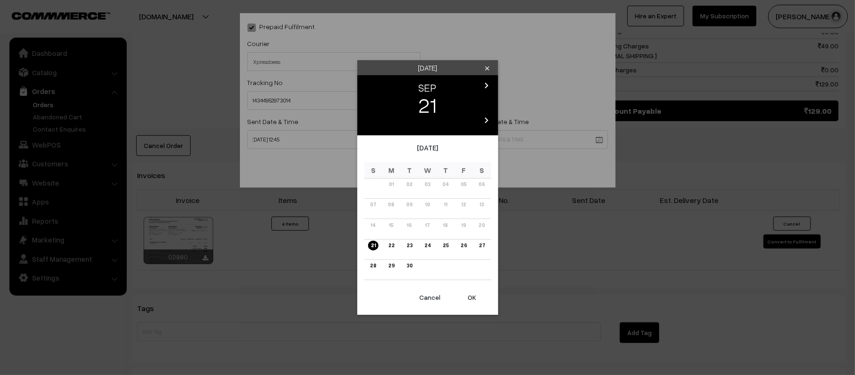
click at [512, 144] on body "Thank you for showing interest. Our team will call you shortly. Close kirtiphar…" at bounding box center [427, 41] width 855 height 1086
click at [460, 245] on link "26" at bounding box center [464, 245] width 12 height 10
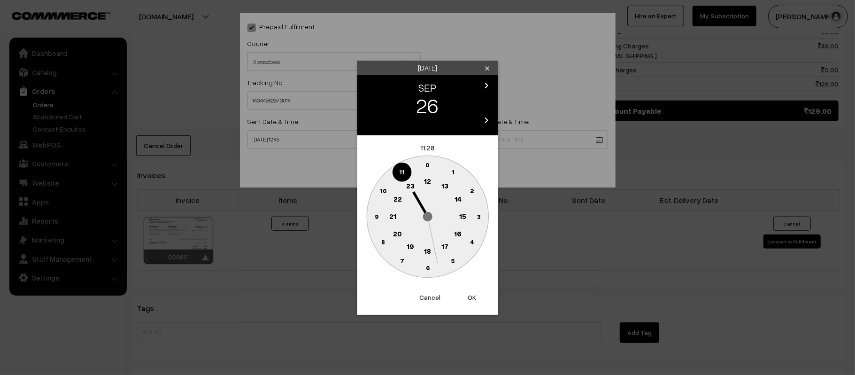
click at [397, 213] on circle at bounding box center [392, 216] width 19 height 19
click at [431, 269] on circle at bounding box center [427, 267] width 19 height 19
type input "26-09-2025 21:30"
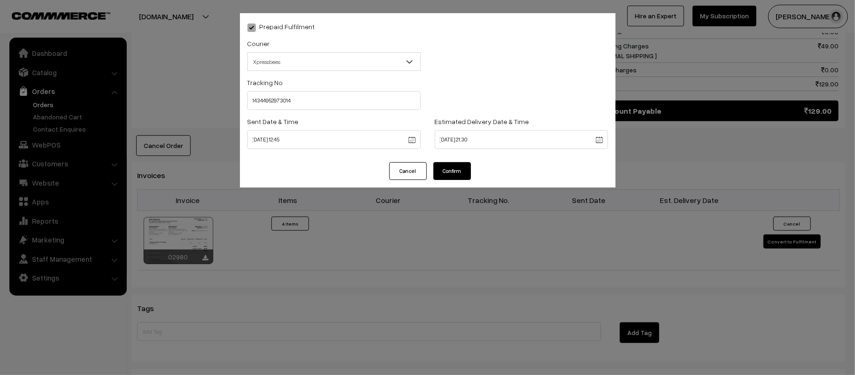
click at [447, 177] on button "Confirm" at bounding box center [453, 171] width 38 height 18
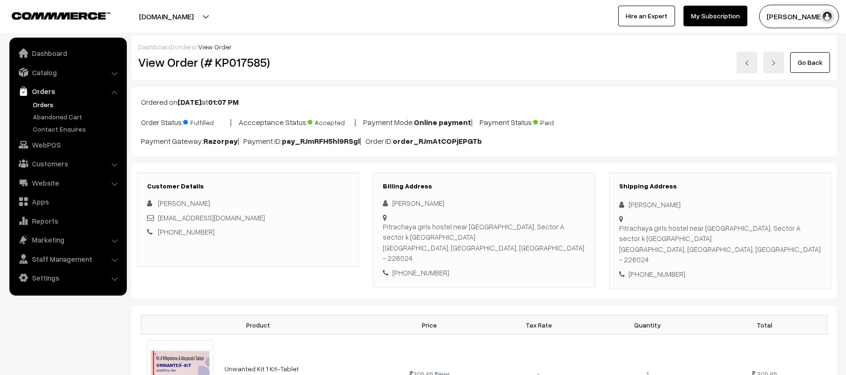
scroll to position [438, 0]
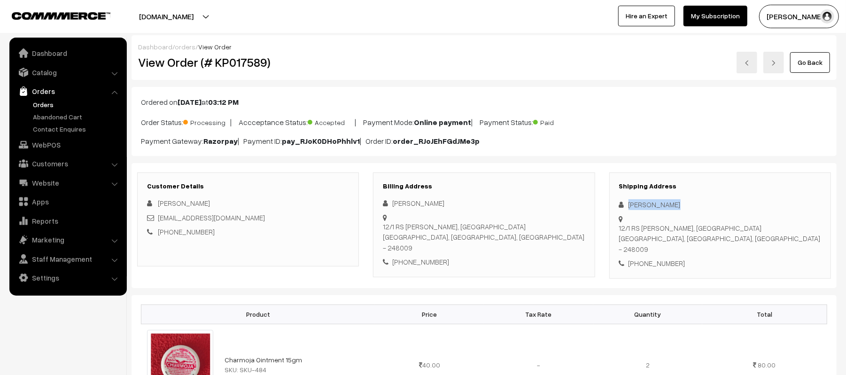
drag, startPoint x: 682, startPoint y: 201, endPoint x: 619, endPoint y: 206, distance: 63.6
click at [619, 206] on div "Harshit Saini" at bounding box center [720, 204] width 202 height 11
copy div "Harshit Saini"
click at [658, 258] on div "+91 9760781477" at bounding box center [720, 263] width 202 height 11
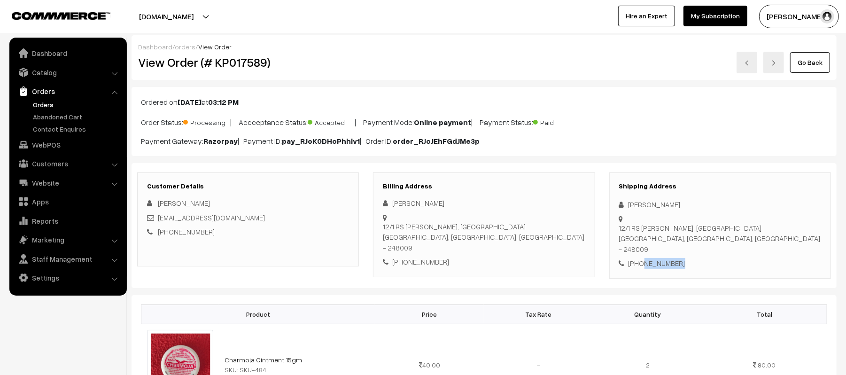
copy div "9760781477"
drag, startPoint x: 246, startPoint y: 214, endPoint x: 160, endPoint y: 223, distance: 86.8
click at [160, 223] on div "sainiharshit14@gmail.com" at bounding box center [248, 217] width 202 height 11
copy link "sainiharshit14@gmail.com"
drag, startPoint x: 628, startPoint y: 220, endPoint x: 761, endPoint y: 229, distance: 133.2
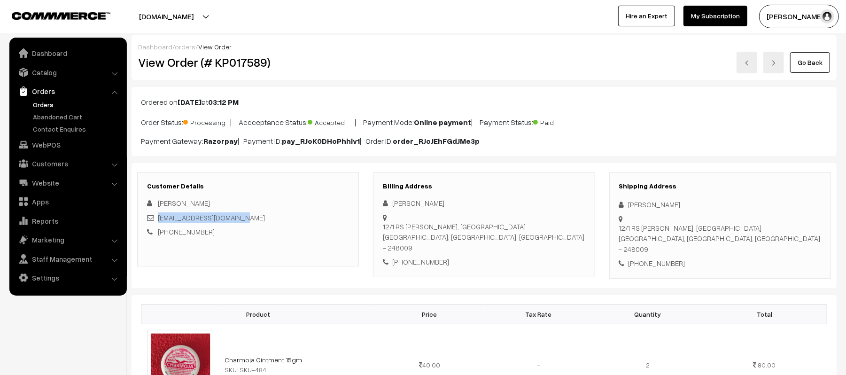
click at [761, 229] on div "Shipping Address Harshit Saini 12/1 RS BISHT SATYAN MOHALLA, Rajpur Dehradun, U…" at bounding box center [720, 225] width 222 height 106
copy div "12/1 RS BISHT SATYAN MOHALLA, Rajpur Dehradun, Uttarakhand, India - 248009"
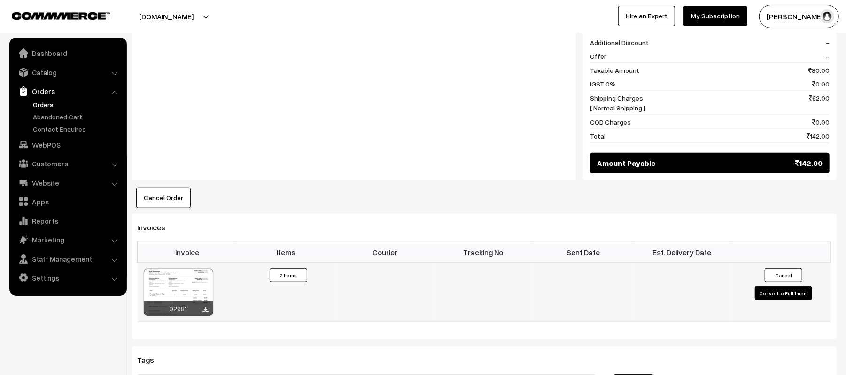
click at [773, 288] on button "Convert to Fulfilment" at bounding box center [783, 293] width 57 height 14
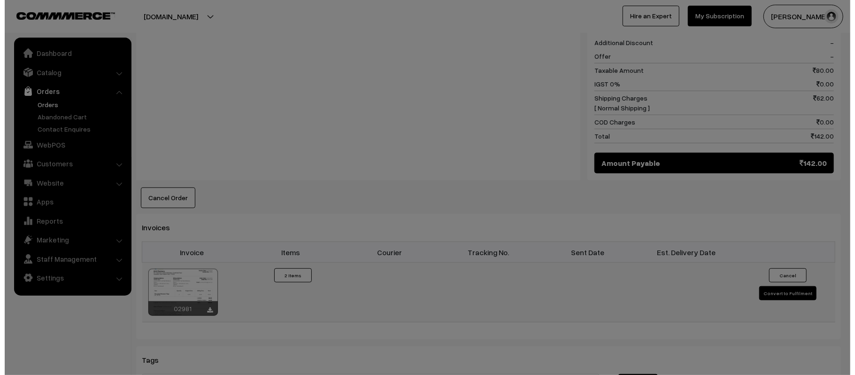
scroll to position [440, 0]
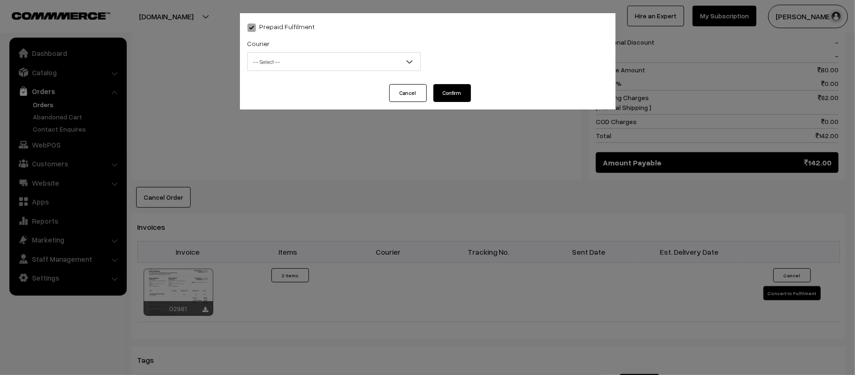
click at [326, 57] on span "-- Select --" at bounding box center [334, 62] width 172 height 16
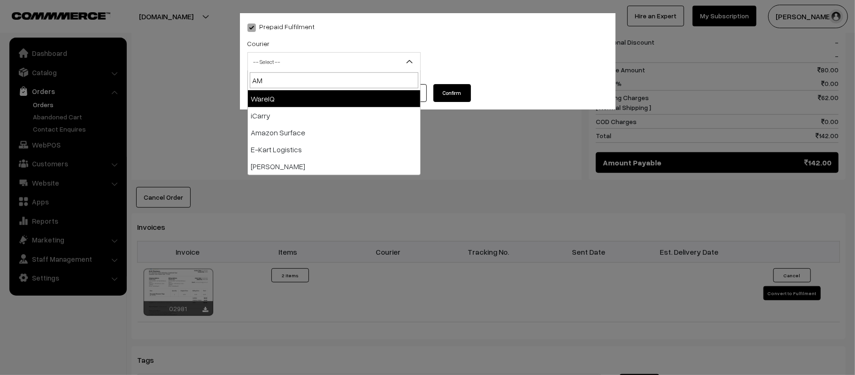
type input "AMA"
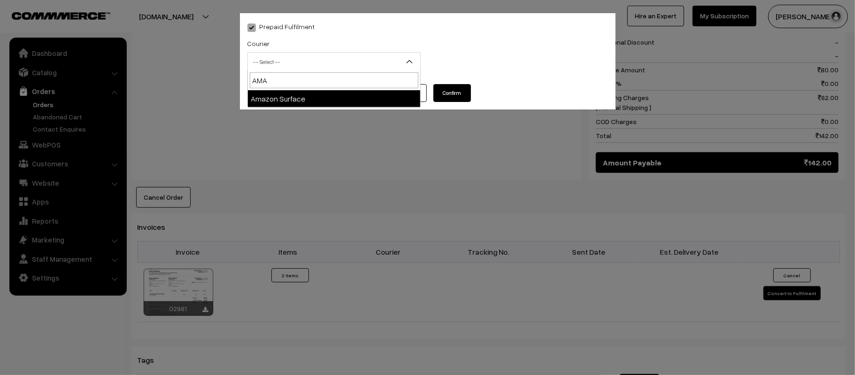
select select "5"
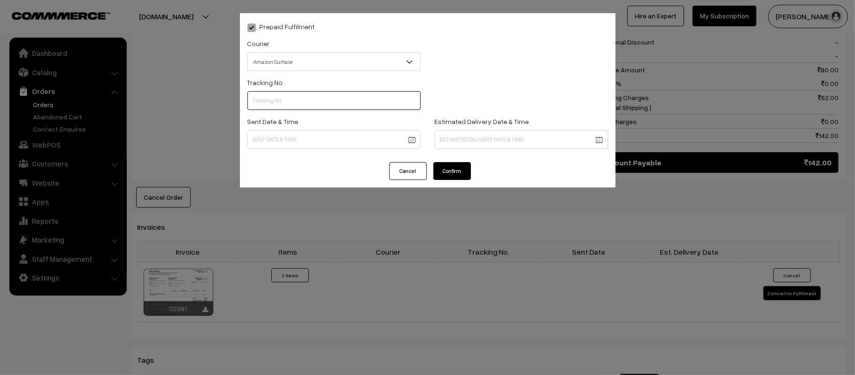
scroll to position [0, 0]
paste input "363578306265"
type input "363578306265"
click at [309, 141] on body "Thank you for showing interest. Our team will call you shortly. Close kirtiphar…" at bounding box center [427, 98] width 855 height 1076
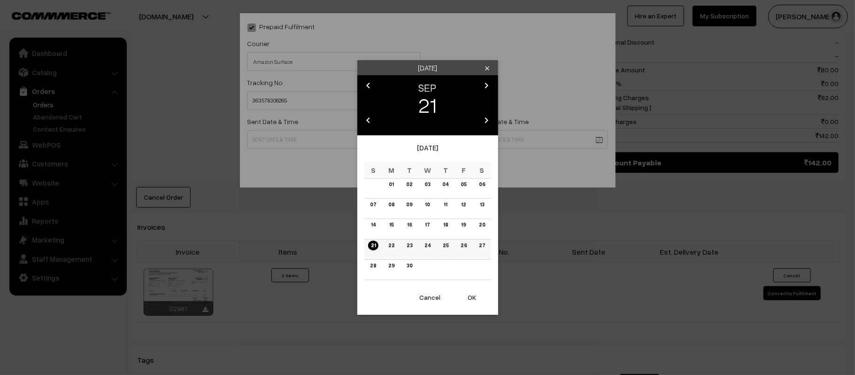
click at [388, 245] on link "22" at bounding box center [392, 245] width 12 height 10
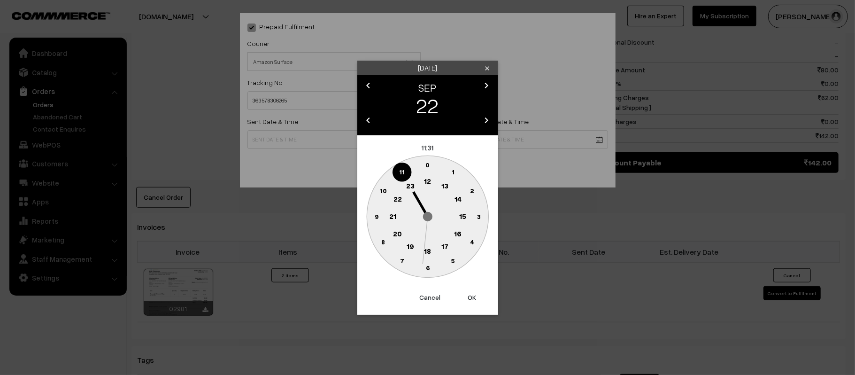
click at [428, 295] on button "Cancel" at bounding box center [430, 297] width 38 height 21
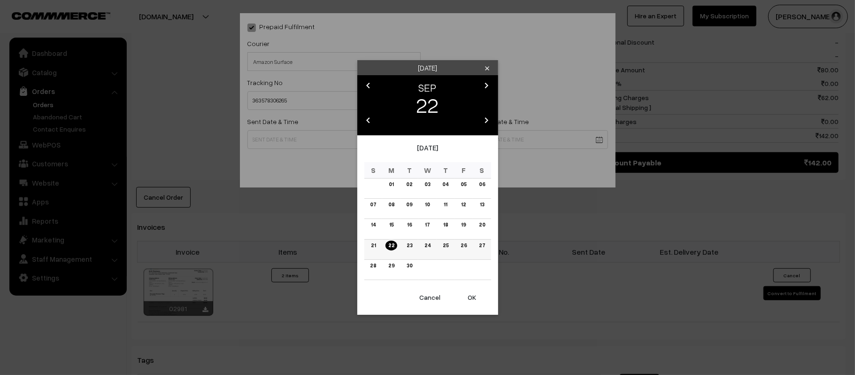
click at [372, 246] on link "21" at bounding box center [373, 245] width 10 height 10
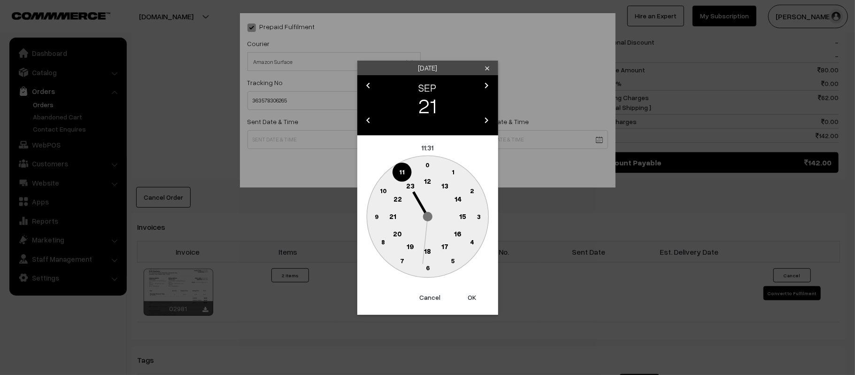
click at [453, 200] on circle at bounding box center [458, 198] width 19 height 19
click at [371, 216] on circle at bounding box center [376, 216] width 19 height 19
type input "21-09-2025 14:45"
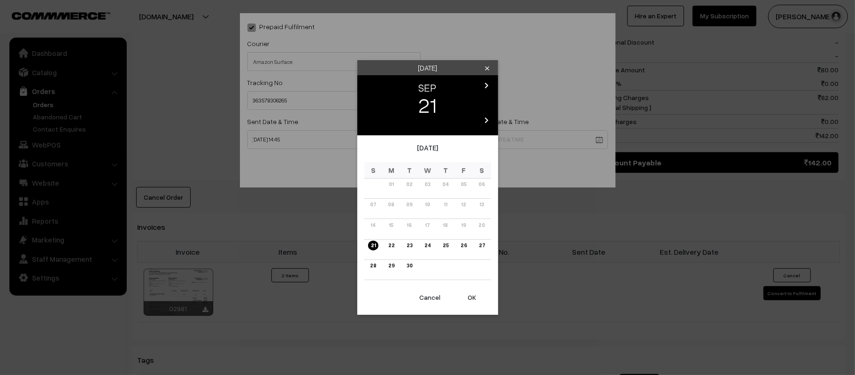
click at [508, 145] on body "Thank you for showing interest. Our team will call you shortly. Close kirtiphar…" at bounding box center [427, 98] width 855 height 1076
click at [480, 247] on link "27" at bounding box center [482, 245] width 12 height 10
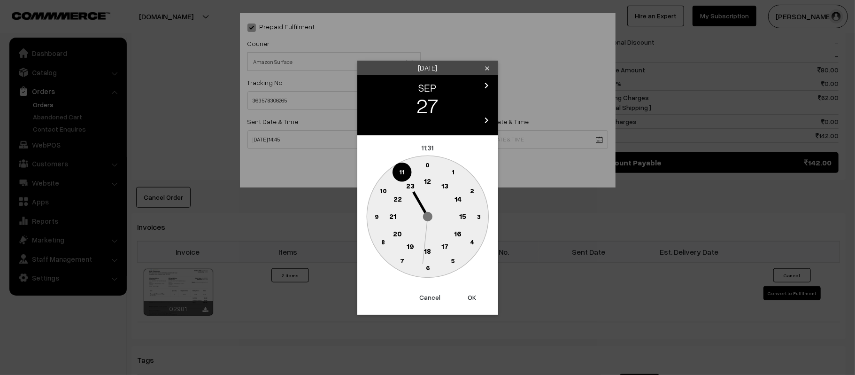
click at [425, 295] on button "Cancel" at bounding box center [430, 297] width 38 height 21
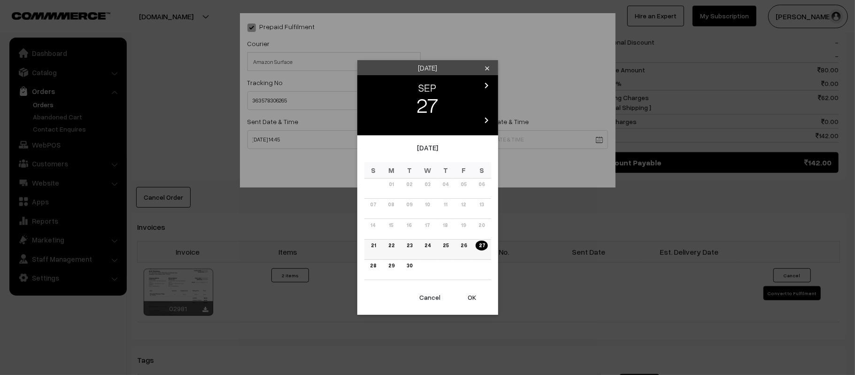
click at [462, 247] on link "26" at bounding box center [464, 245] width 12 height 10
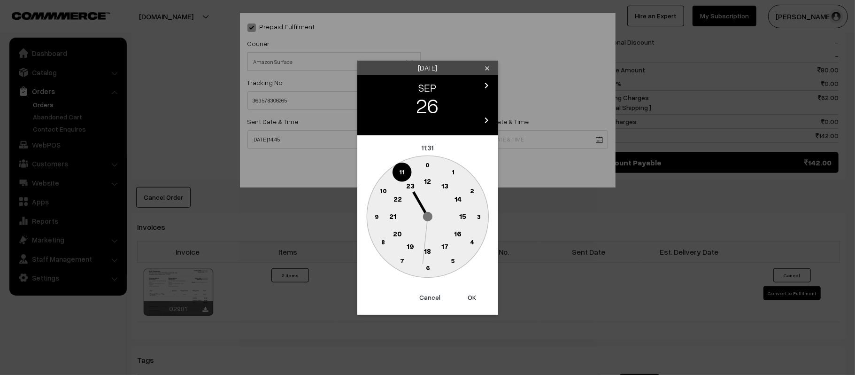
click at [394, 213] on text "21" at bounding box center [392, 215] width 7 height 8
click at [429, 268] on text "30" at bounding box center [428, 268] width 8 height 8
type input "26-09-2025 21:30"
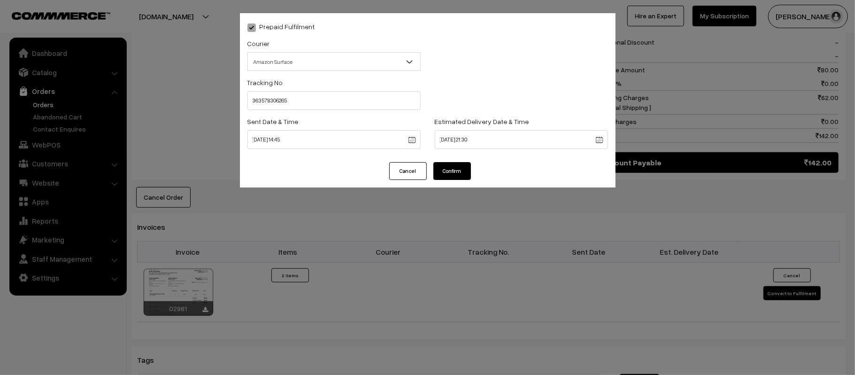
click at [453, 171] on button "Confirm" at bounding box center [453, 171] width 38 height 18
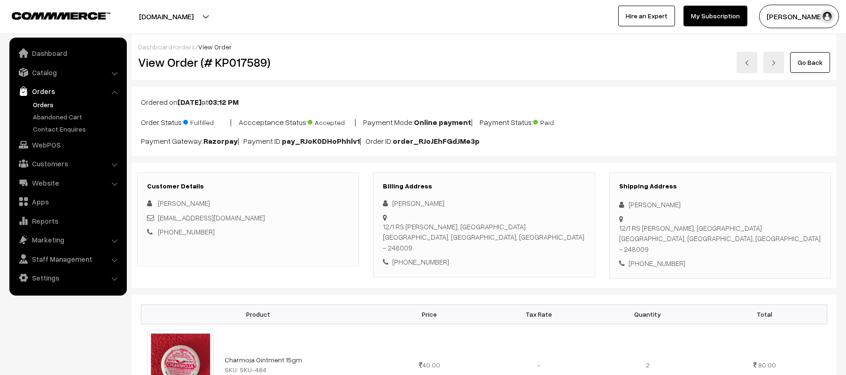
scroll to position [439, 0]
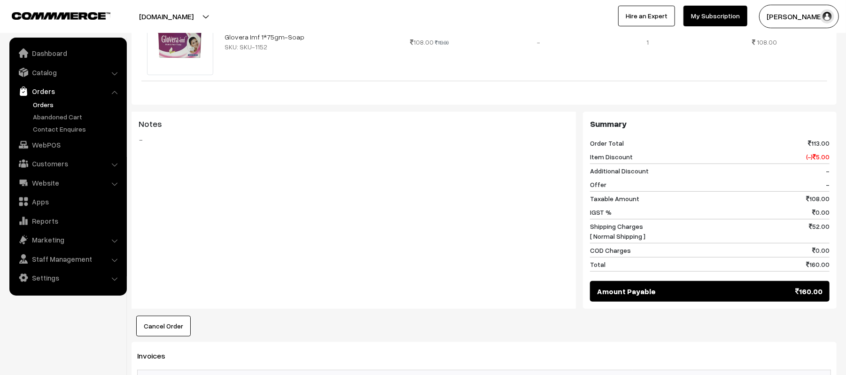
scroll to position [175, 0]
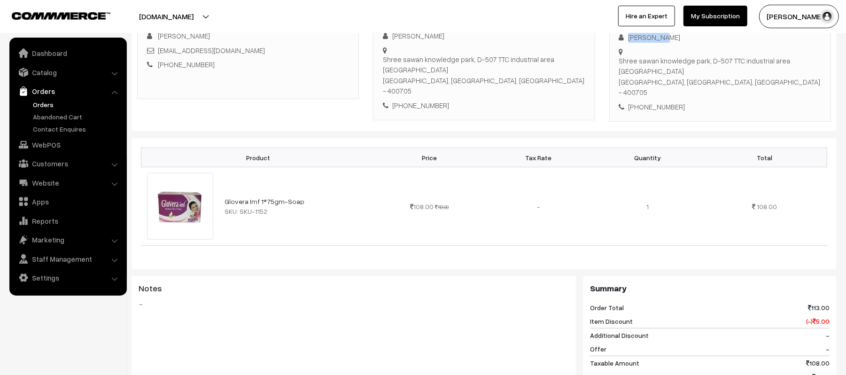
drag, startPoint x: 674, startPoint y: 38, endPoint x: 624, endPoint y: 38, distance: 50.7
click at [624, 38] on div "[PERSON_NAME]" at bounding box center [720, 37] width 202 height 11
click at [660, 101] on div "[PHONE_NUMBER]" at bounding box center [720, 106] width 202 height 11
copy div "9598609681"
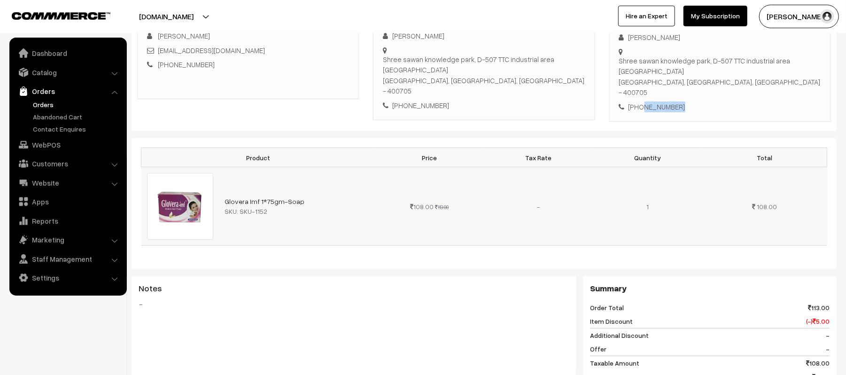
scroll to position [49, 0]
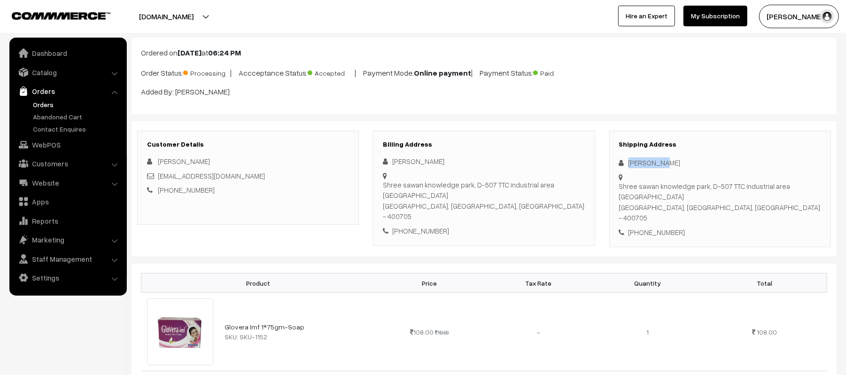
drag, startPoint x: 673, startPoint y: 164, endPoint x: 619, endPoint y: 158, distance: 53.8
click at [619, 158] on div "[PERSON_NAME]" at bounding box center [720, 162] width 202 height 11
copy div "[PERSON_NAME]"
click at [660, 227] on div "[PHONE_NUMBER]" at bounding box center [720, 232] width 202 height 11
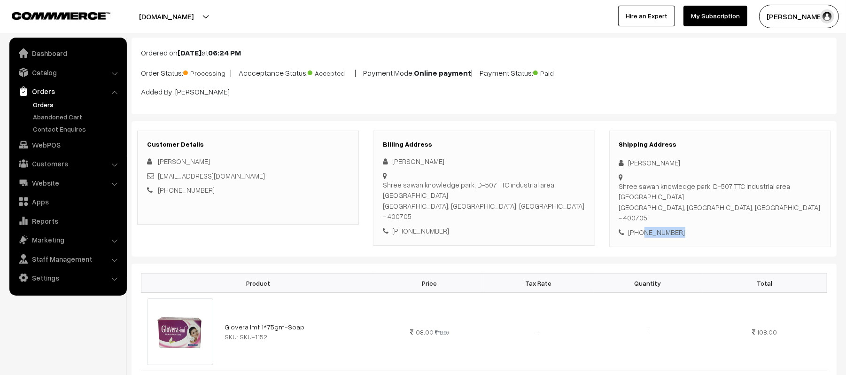
copy div "9598609681"
drag, startPoint x: 258, startPoint y: 172, endPoint x: 159, endPoint y: 181, distance: 99.6
click at [159, 181] on div "[EMAIL_ADDRESS][DOMAIN_NAME]" at bounding box center [248, 176] width 202 height 11
copy link "[EMAIL_ADDRESS][DOMAIN_NAME]"
drag, startPoint x: 619, startPoint y: 185, endPoint x: 777, endPoint y: 209, distance: 159.7
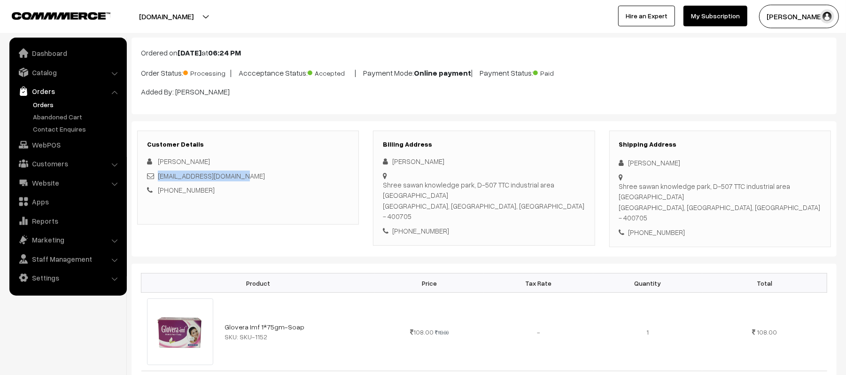
click at [777, 209] on div "Shree sawan knowledge park, D-507 TTC industrial area MIDC turbhe navi mumbai N…" at bounding box center [720, 202] width 202 height 42
copy div "Shree sawan knowledge park, D-507 TTC industrial area MIDC turbhe navi mumbai N…"
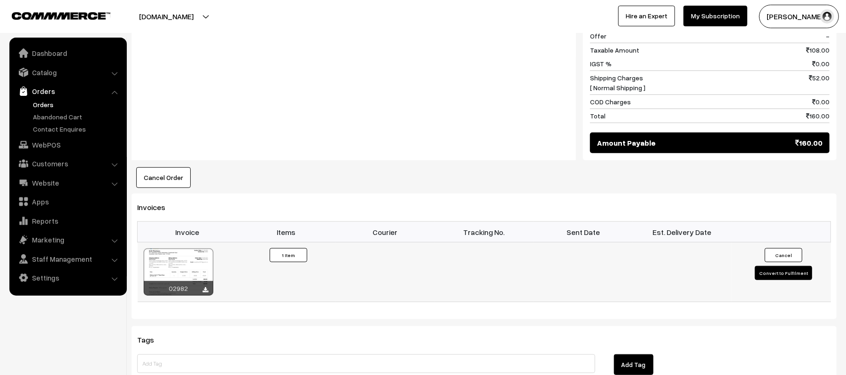
click at [767, 269] on button "Convert to Fulfilment" at bounding box center [783, 273] width 57 height 14
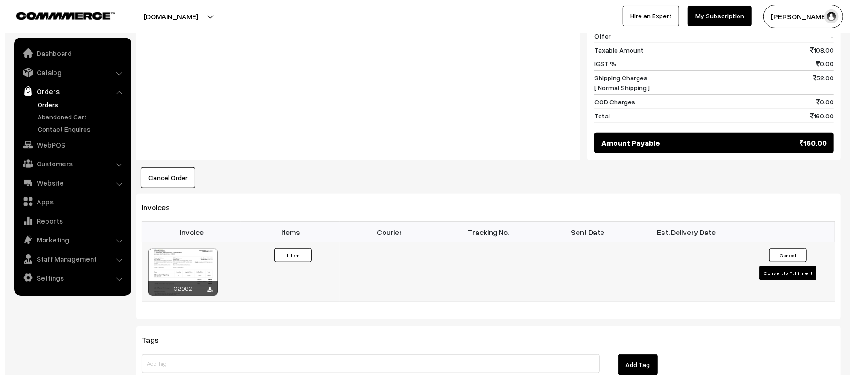
scroll to position [489, 0]
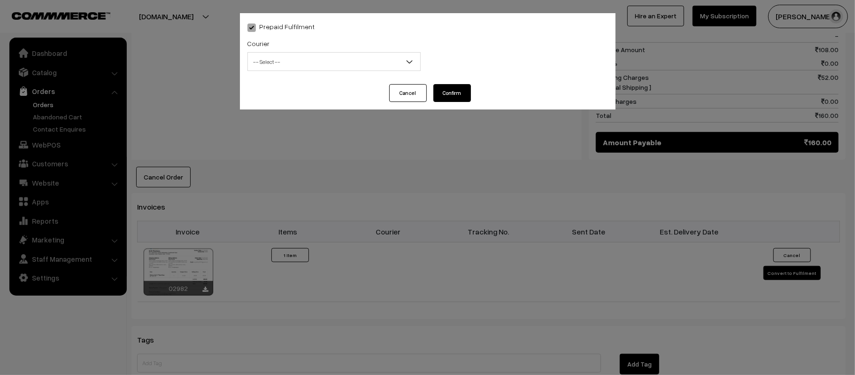
click at [310, 61] on span "-- Select --" at bounding box center [334, 62] width 172 height 16
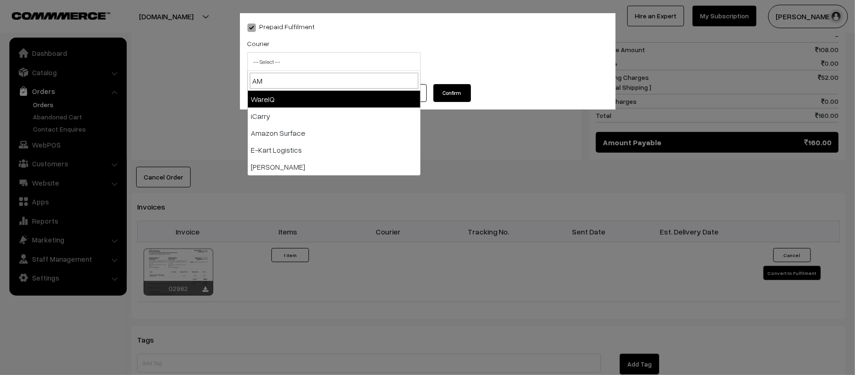
type input "AMA"
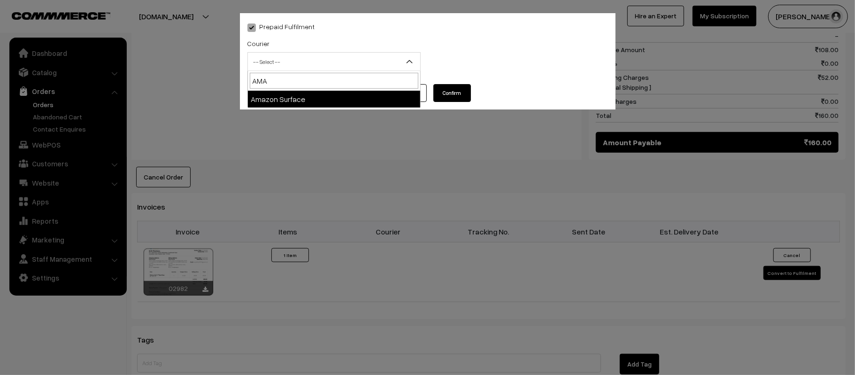
select select "5"
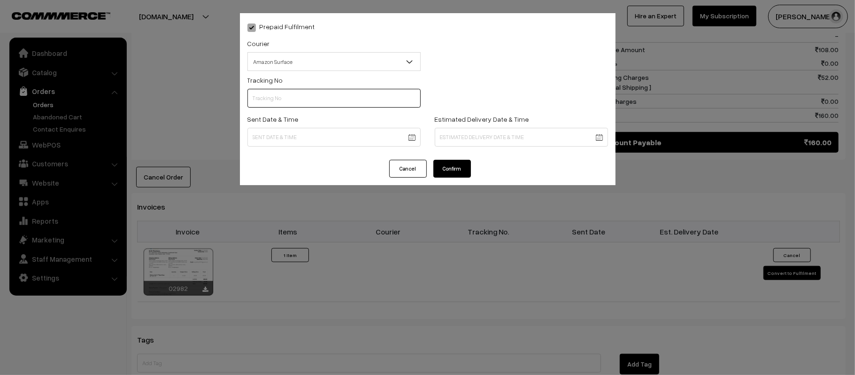
scroll to position [0, 0]
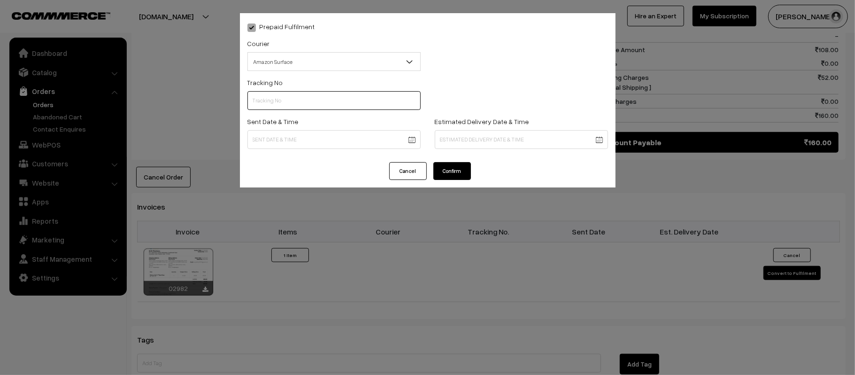
paste input "14344952973026"
type input "14344952973026"
click at [335, 144] on body "Thank you for showing interest. Our team will call you shortly. Close kirtiphar…" at bounding box center [427, 34] width 855 height 1046
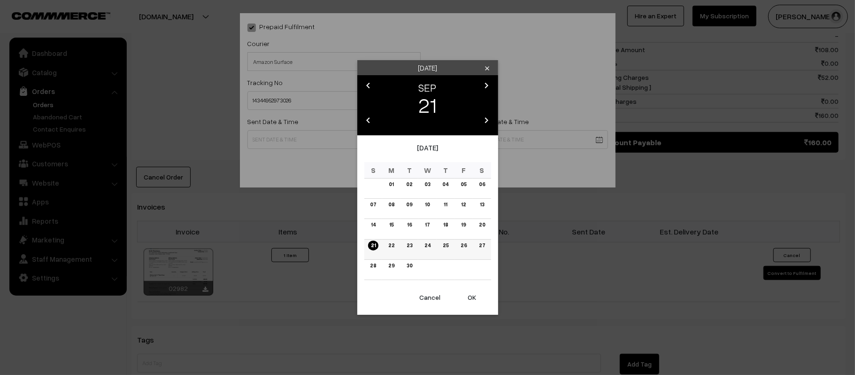
click at [393, 245] on link "22" at bounding box center [392, 245] width 12 height 10
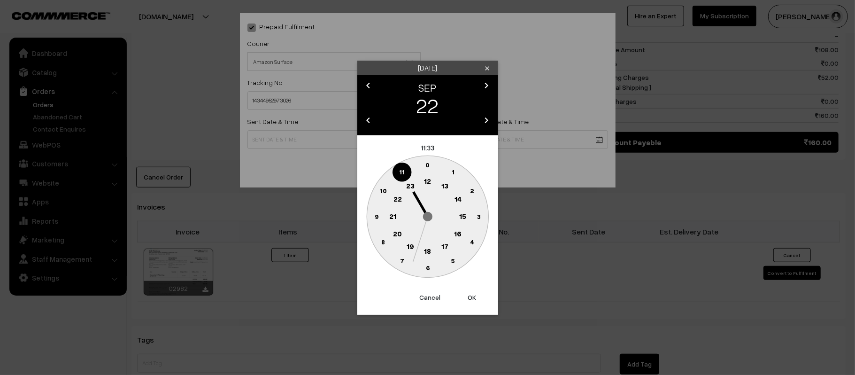
click at [425, 299] on button "Cancel" at bounding box center [430, 297] width 38 height 21
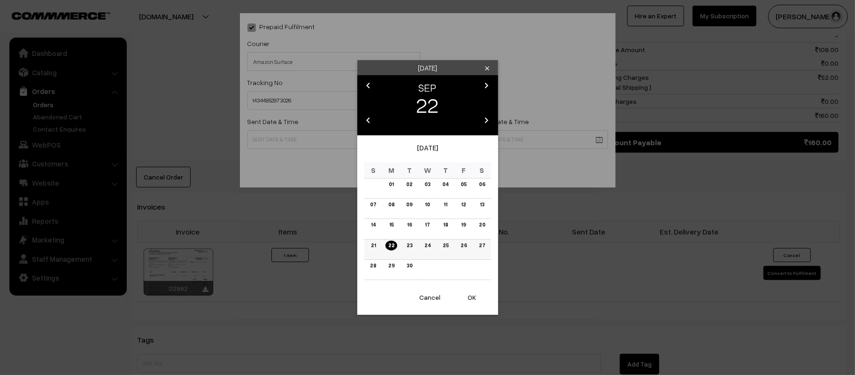
click at [371, 241] on link "21" at bounding box center [373, 245] width 10 height 10
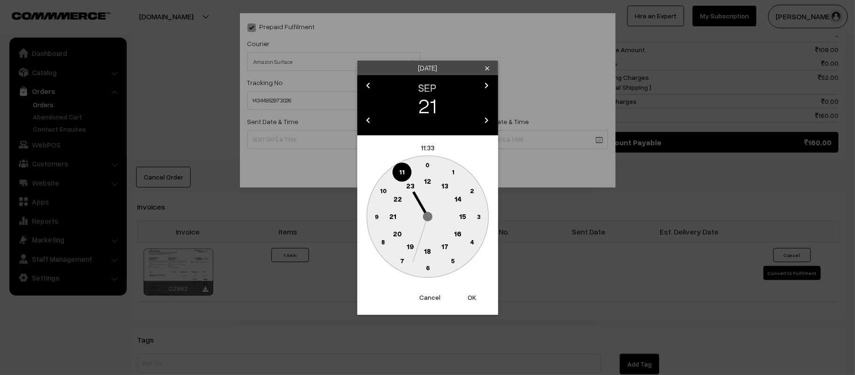
click at [431, 183] on circle at bounding box center [427, 181] width 19 height 19
click at [427, 298] on button "Cancel" at bounding box center [430, 297] width 38 height 21
click at [458, 200] on text "14" at bounding box center [457, 198] width 7 height 8
click at [376, 218] on text "45" at bounding box center [376, 216] width 8 height 8
type input "21-09-2025 14:45"
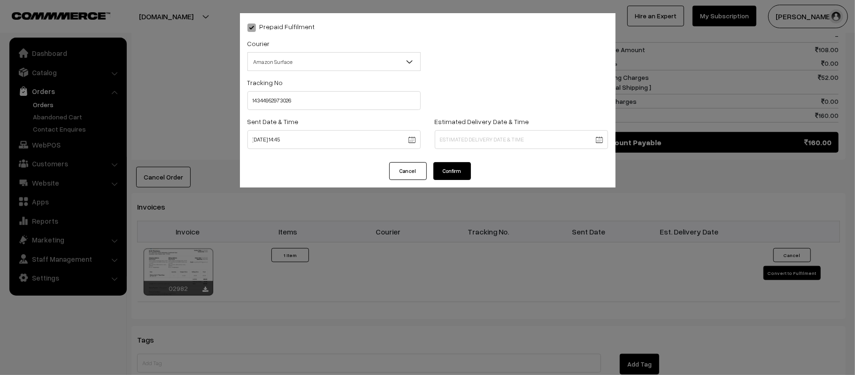
click at [504, 144] on body "Thank you for showing interest. Our team will call you shortly. Close kirtiphar…" at bounding box center [427, 34] width 855 height 1046
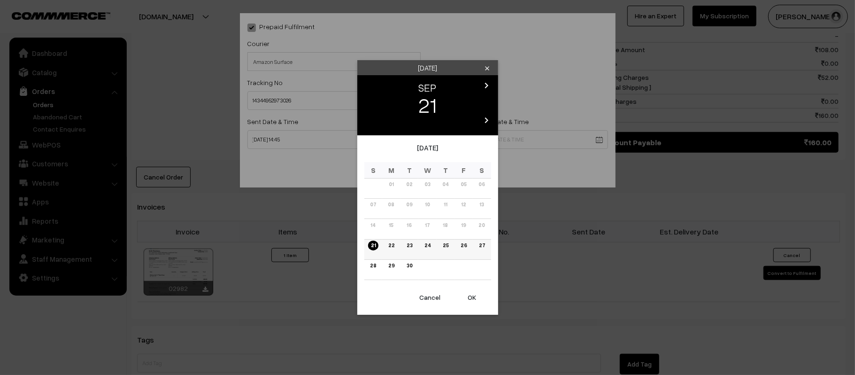
click at [462, 245] on link "26" at bounding box center [464, 245] width 12 height 10
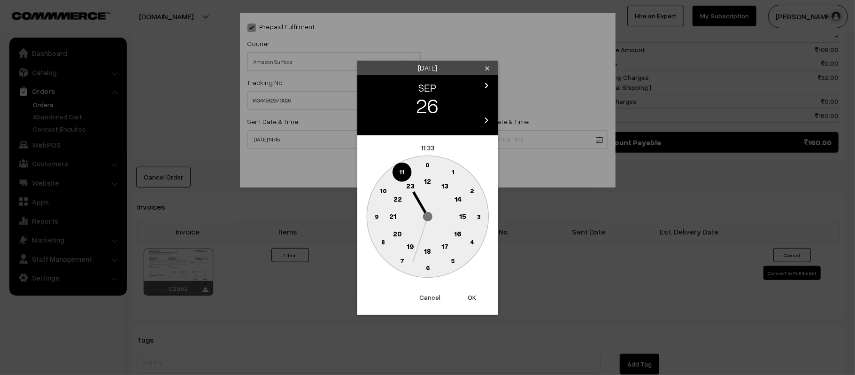
click at [386, 217] on circle at bounding box center [392, 216] width 19 height 19
click at [429, 271] on text "30" at bounding box center [428, 268] width 8 height 8
type input "[DATE] 21:30"
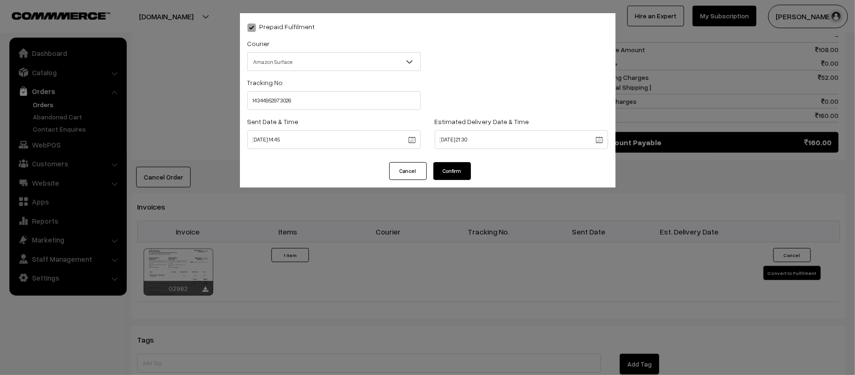
click at [451, 164] on button "Confirm" at bounding box center [453, 171] width 38 height 18
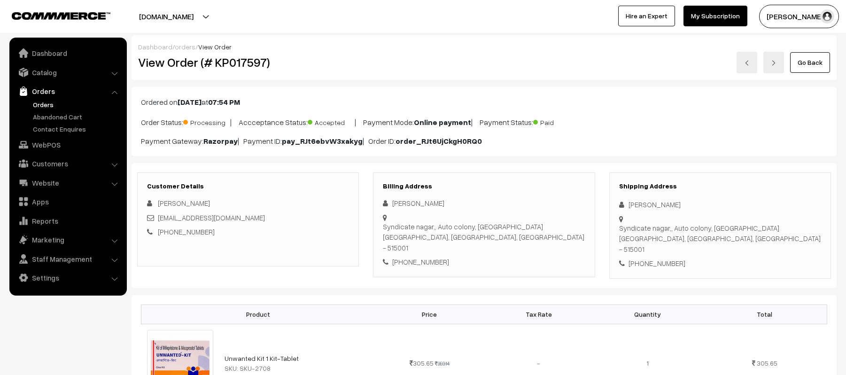
scroll to position [563, 0]
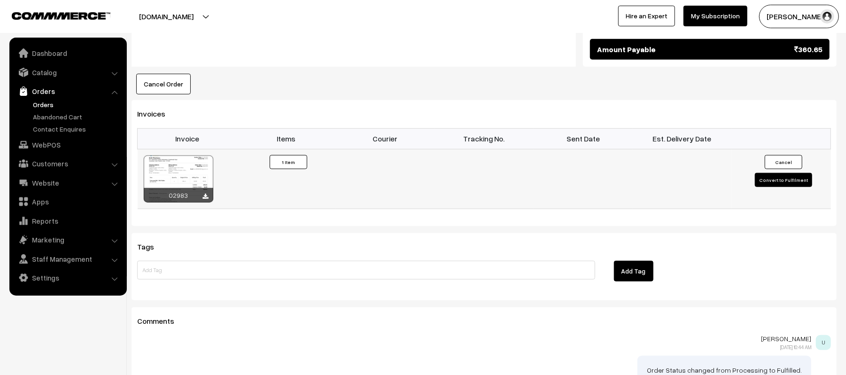
click at [547, 179] on td at bounding box center [583, 179] width 99 height 60
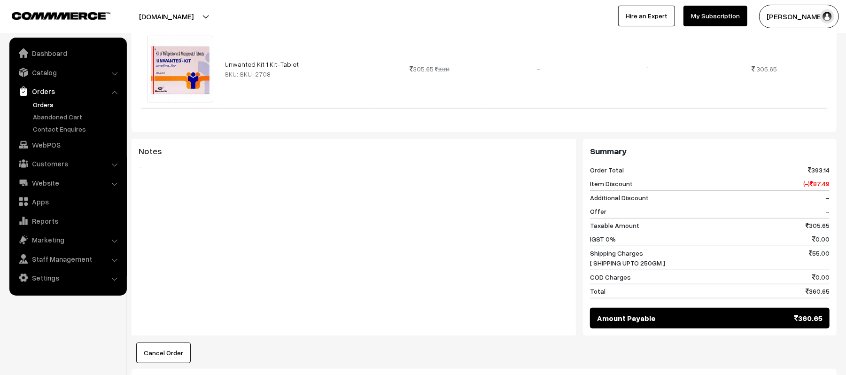
scroll to position [62, 0]
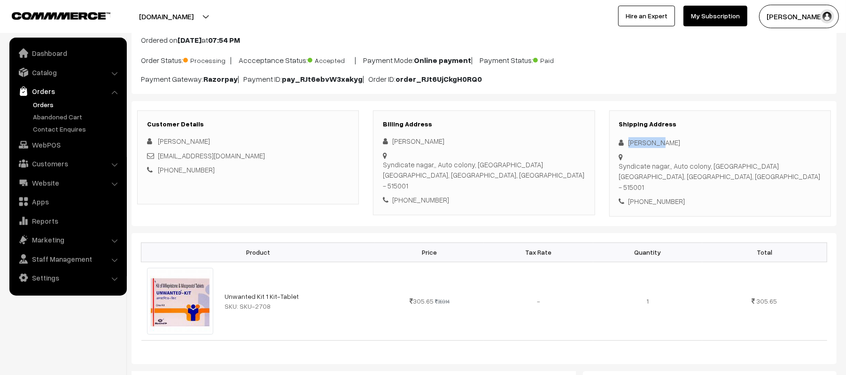
drag, startPoint x: 669, startPoint y: 145, endPoint x: 612, endPoint y: 144, distance: 57.3
click at [612, 144] on div "Shipping Address Mohan Raj Syndicate nagar,, Auto colony, jothibus colony Anath…" at bounding box center [720, 163] width 222 height 106
copy div "Mohan Raj"
click at [666, 196] on div "+91 7673935811" at bounding box center [720, 201] width 202 height 11
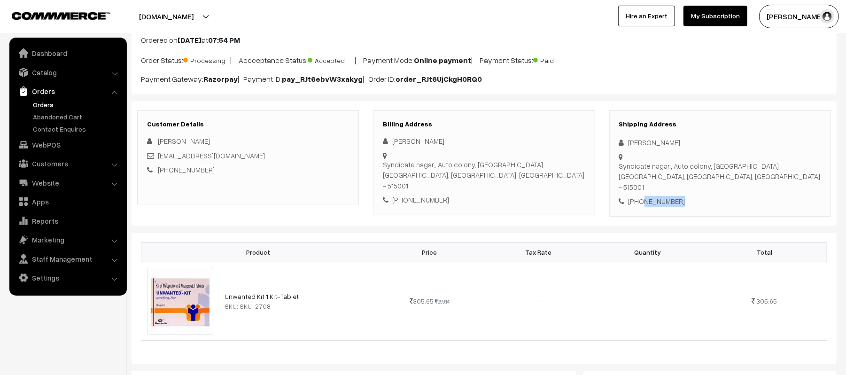
copy div "7673935811"
drag, startPoint x: 264, startPoint y: 158, endPoint x: 159, endPoint y: 156, distance: 104.8
click at [159, 156] on div "abcd8500097641@gmail.com" at bounding box center [248, 155] width 202 height 11
copy link "abcd8500097641@gmail.com"
drag, startPoint x: 629, startPoint y: 158, endPoint x: 782, endPoint y: 158, distance: 152.7
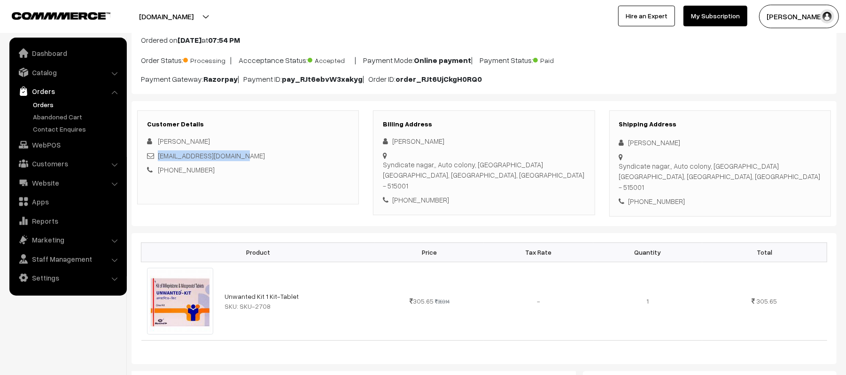
click at [782, 158] on div "Shipping Address Mohan Raj Syndicate nagar,, Auto colony, jothibus colony Anath…" at bounding box center [720, 163] width 222 height 106
copy div "Syndicate nagar,, Auto colony, jothibus colony Anathapur, Andhra Pradesh, India…"
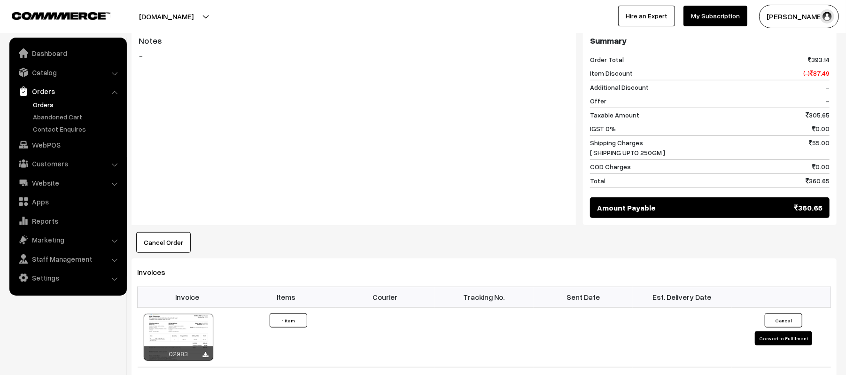
scroll to position [563, 0]
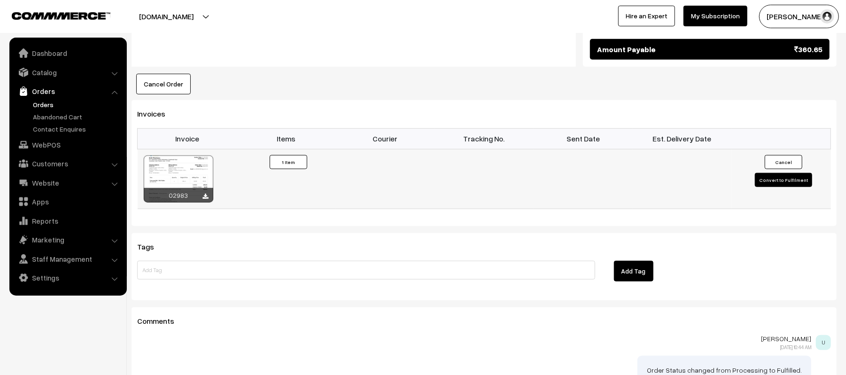
click at [762, 173] on button "Convert to Fulfilment" at bounding box center [783, 180] width 57 height 14
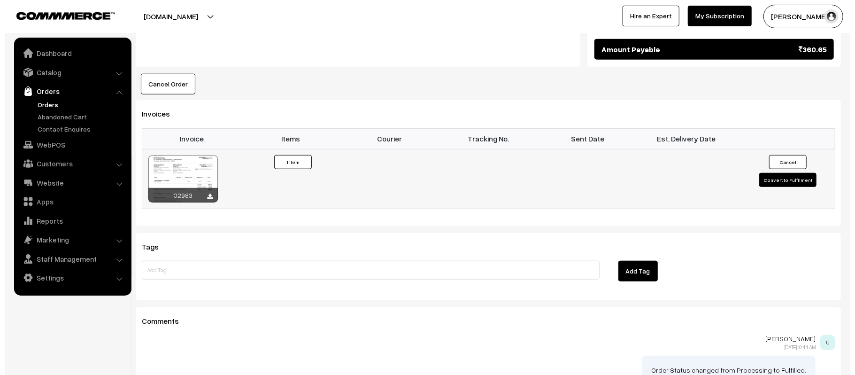
scroll to position [564, 0]
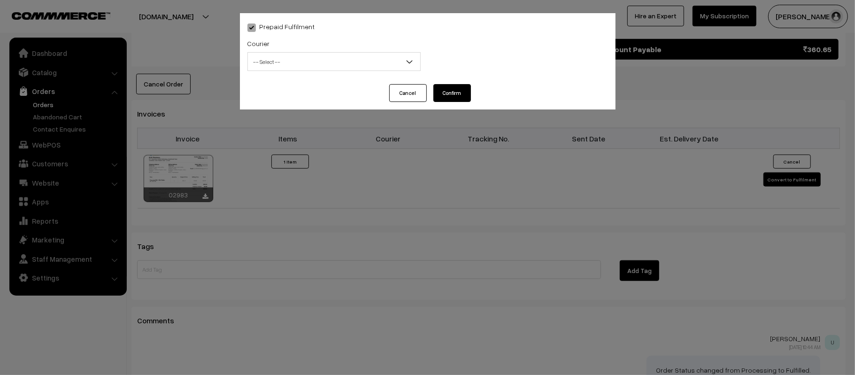
click at [328, 60] on span "-- Select --" at bounding box center [334, 62] width 172 height 16
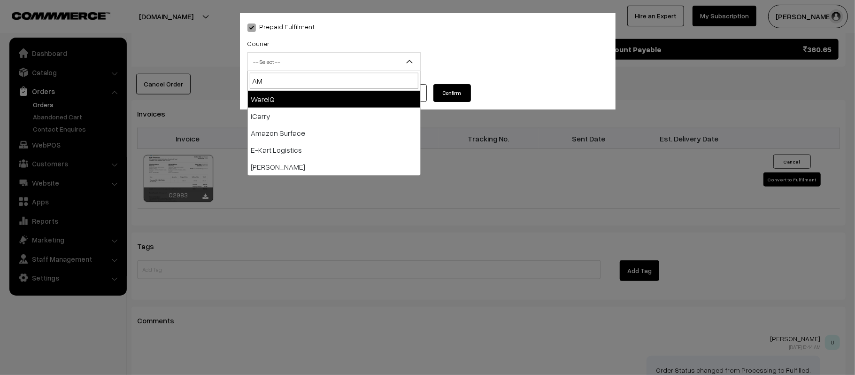
type input "AMA"
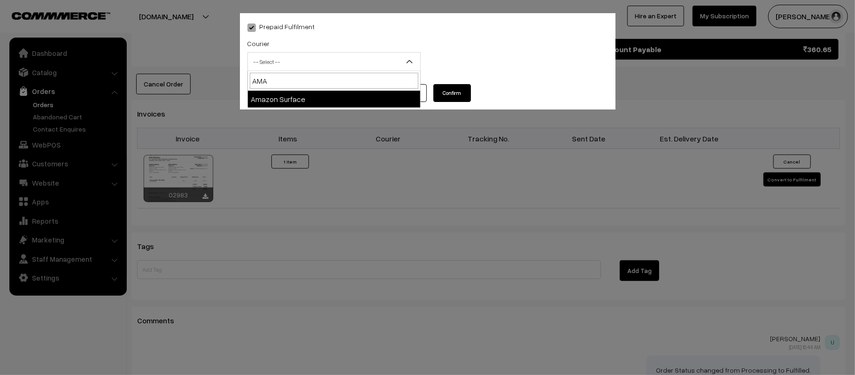
select select "5"
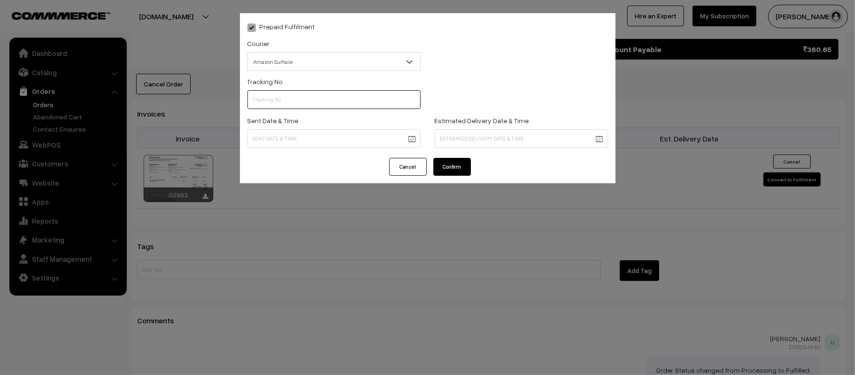
scroll to position [0, 0]
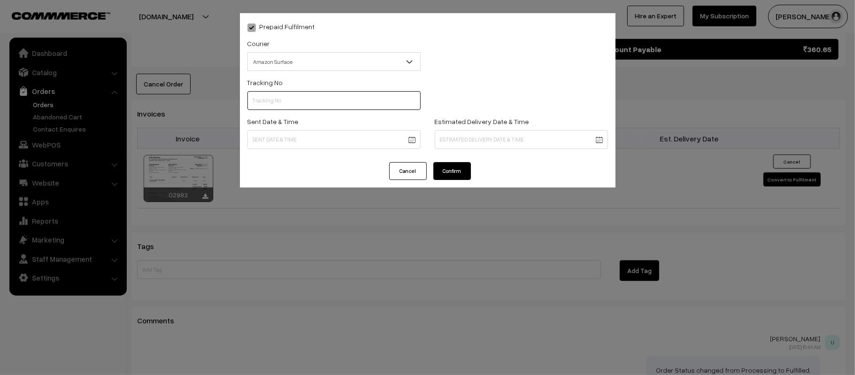
paste input "363578419316"
type input "363578419316"
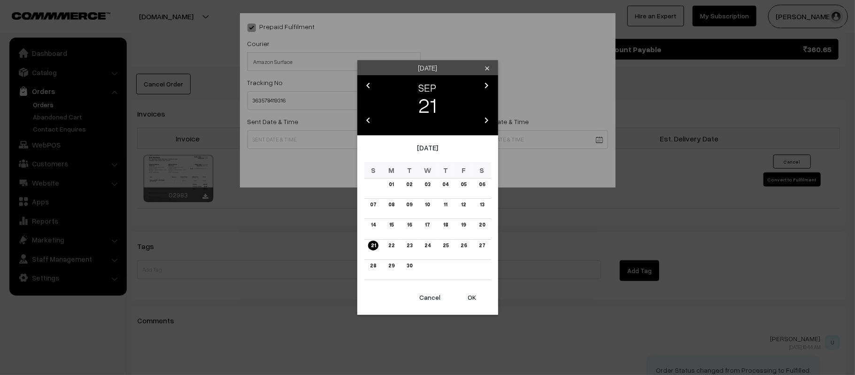
click at [480, 299] on button "OK" at bounding box center [473, 297] width 38 height 21
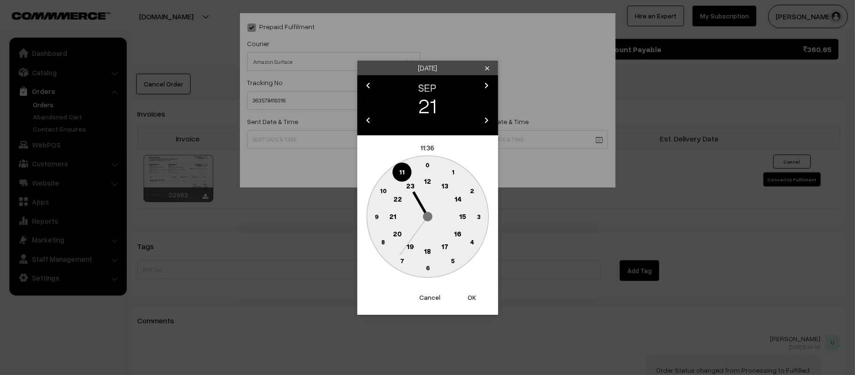
click at [458, 200] on text "14" at bounding box center [457, 198] width 7 height 8
click at [380, 220] on circle at bounding box center [376, 216] width 19 height 19
type input "21-09-2025 14:45"
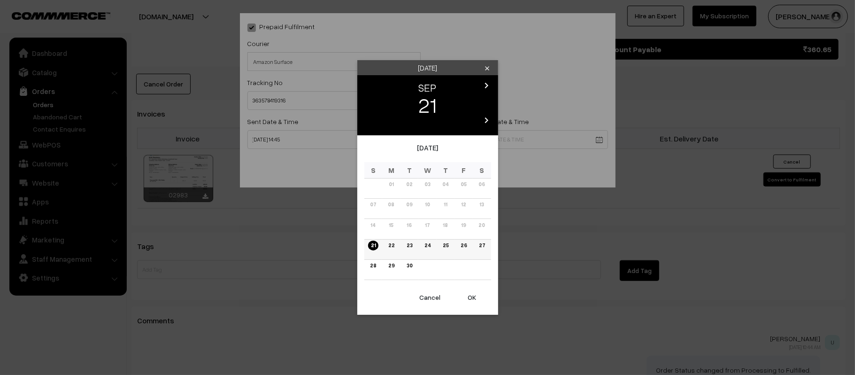
click at [465, 247] on link "26" at bounding box center [464, 245] width 12 height 10
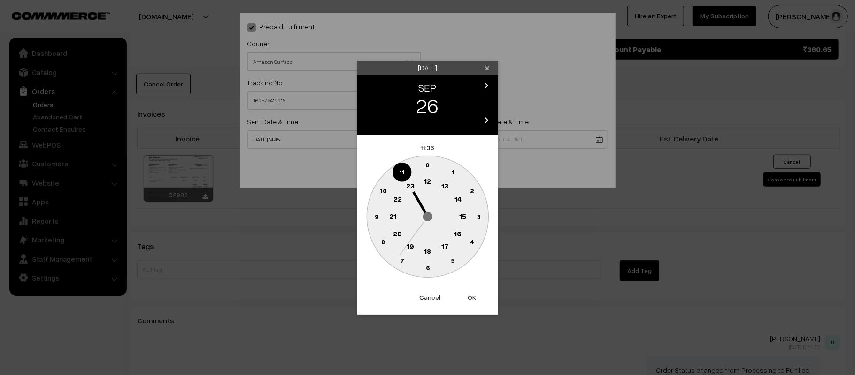
click at [391, 215] on text "21" at bounding box center [392, 215] width 7 height 8
click at [427, 269] on text "30" at bounding box center [428, 268] width 8 height 8
type input "26-09-2025 21:30"
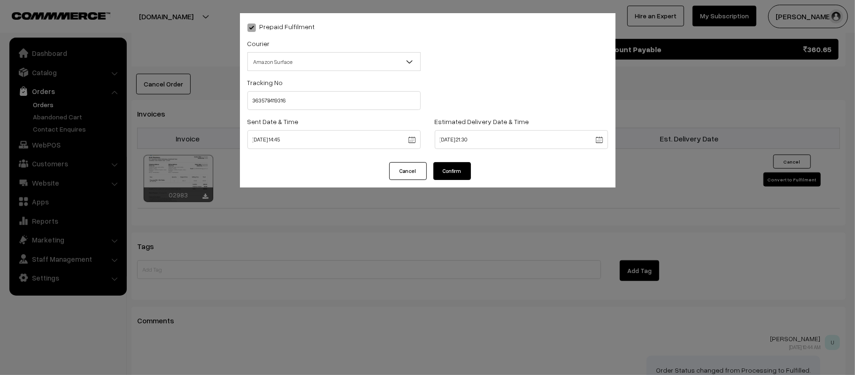
click at [450, 180] on div "Cancel Confirm" at bounding box center [428, 174] width 376 height 25
click at [448, 171] on button "Confirm" at bounding box center [453, 171] width 38 height 18
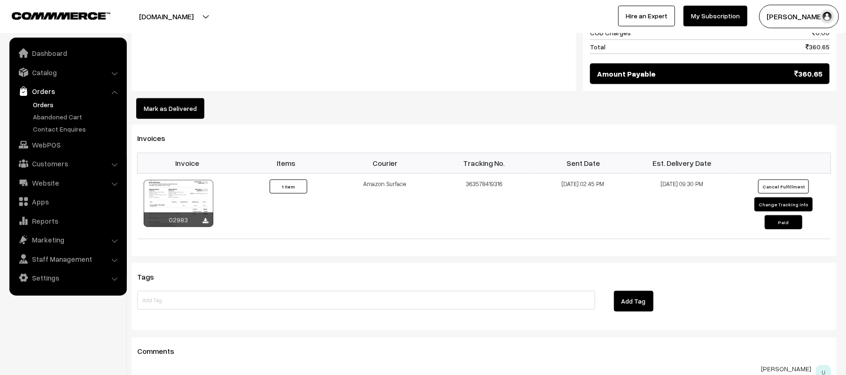
scroll to position [124, 0]
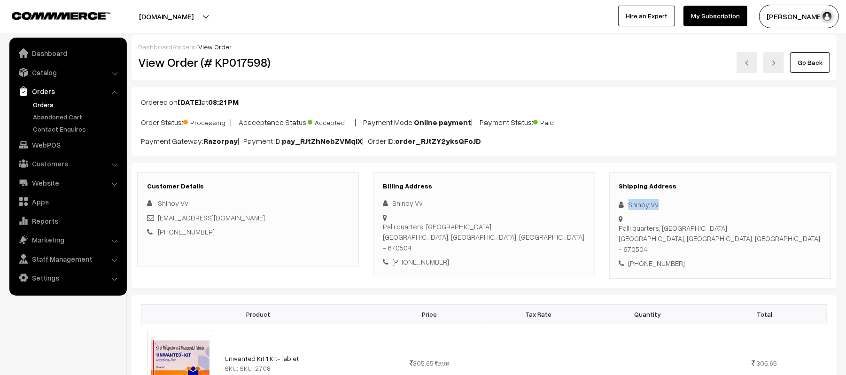
drag, startPoint x: 669, startPoint y: 203, endPoint x: 614, endPoint y: 205, distance: 54.5
click at [614, 205] on div "Shipping Address [PERSON_NAME] [PERSON_NAME][GEOGRAPHIC_DATA], [GEOGRAPHIC_DATA…" at bounding box center [720, 225] width 222 height 106
copy div "Shinoy Vv"
click at [665, 258] on div "[PHONE_NUMBER]" at bounding box center [720, 263] width 202 height 11
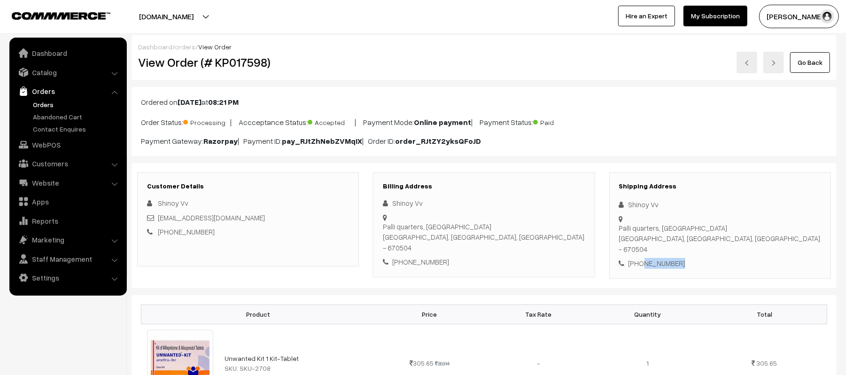
copy div "8870295539"
drag, startPoint x: 240, startPoint y: 217, endPoint x: 161, endPoint y: 221, distance: 80.0
click at [161, 221] on div "[EMAIL_ADDRESS][DOMAIN_NAME]" at bounding box center [248, 217] width 202 height 11
copy link "[EMAIL_ADDRESS][DOMAIN_NAME]"
drag, startPoint x: 630, startPoint y: 220, endPoint x: 723, endPoint y: 228, distance: 93.9
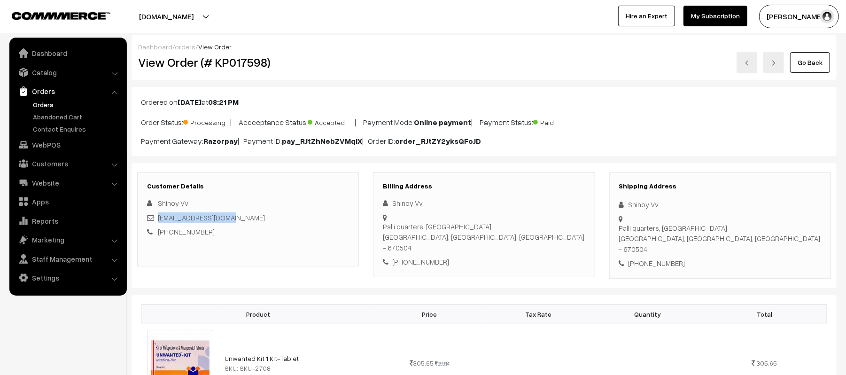
click at [723, 228] on div "Shipping Address [PERSON_NAME] [PERSON_NAME][GEOGRAPHIC_DATA], [GEOGRAPHIC_DATA…" at bounding box center [720, 225] width 222 height 106
copy div "Palli quarters, [GEOGRAPHIC_DATA] [GEOGRAPHIC_DATA], [GEOGRAPHIC_DATA], [GEOGRA…"
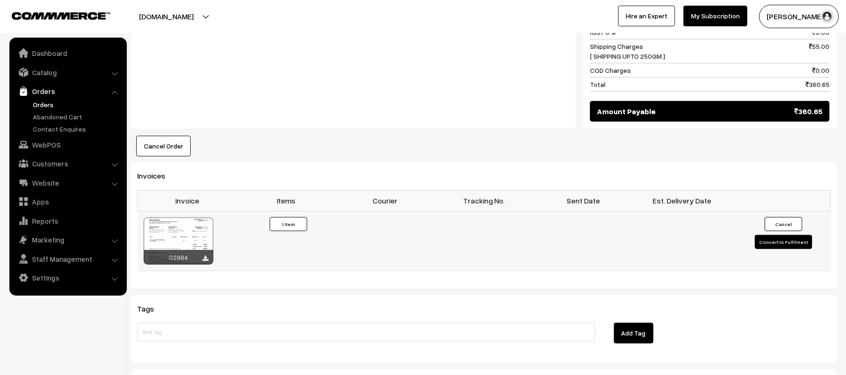
click at [777, 237] on button "Convert to Fulfilment" at bounding box center [783, 242] width 57 height 14
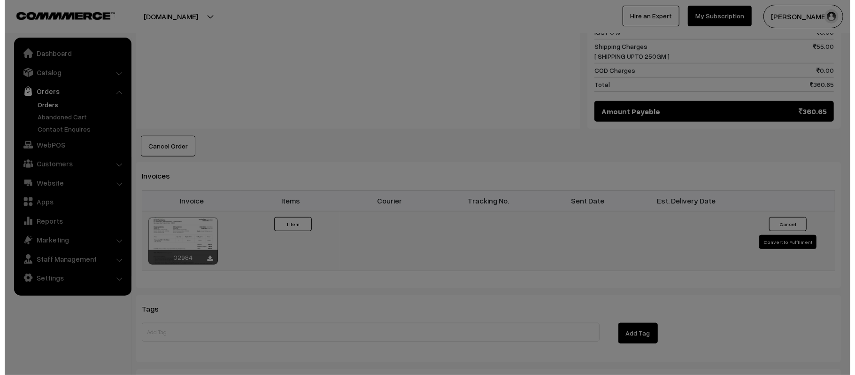
scroll to position [502, 0]
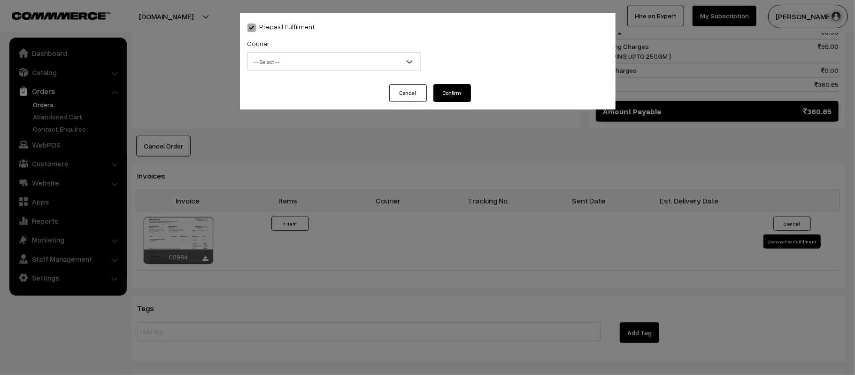
click at [298, 66] on span "-- Select --" at bounding box center [334, 62] width 172 height 16
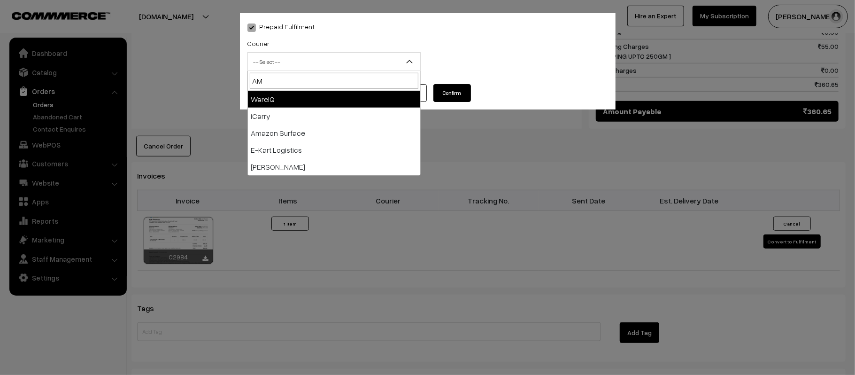
type input "AMA"
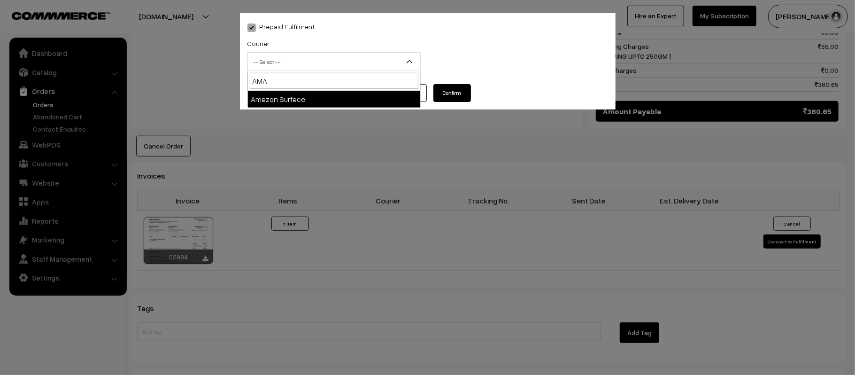
select select "5"
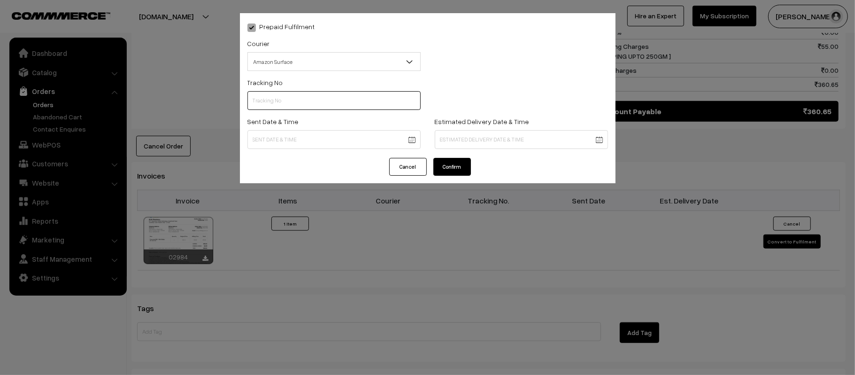
scroll to position [0, 0]
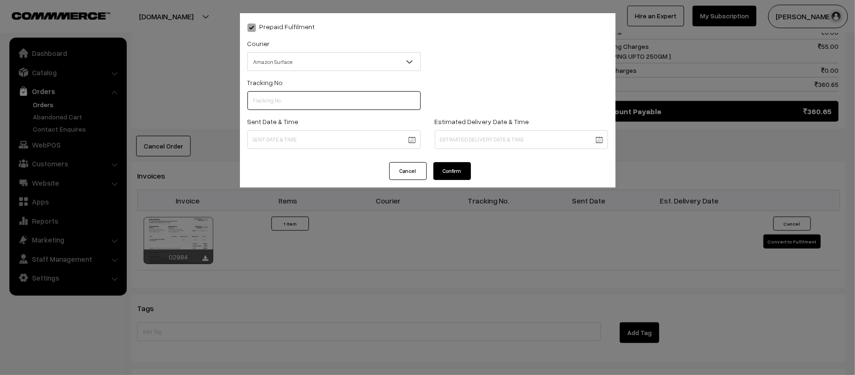
paste input "363578488244"
type input "363578488244"
click at [296, 134] on body "Thank you for showing interest. Our team will call you shortly. Close [DOMAIN_N…" at bounding box center [427, 41] width 855 height 1087
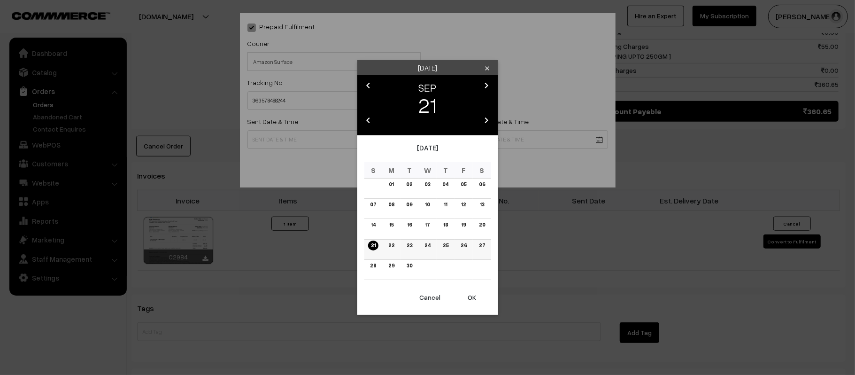
click at [389, 245] on link "22" at bounding box center [392, 245] width 12 height 10
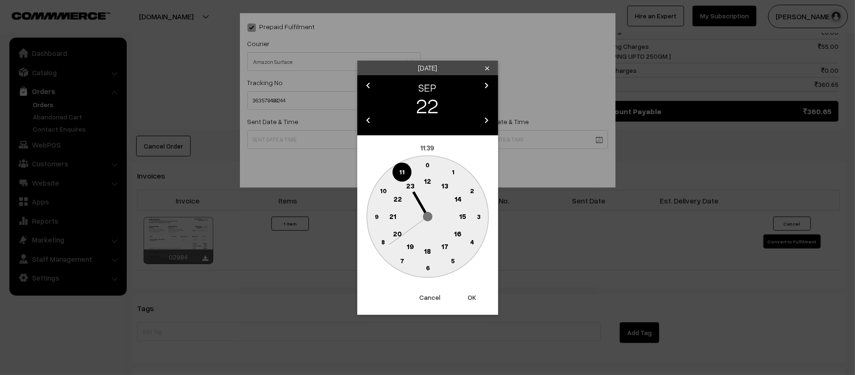
click at [425, 179] on text "12" at bounding box center [427, 181] width 7 height 8
click at [378, 212] on text "45" at bounding box center [376, 216] width 8 height 8
type input "[DATE] 12:45"
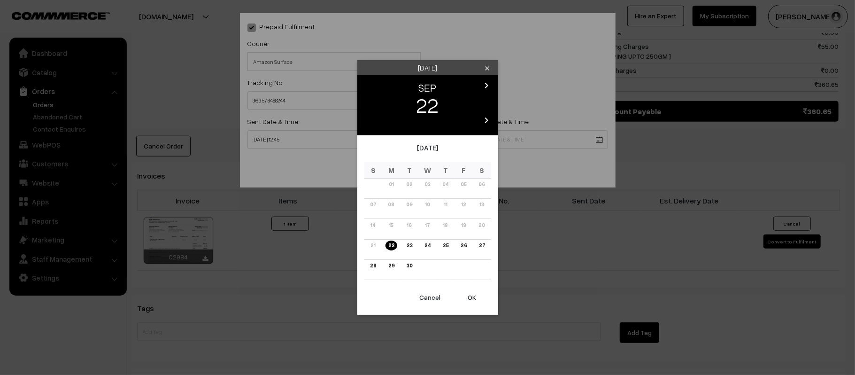
click at [510, 141] on body "Thank you for showing interest. Our team will call you shortly. Close [DOMAIN_N…" at bounding box center [427, 41] width 855 height 1087
click at [369, 269] on link "28" at bounding box center [373, 266] width 12 height 10
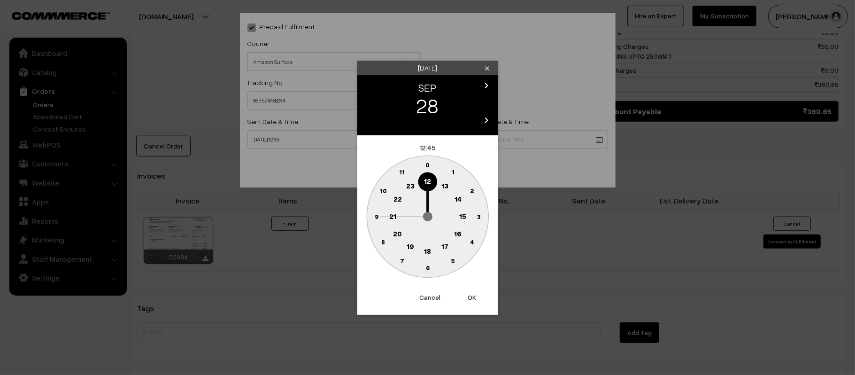
click at [391, 215] on text "21" at bounding box center [392, 215] width 7 height 8
click at [431, 269] on text "30" at bounding box center [428, 268] width 8 height 8
type input "[DATE] 21:30"
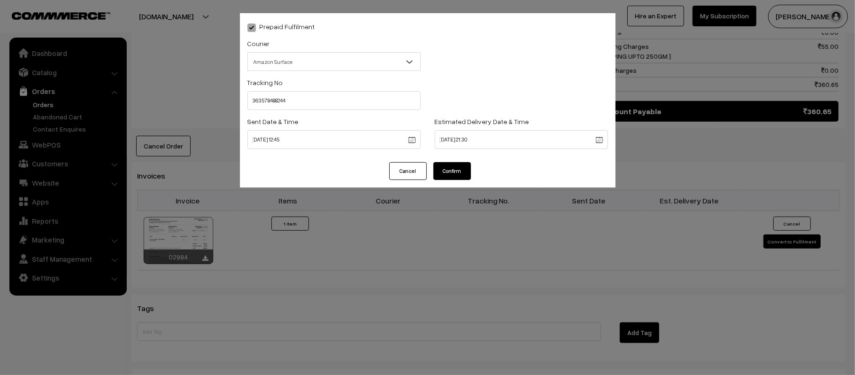
click at [448, 177] on button "Confirm" at bounding box center [453, 171] width 38 height 18
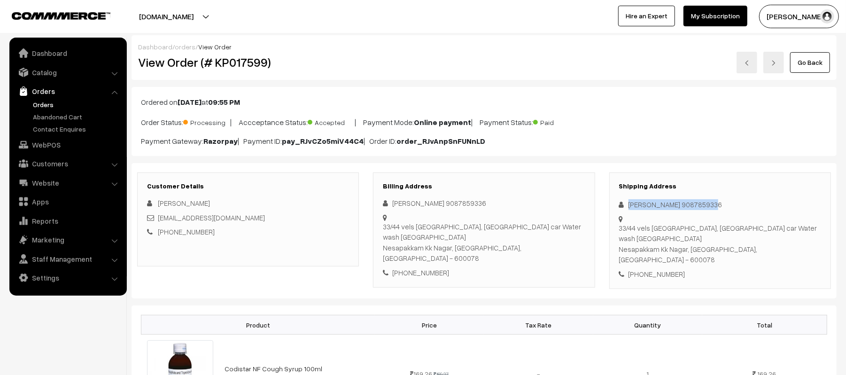
drag, startPoint x: 728, startPoint y: 207, endPoint x: 613, endPoint y: 208, distance: 114.6
click at [613, 208] on div "Shipping Address [PERSON_NAME] 9087859336 [STREET_ADDRESS] [PHONE_NUMBER]" at bounding box center [720, 230] width 222 height 117
click at [674, 269] on div "[PHONE_NUMBER]" at bounding box center [720, 274] width 202 height 11
copy div "9087859336"
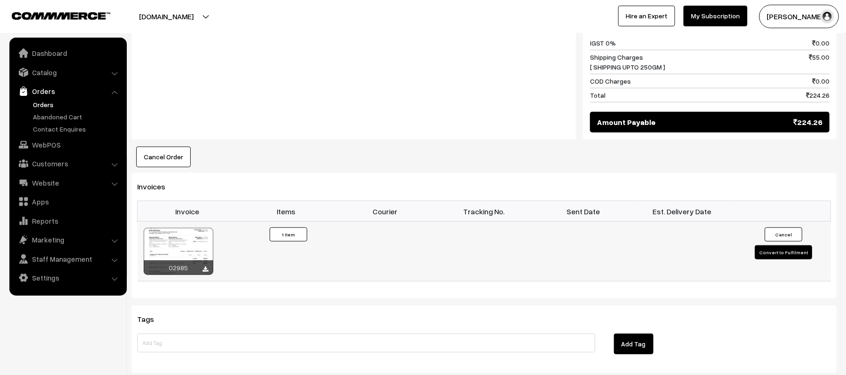
click at [776, 245] on button "Convert to Fulfilment" at bounding box center [783, 252] width 57 height 14
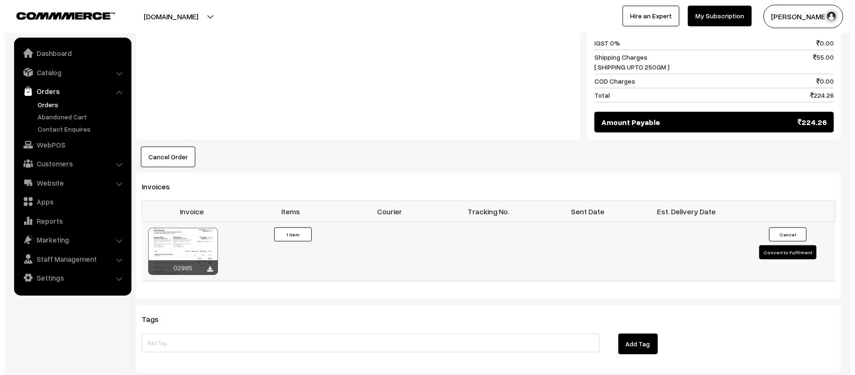
scroll to position [502, 0]
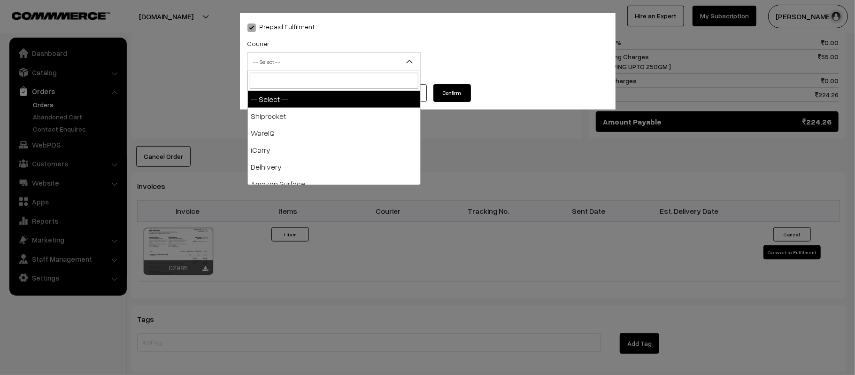
click at [334, 69] on span "-- Select --" at bounding box center [334, 62] width 172 height 16
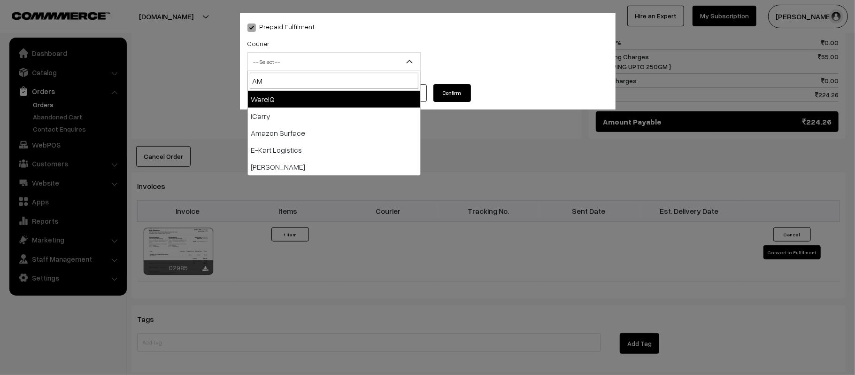
type input "AMA"
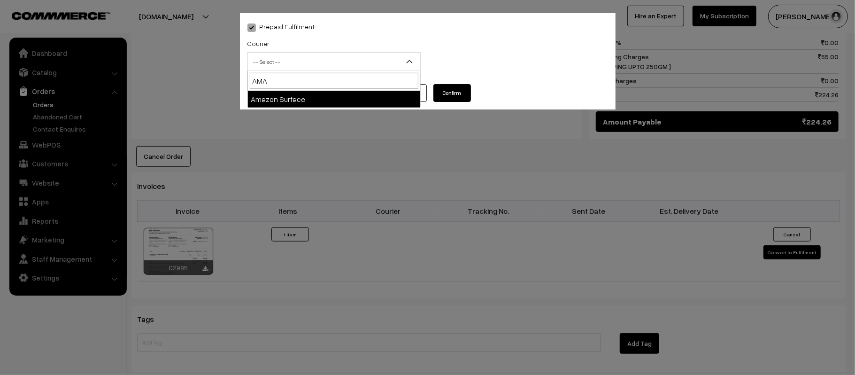
select select "5"
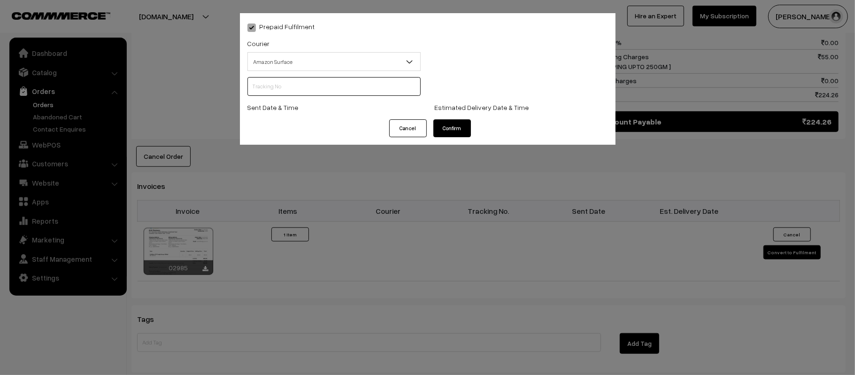
scroll to position [0, 0]
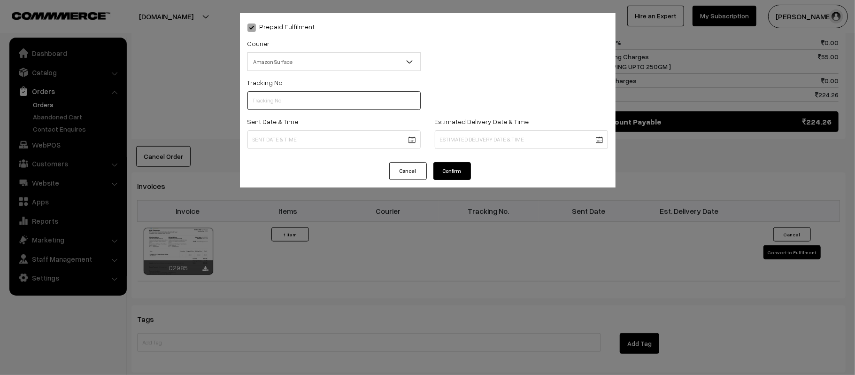
paste input "363578536563"
type input "363578536563"
click at [340, 140] on body "Thank you for showing interest. Our team will call you shortly. Close [DOMAIN_N…" at bounding box center [427, 46] width 855 height 1097
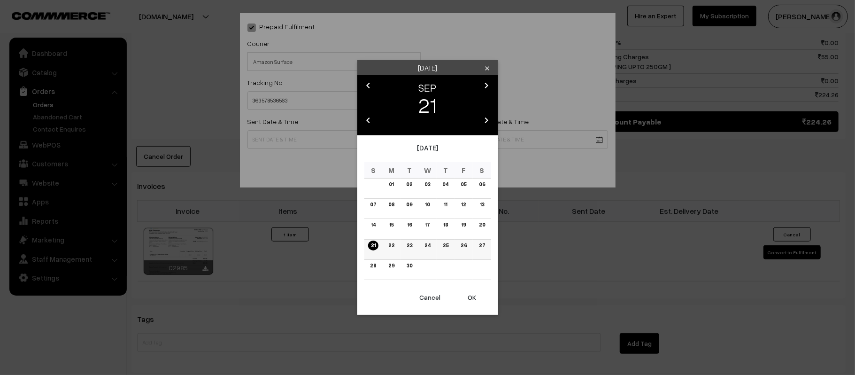
click at [391, 245] on link "22" at bounding box center [392, 245] width 12 height 10
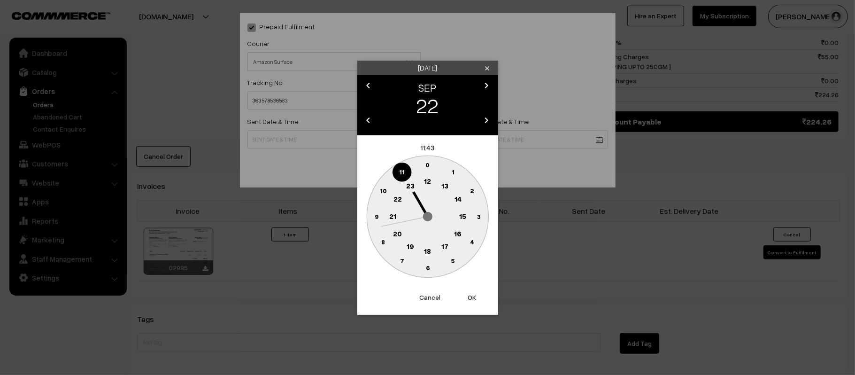
click at [424, 299] on button "Cancel" at bounding box center [430, 297] width 38 height 21
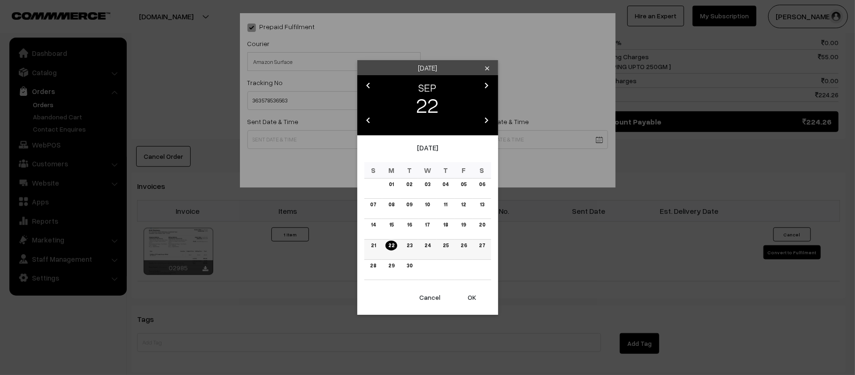
click at [370, 246] on link "21" at bounding box center [373, 245] width 10 height 10
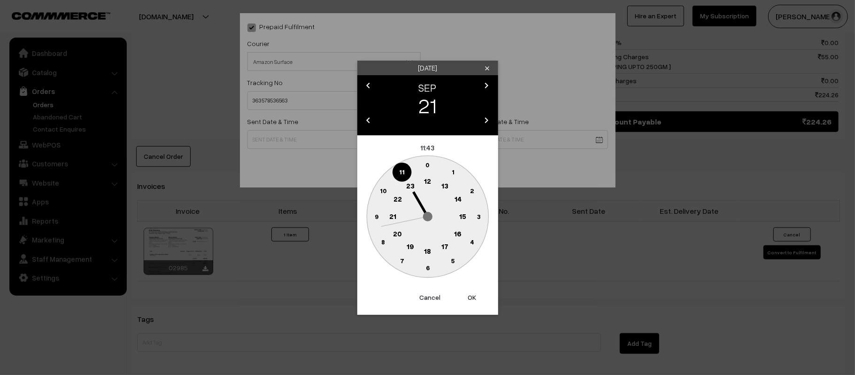
click at [426, 178] on text "12" at bounding box center [427, 181] width 7 height 8
click at [373, 215] on text "45" at bounding box center [376, 216] width 8 height 8
type input "[DATE] 12:45"
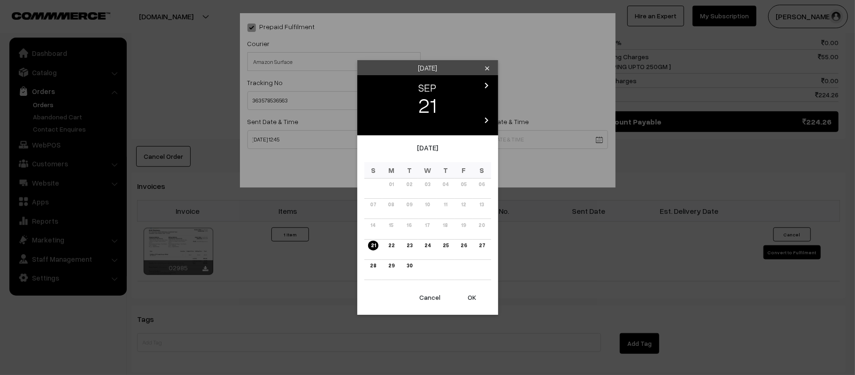
click at [503, 140] on body "Thank you for showing interest. Our team will call you shortly. Close [DOMAIN_N…" at bounding box center [427, 46] width 855 height 1097
click at [483, 247] on link "27" at bounding box center [482, 245] width 12 height 10
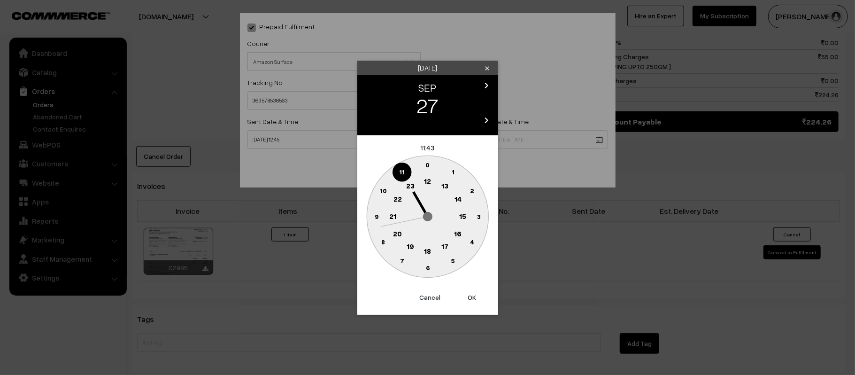
click at [392, 215] on text "21" at bounding box center [392, 215] width 7 height 8
click at [427, 268] on text "30" at bounding box center [428, 268] width 8 height 8
type input "[DATE] 21:30"
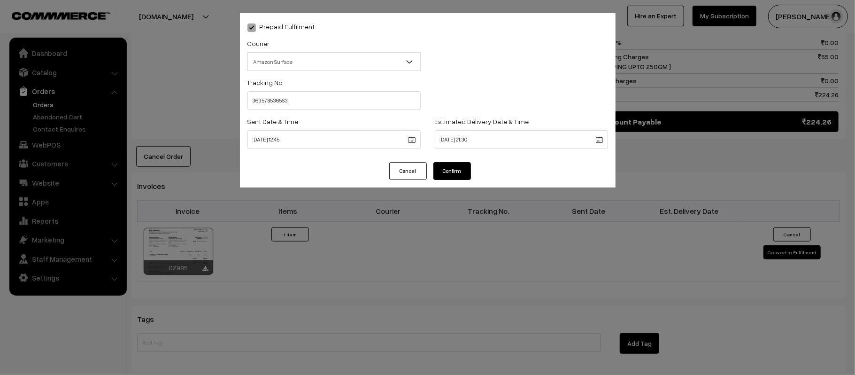
click at [448, 171] on button "Confirm" at bounding box center [453, 171] width 38 height 18
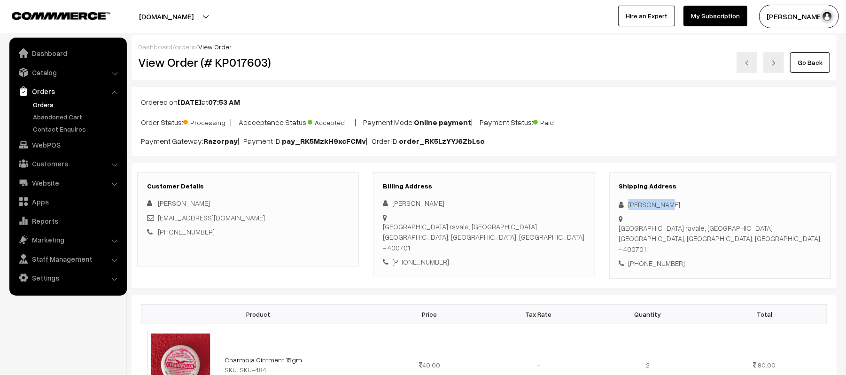
drag, startPoint x: 669, startPoint y: 206, endPoint x: 617, endPoint y: 205, distance: 52.6
click at [617, 205] on div "Shipping Address [PERSON_NAME] [GEOGRAPHIC_DATA], [GEOGRAPHIC_DATA], [GEOGRAPHI…" at bounding box center [720, 225] width 222 height 106
drag, startPoint x: 714, startPoint y: 196, endPoint x: 678, endPoint y: 200, distance: 36.4
click at [714, 196] on div "Shipping Address [PERSON_NAME] [GEOGRAPHIC_DATA], [GEOGRAPHIC_DATA], [GEOGRAPHI…" at bounding box center [720, 225] width 222 height 106
drag, startPoint x: 677, startPoint y: 202, endPoint x: 624, endPoint y: 202, distance: 53.1
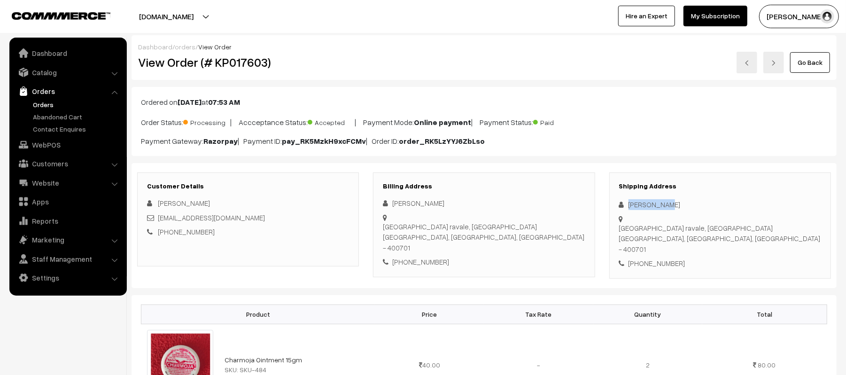
click at [624, 202] on div "[PERSON_NAME]" at bounding box center [720, 204] width 202 height 11
copy div "[PERSON_NAME]"
click at [660, 258] on div "[PHONE_NUMBER]" at bounding box center [720, 263] width 202 height 11
copy div "8169827578"
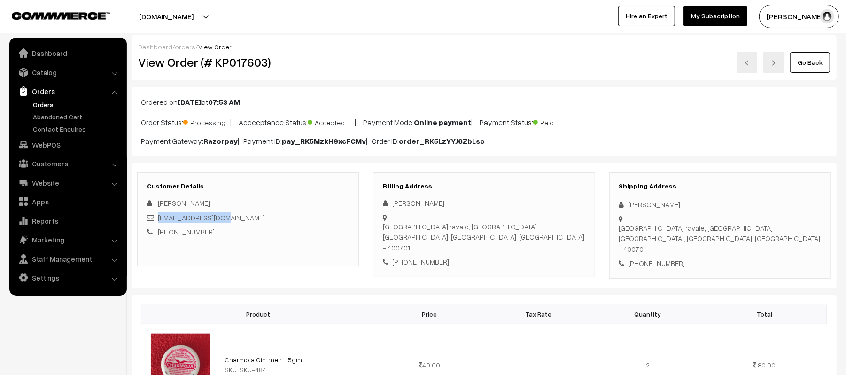
drag, startPoint x: 232, startPoint y: 216, endPoint x: 158, endPoint y: 215, distance: 73.3
click at [158, 215] on div "[EMAIL_ADDRESS][DOMAIN_NAME]" at bounding box center [248, 217] width 202 height 11
copy link "[EMAIL_ADDRESS][DOMAIN_NAME]"
drag, startPoint x: 629, startPoint y: 220, endPoint x: 784, endPoint y: 231, distance: 154.9
click at [784, 231] on div "Shipping Address [PERSON_NAME] [GEOGRAPHIC_DATA], [GEOGRAPHIC_DATA], [GEOGRAPHI…" at bounding box center [720, 225] width 222 height 106
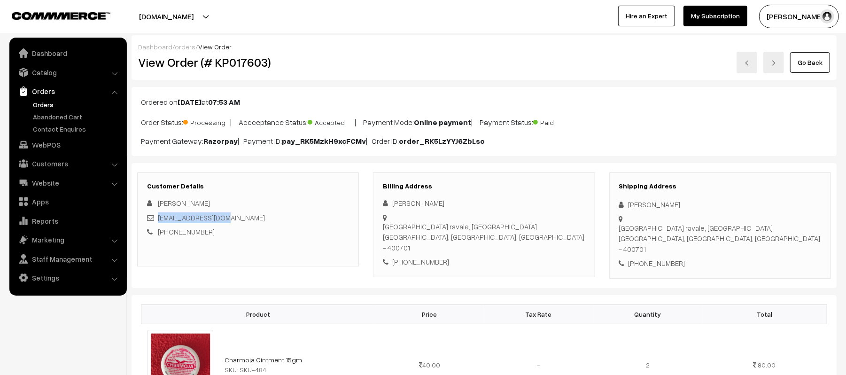
copy div "[GEOGRAPHIC_DATA] ravale, [GEOGRAPHIC_DATA], [GEOGRAPHIC_DATA], [GEOGRAPHIC_DAT…"
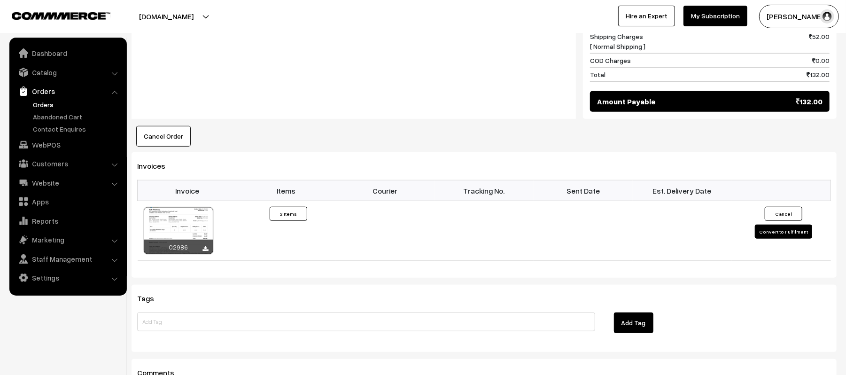
scroll to position [501, 0]
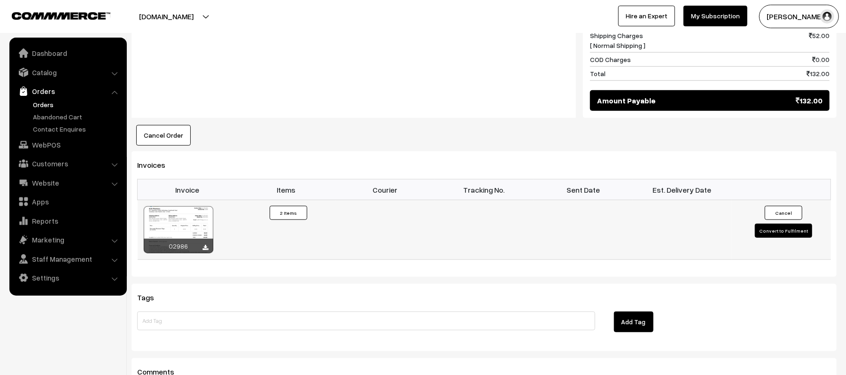
click at [786, 224] on button "Convert to Fulfilment" at bounding box center [783, 231] width 57 height 14
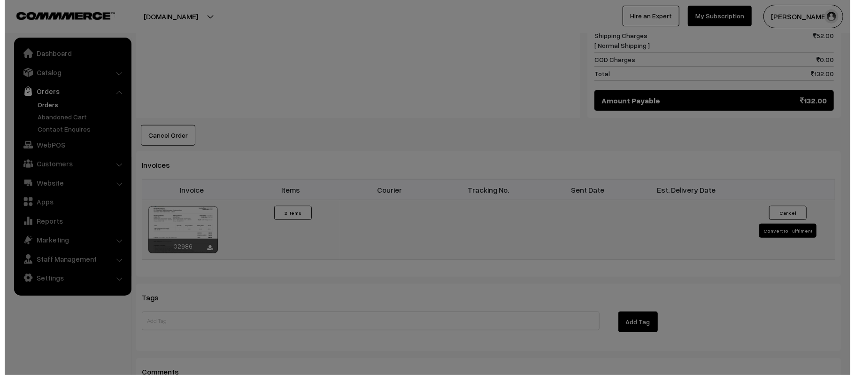
scroll to position [502, 0]
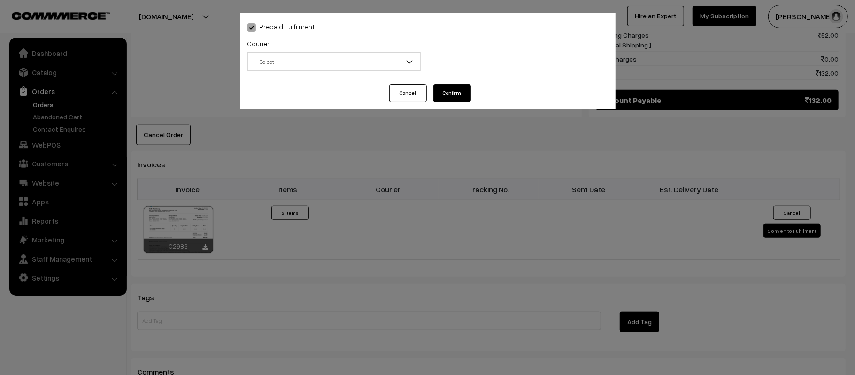
click at [345, 59] on span "-- Select --" at bounding box center [334, 62] width 172 height 16
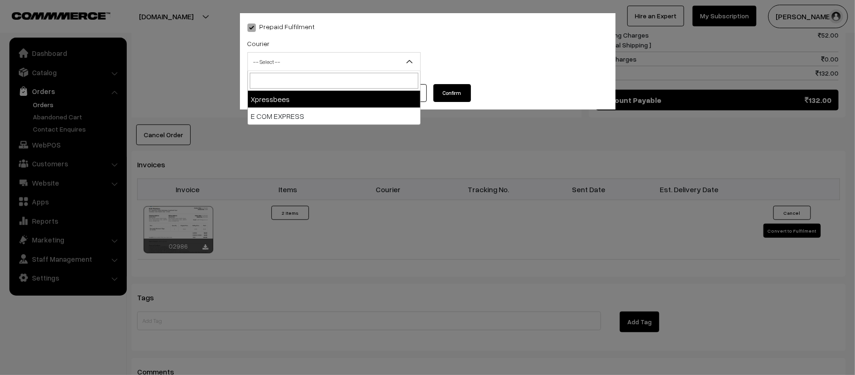
type input "X"
select select "8"
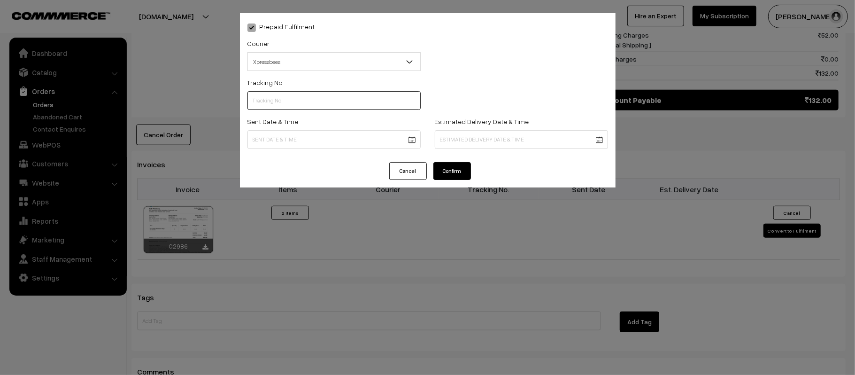
paste input "14344952973053"
type input "14344952973053"
click at [331, 138] on body "Thank you for showing interest. Our team will call you shortly. Close [DOMAIN_N…" at bounding box center [427, 36] width 855 height 1076
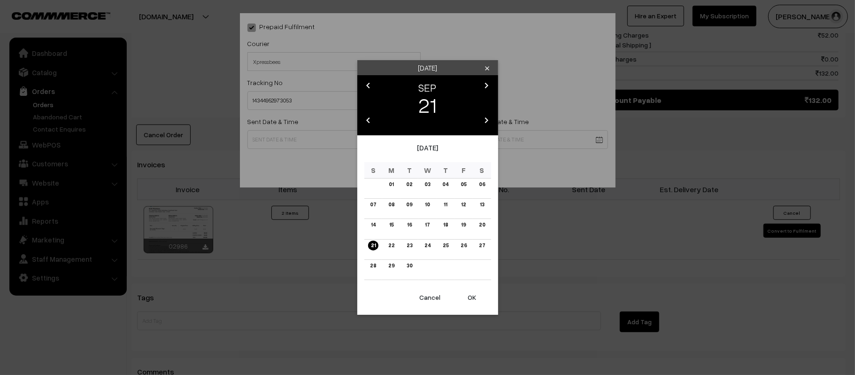
click at [471, 297] on button "OK" at bounding box center [473, 297] width 38 height 21
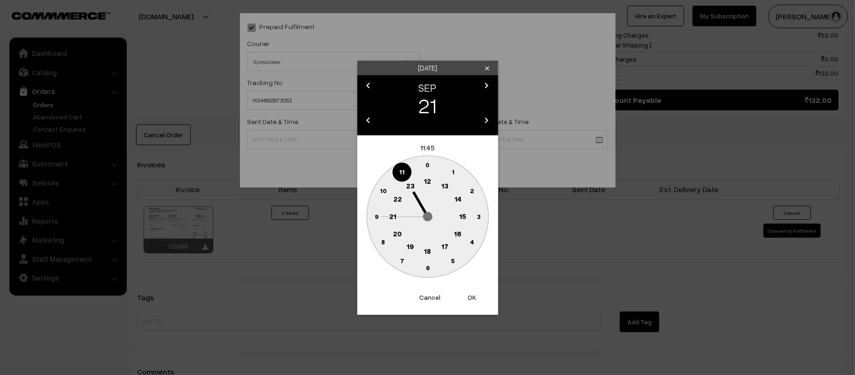
click at [463, 198] on circle at bounding box center [458, 198] width 19 height 19
click at [463, 291] on button "OK" at bounding box center [473, 297] width 38 height 21
type input "[DATE] 14:45"
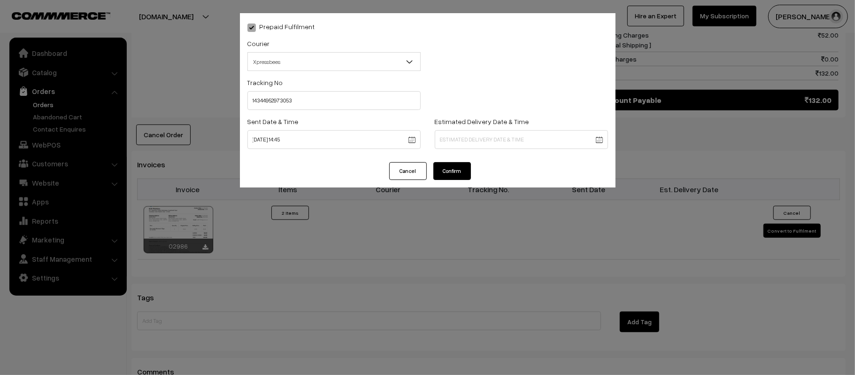
click at [489, 136] on body "Thank you for showing interest. Our team will call you shortly. Close [DOMAIN_N…" at bounding box center [427, 36] width 855 height 1076
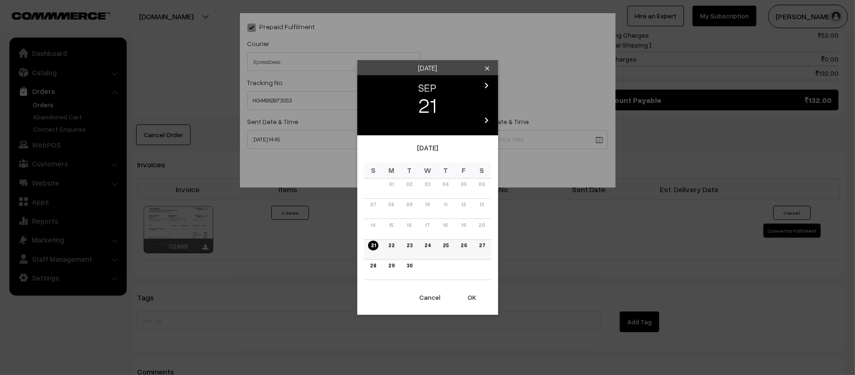
click at [485, 248] on link "27" at bounding box center [482, 245] width 12 height 10
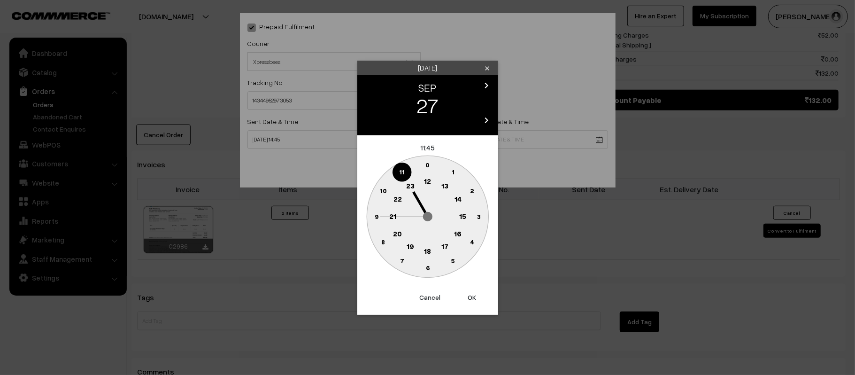
drag, startPoint x: 393, startPoint y: 216, endPoint x: 425, endPoint y: 237, distance: 38.0
click at [392, 216] on text "21" at bounding box center [392, 215] width 7 height 8
click at [433, 267] on circle at bounding box center [427, 267] width 19 height 19
type input "27-09-2025 21:30"
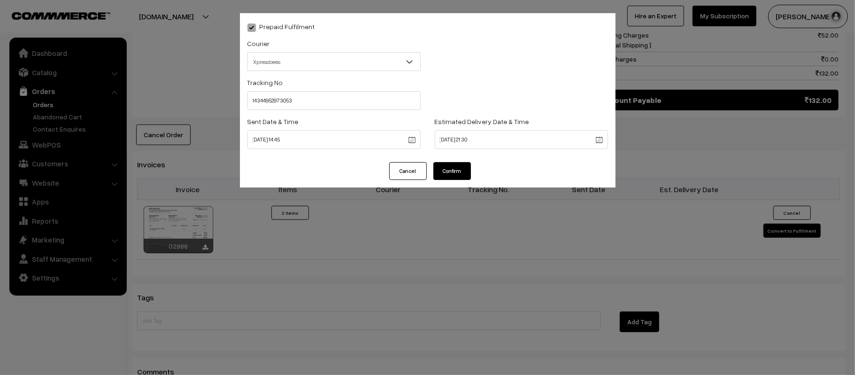
click at [450, 173] on button "Confirm" at bounding box center [453, 171] width 38 height 18
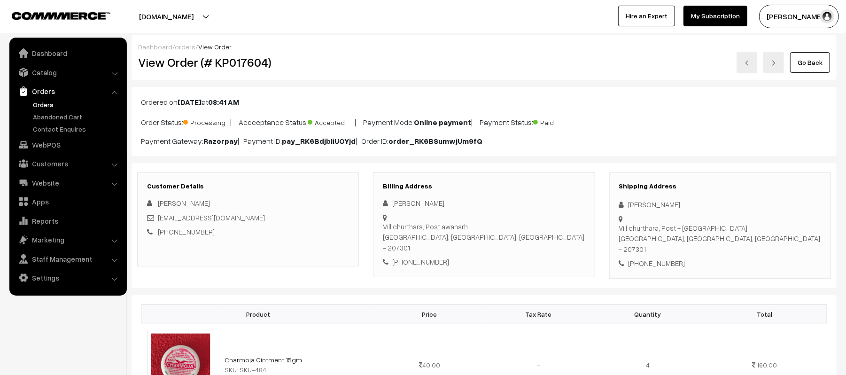
drag, startPoint x: 689, startPoint y: 207, endPoint x: 613, endPoint y: 204, distance: 75.7
click at [613, 204] on div "Shipping Address Gaurav Parashar Vill churthara, Post - awagarh Etah, Uttar Pra…" at bounding box center [720, 225] width 222 height 106
copy div "Gaurav Parashar"
click at [647, 258] on div "+91 9457160785" at bounding box center [720, 263] width 202 height 11
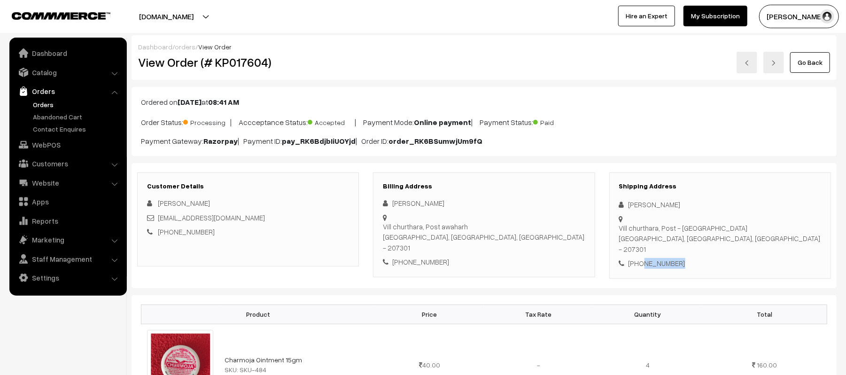
copy div "9457160785"
drag, startPoint x: 261, startPoint y: 217, endPoint x: 158, endPoint y: 222, distance: 103.0
click at [158, 222] on div "gauravparashar.1620@gmail.com" at bounding box center [248, 217] width 202 height 11
copy link "gauravparashar.1620@gmail.com"
drag, startPoint x: 628, startPoint y: 219, endPoint x: 789, endPoint y: 225, distance: 161.2
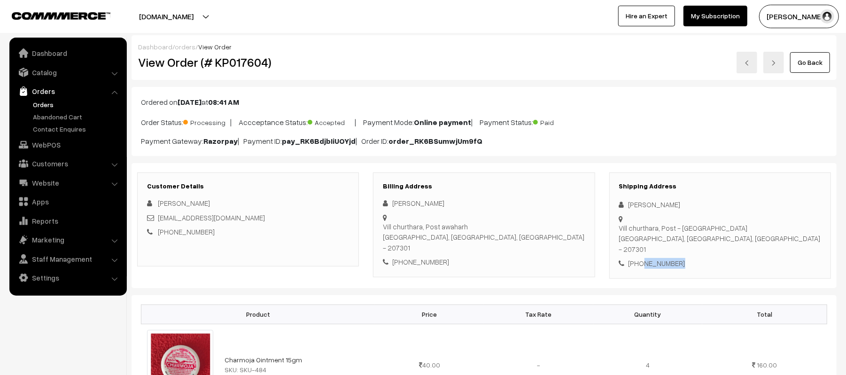
click at [789, 225] on div "Shipping Address Gaurav Parashar Vill churthara, Post - awagarh Etah, Uttar Pra…" at bounding box center [720, 225] width 222 height 106
copy div "Vill churthara, Post - awagarh Etah, Uttar Pradesh, India - 207301"
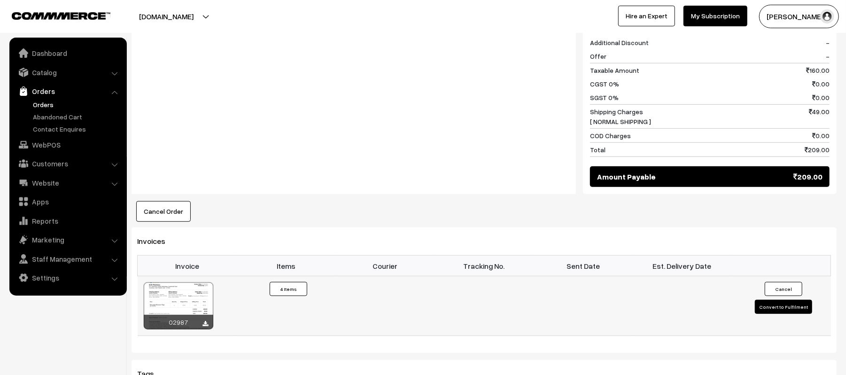
click at [784, 300] on button "Convert to Fulfilment" at bounding box center [783, 307] width 57 height 14
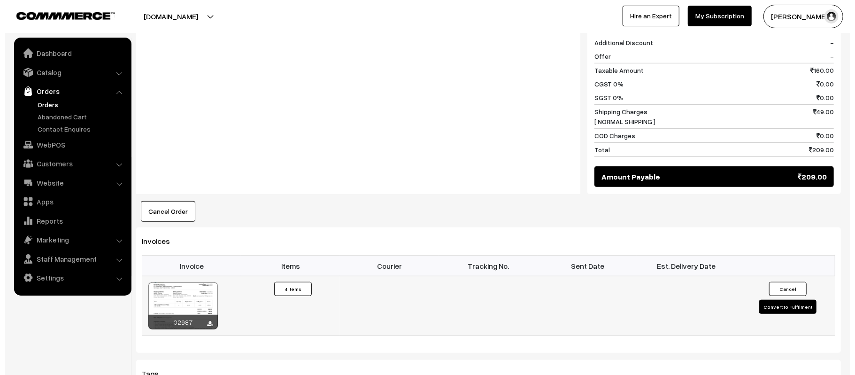
scroll to position [440, 0]
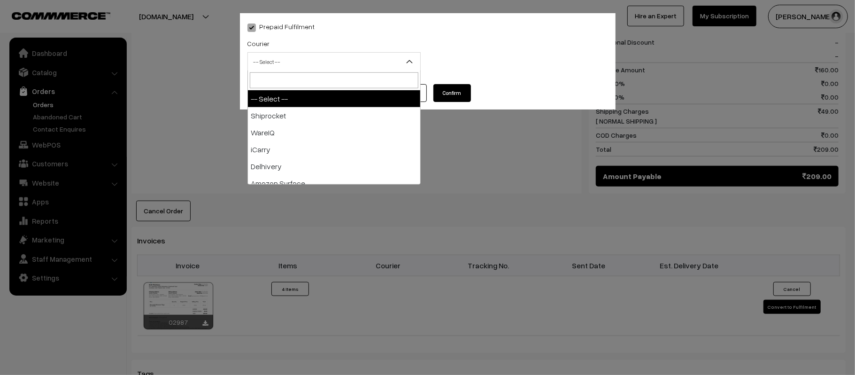
click at [316, 57] on span "-- Select --" at bounding box center [334, 62] width 172 height 16
type input "X"
type input "E-"
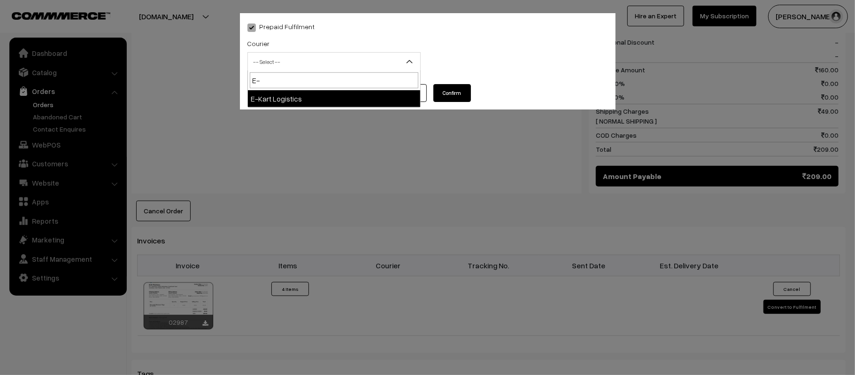
select select "6"
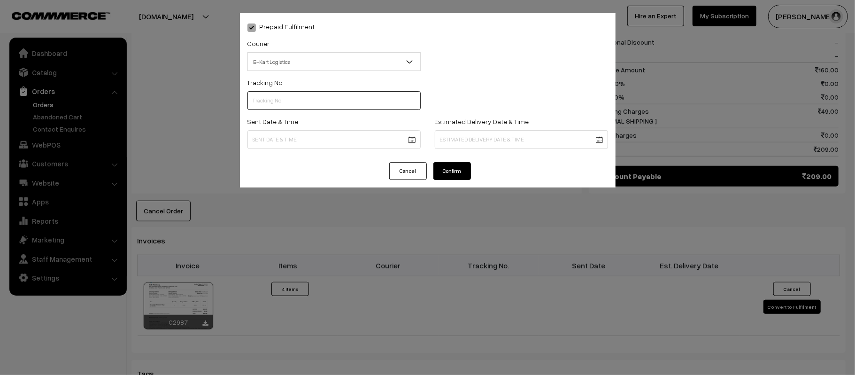
paste input "ICYP0004193083"
type input "ICYP0004193083"
click at [360, 128] on div "Sent Date & Time" at bounding box center [334, 132] width 173 height 33
click at [362, 131] on body "Thank you for showing interest. Our team will call you shortly. Close kirtiphar…" at bounding box center [427, 104] width 855 height 1089
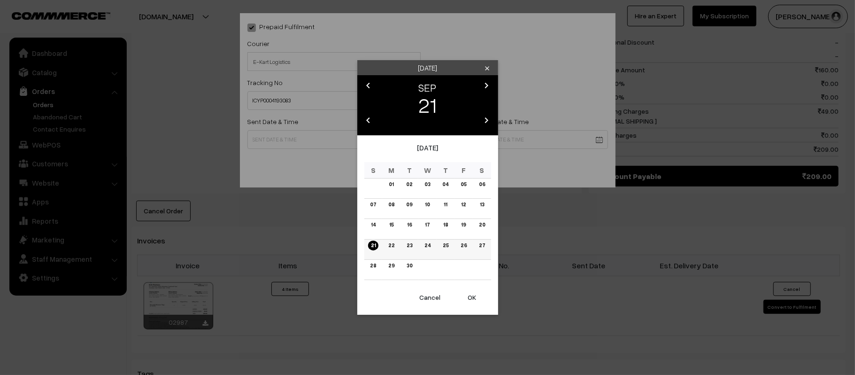
click at [394, 247] on link "22" at bounding box center [392, 245] width 12 height 10
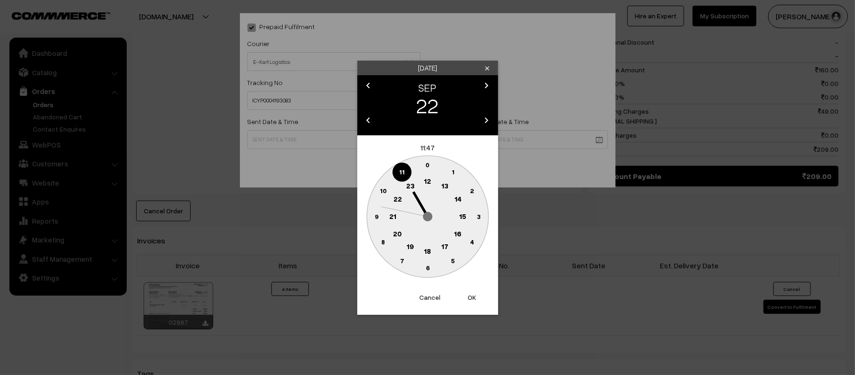
click at [419, 180] on circle at bounding box center [427, 181] width 19 height 19
click at [374, 218] on text "45" at bounding box center [376, 216] width 8 height 8
type input "22-09-2025 12:45"
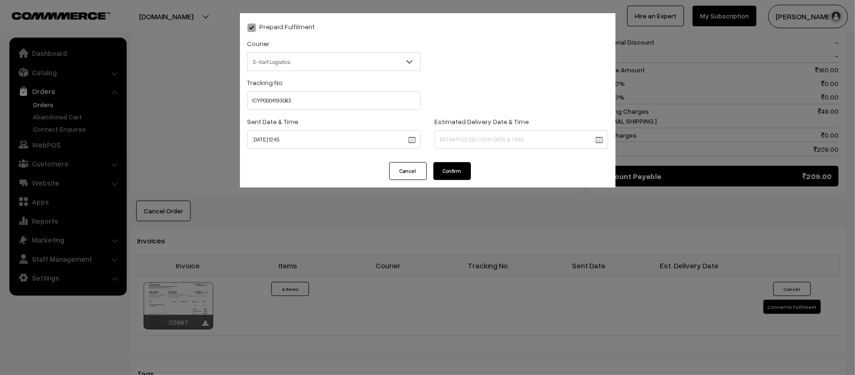
click at [505, 137] on body "Thank you for showing interest. Our team will call you shortly. Close kirtiphar…" at bounding box center [427, 104] width 855 height 1089
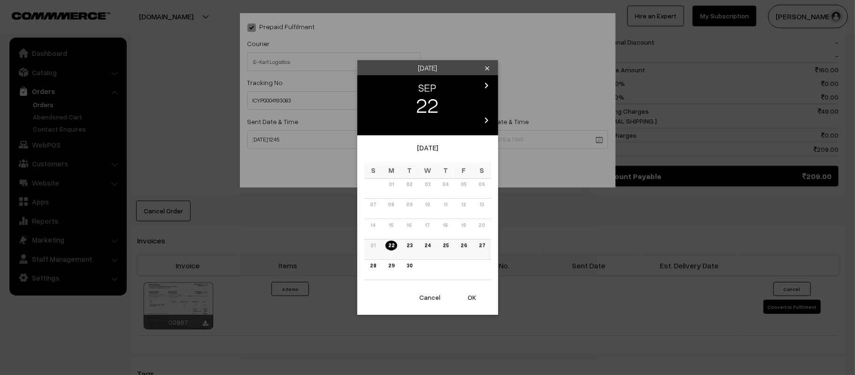
click at [483, 243] on link "27" at bounding box center [482, 245] width 12 height 10
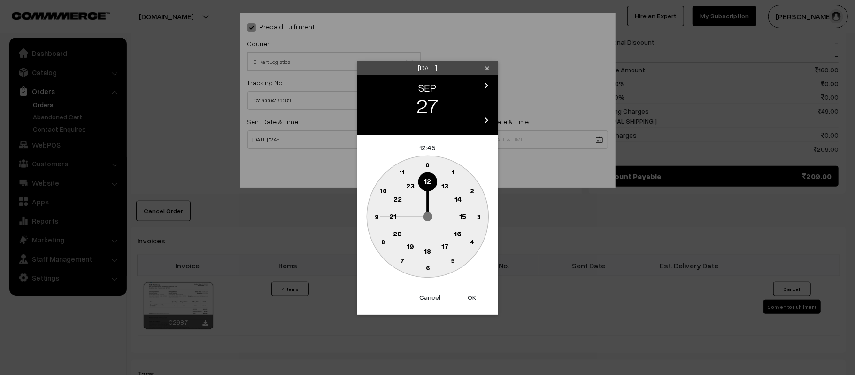
click at [397, 218] on circle at bounding box center [392, 216] width 19 height 19
click at [429, 266] on text "30" at bounding box center [428, 268] width 8 height 8
type input "27-09-2025 21:30"
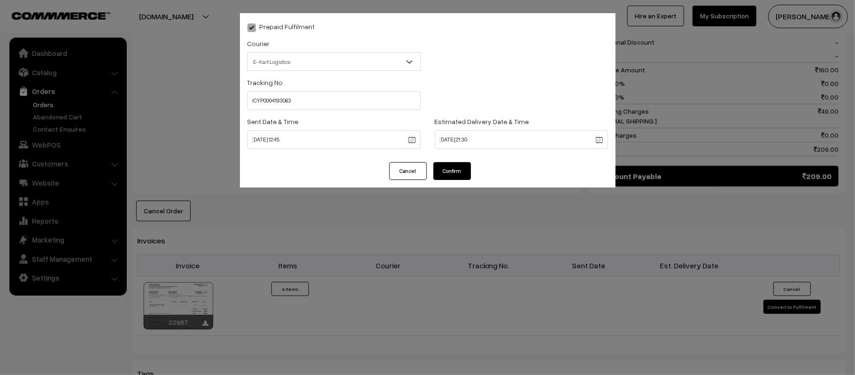
click at [438, 170] on button "Confirm" at bounding box center [453, 171] width 38 height 18
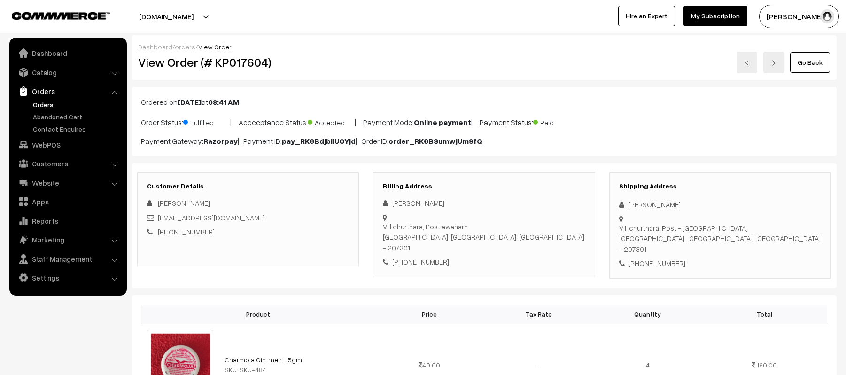
scroll to position [439, 0]
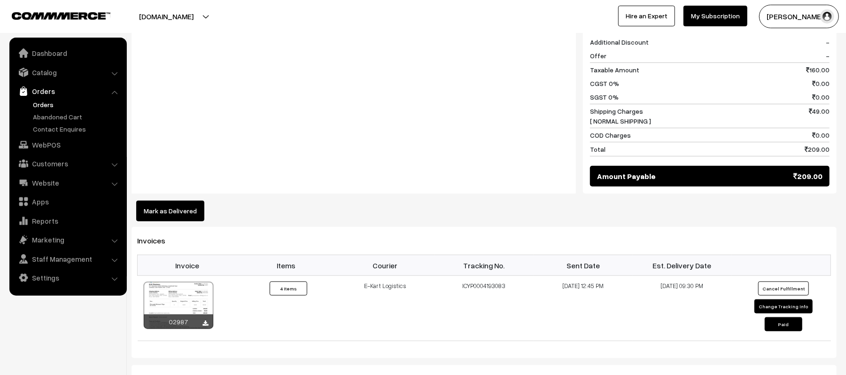
drag, startPoint x: 48, startPoint y: 104, endPoint x: 51, endPoint y: 95, distance: 9.5
click at [48, 104] on link "Orders" at bounding box center [77, 105] width 93 height 10
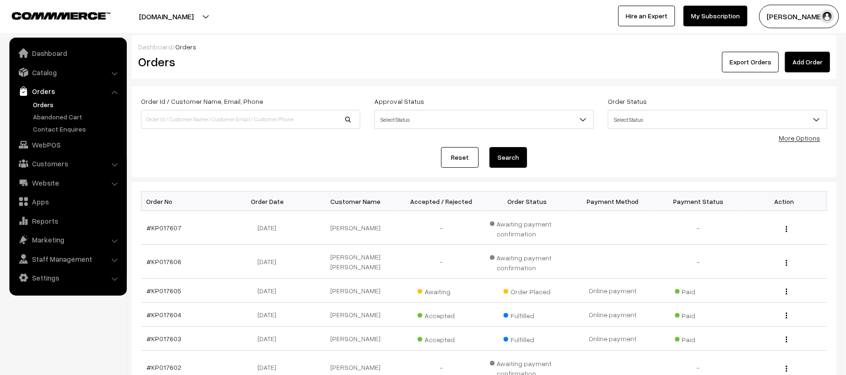
click at [56, 109] on ul "Orders" at bounding box center [68, 117] width 113 height 34
click at [47, 104] on link "Orders" at bounding box center [77, 105] width 93 height 10
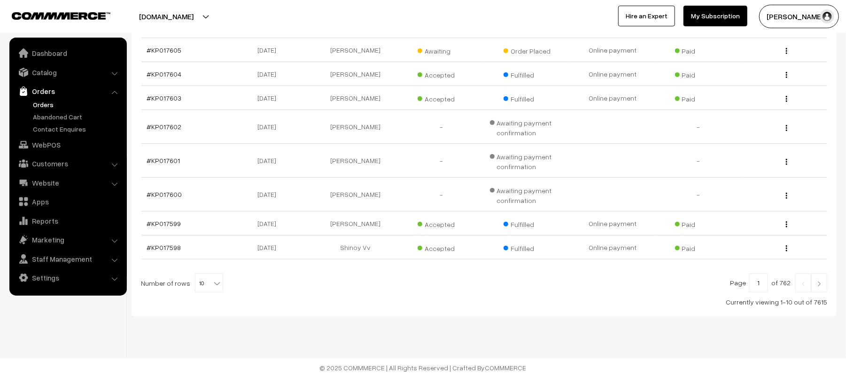
scroll to position [245, 0]
click at [822, 279] on img at bounding box center [819, 282] width 8 height 6
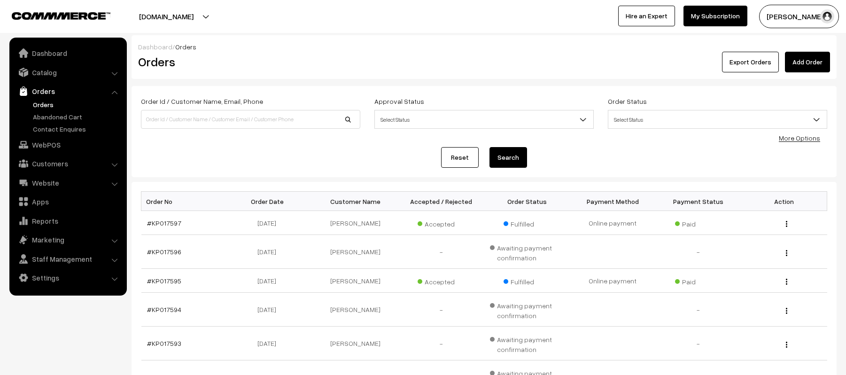
scroll to position [255, 0]
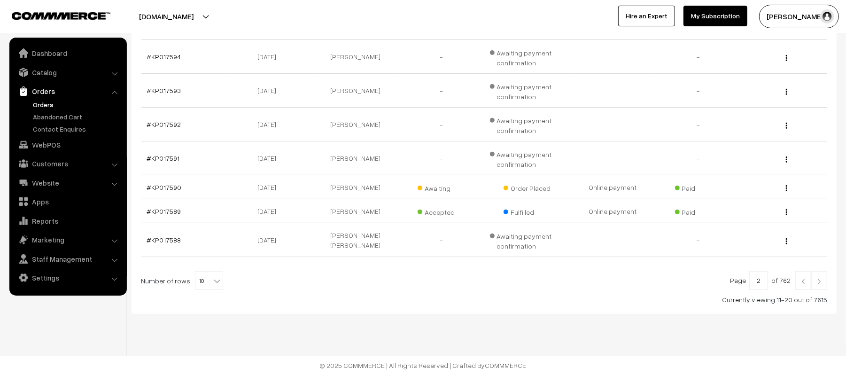
click at [823, 283] on img at bounding box center [819, 282] width 8 height 6
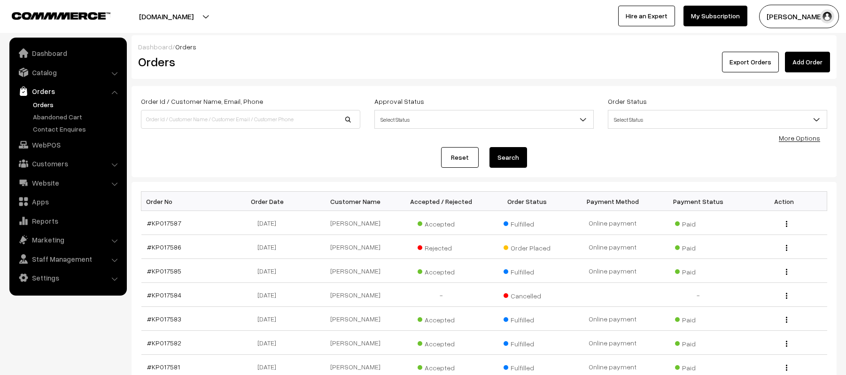
scroll to position [196, 0]
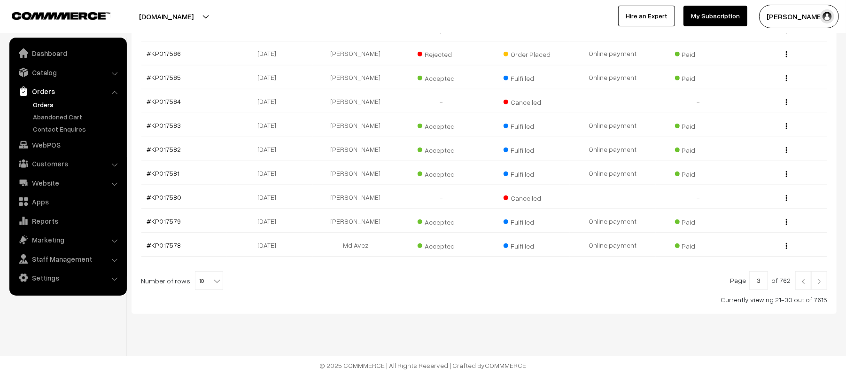
click at [822, 282] on img at bounding box center [819, 282] width 8 height 6
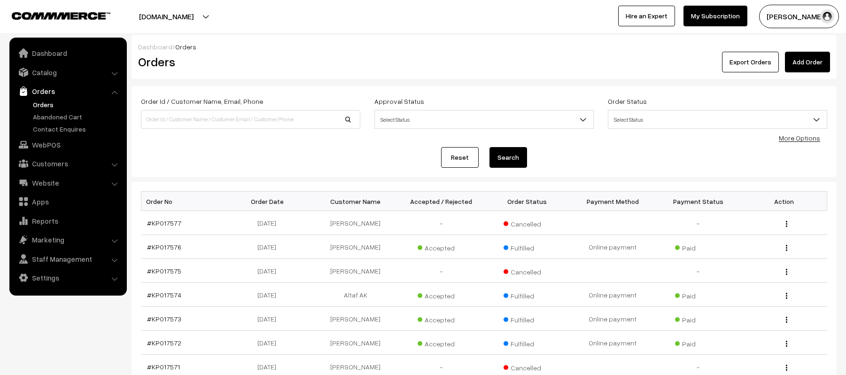
scroll to position [196, 0]
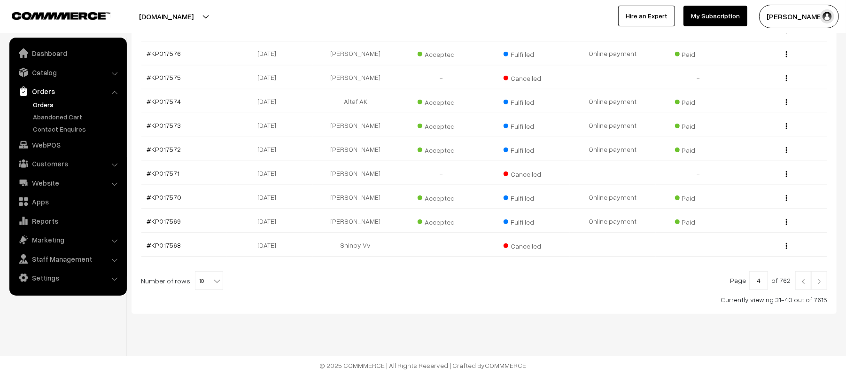
click at [49, 108] on link "Orders" at bounding box center [77, 105] width 93 height 10
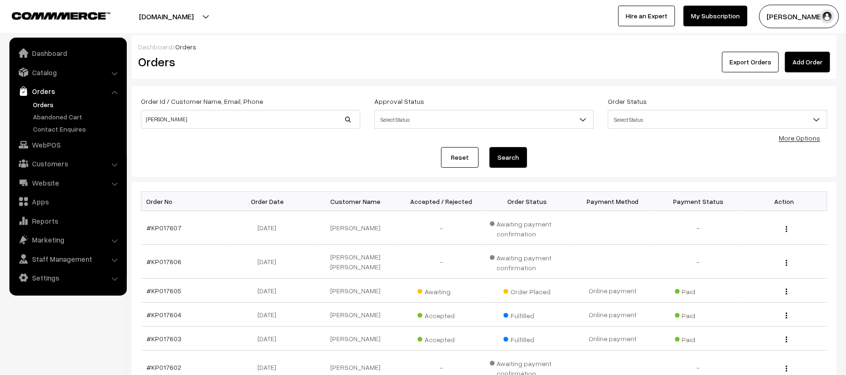
type input "[PERSON_NAME]"
click at [489, 147] on button "Search" at bounding box center [508, 157] width 38 height 21
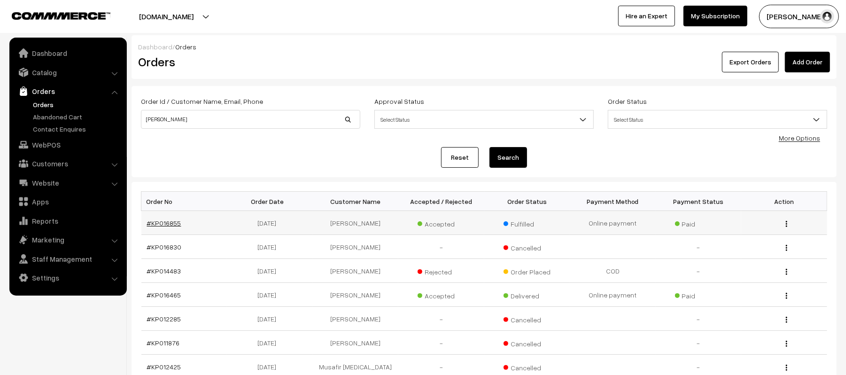
click at [160, 224] on link "#KP016855" at bounding box center [164, 223] width 34 height 8
